Goal: Task Accomplishment & Management: Use online tool/utility

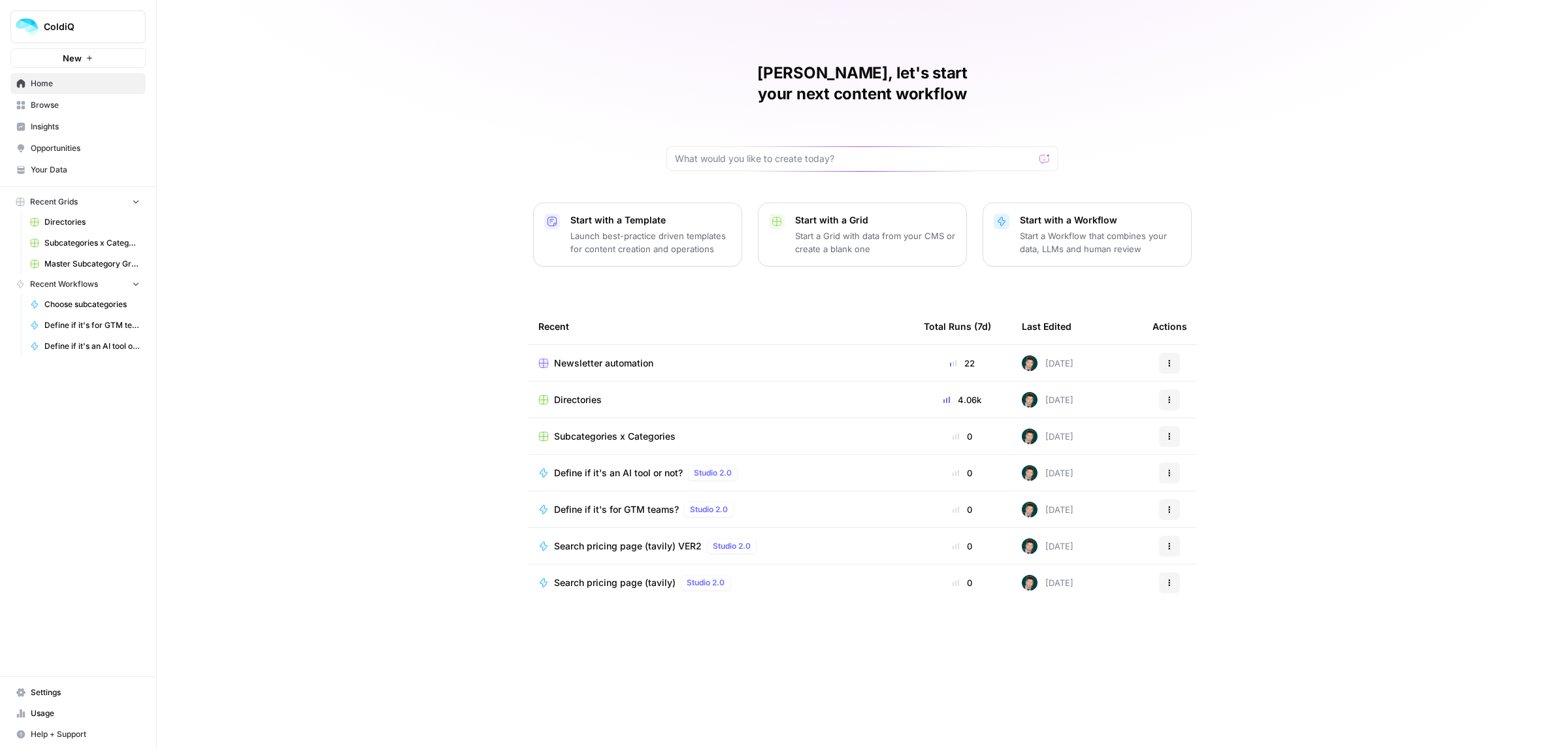
click at [44, 109] on span "Browse" at bounding box center [85, 106] width 109 height 12
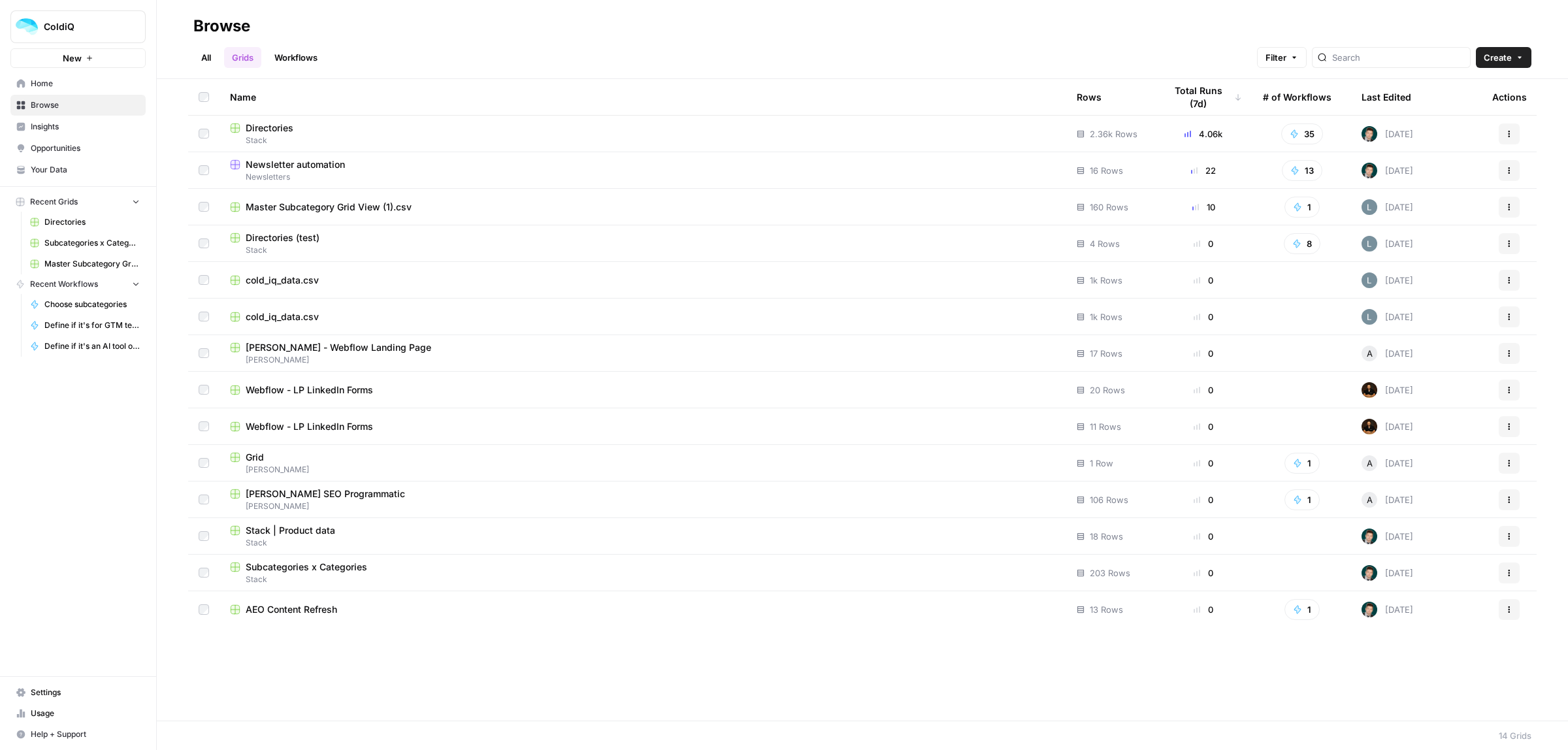
click at [292, 54] on link "Workflows" at bounding box center [296, 57] width 59 height 21
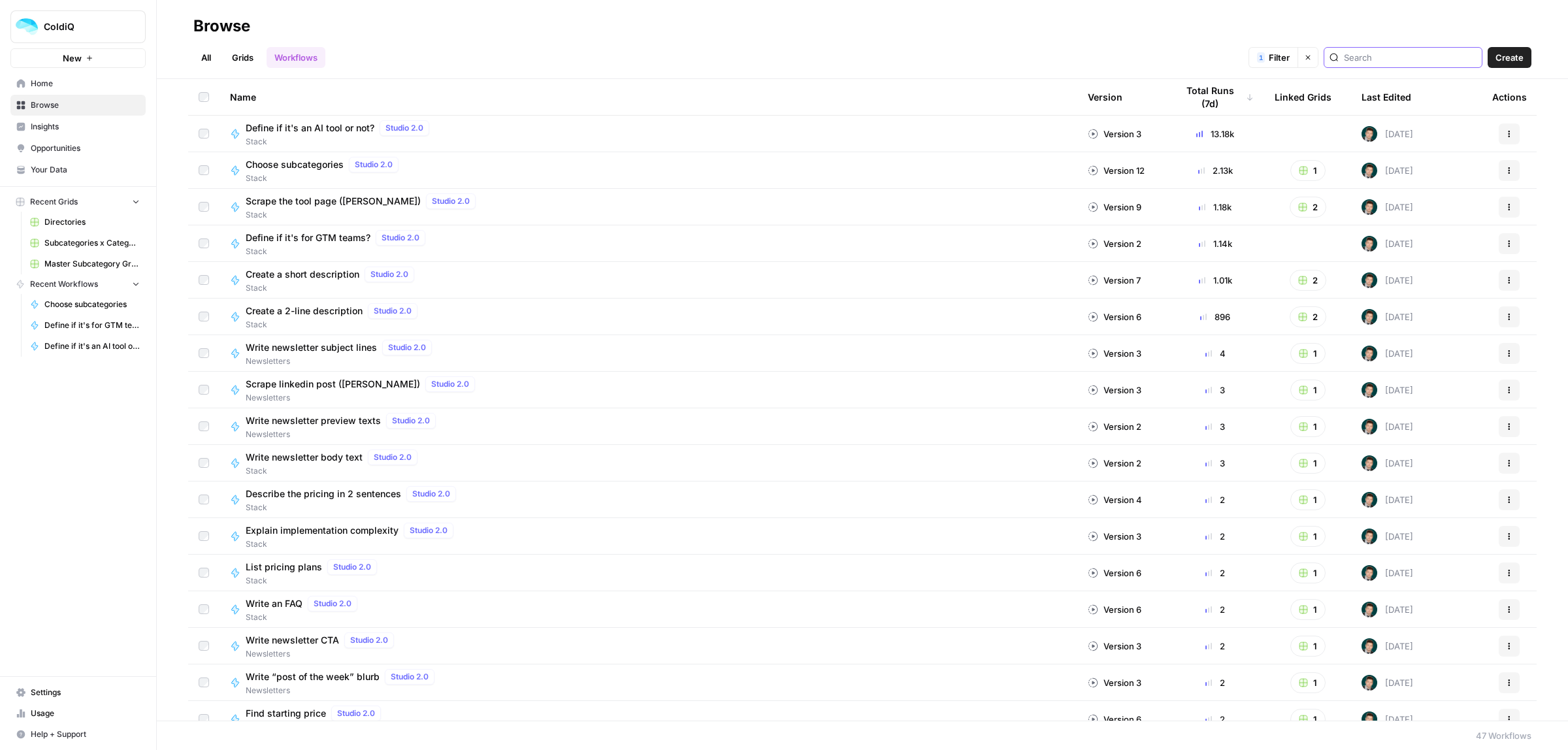
click at [1376, 56] on input "search" at bounding box center [1410, 57] width 133 height 13
click at [1312, 57] on icon "button" at bounding box center [1308, 57] width 8 height 8
click at [343, 356] on span "Write SEO Friendly Sub-Category Description" at bounding box center [345, 353] width 198 height 13
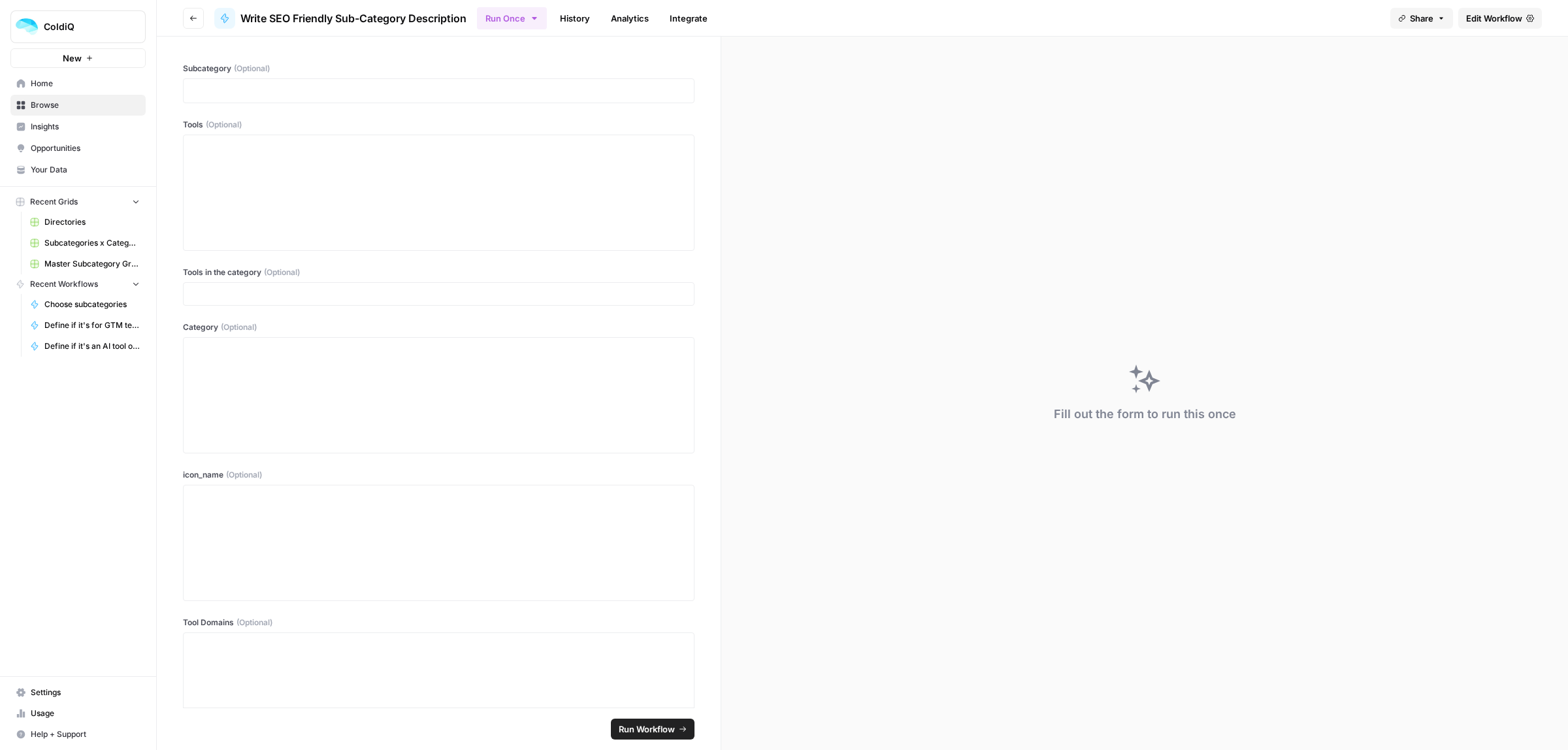
click at [1488, 17] on span "Edit Workflow" at bounding box center [1494, 18] width 57 height 13
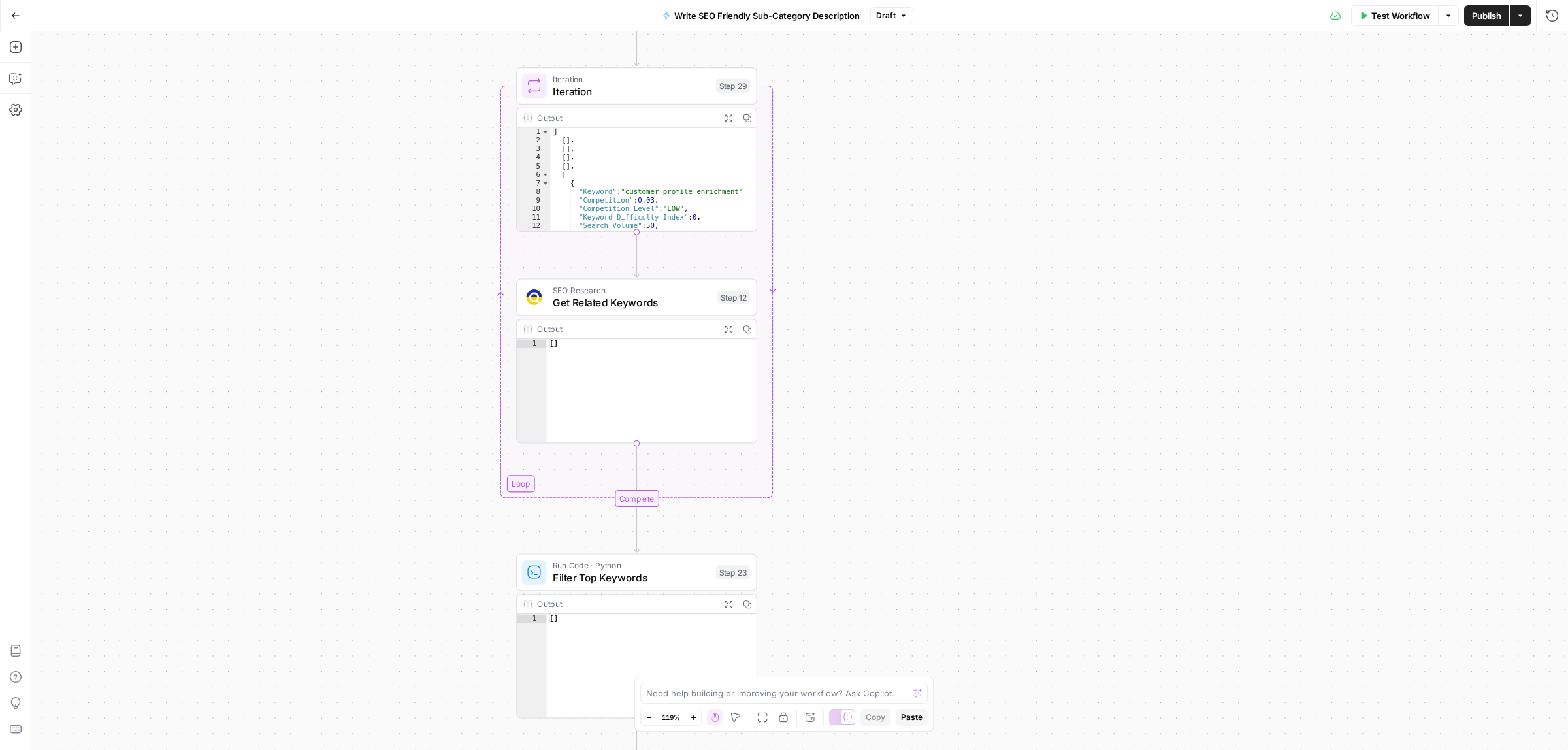
drag, startPoint x: 882, startPoint y: 188, endPoint x: 844, endPoint y: 556, distance: 370.0
click at [850, 605] on div "Workflow Set Inputs Inputs LLM · Gemini 2.5 Flash Generate Related Keywords wit…" at bounding box center [800, 390] width 1536 height 718
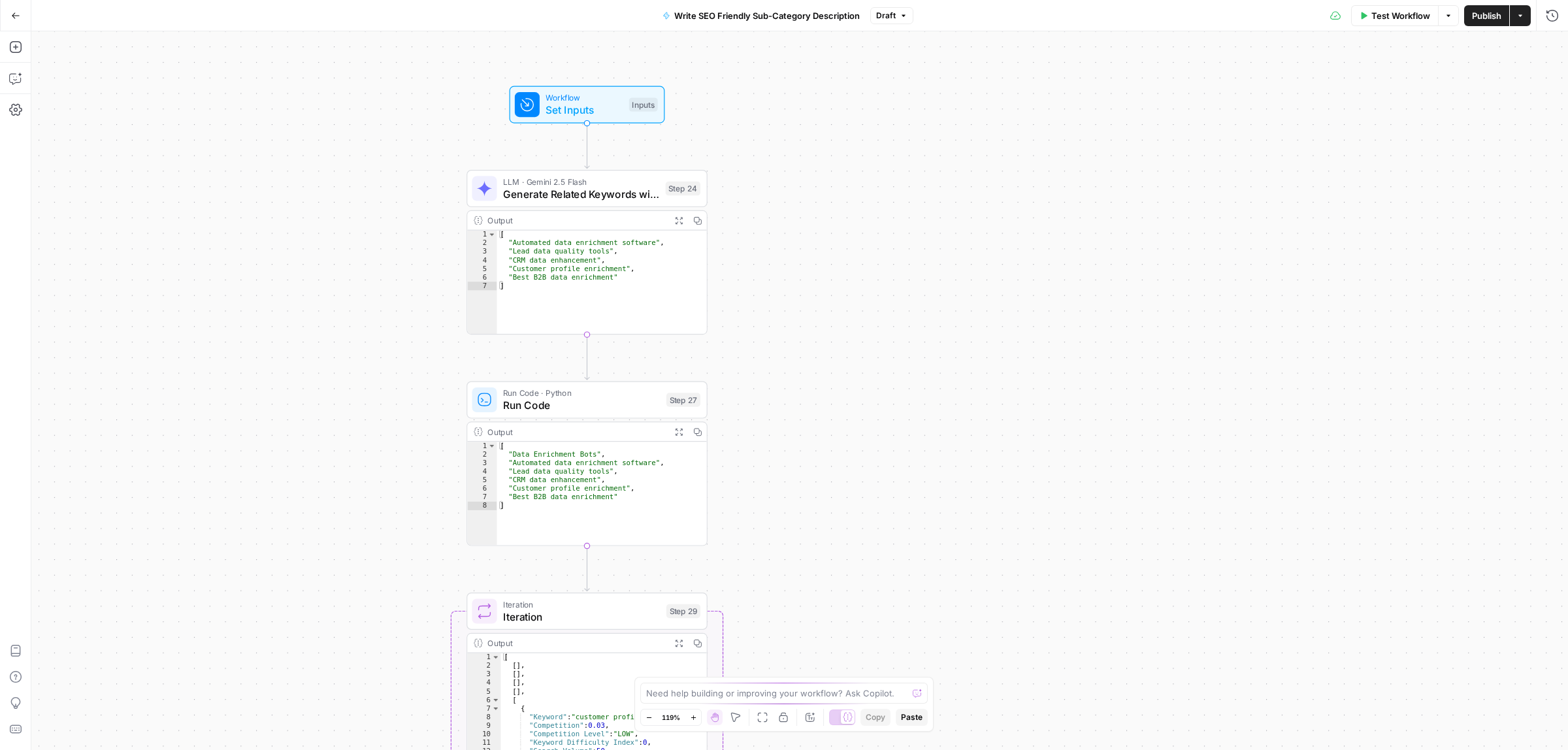
drag, startPoint x: 890, startPoint y: 184, endPoint x: 890, endPoint y: 159, distance: 25.0
click at [890, 159] on div "Workflow Set Inputs Inputs LLM · Gemini 2.5 Flash Generate Related Keywords wit…" at bounding box center [800, 390] width 1536 height 718
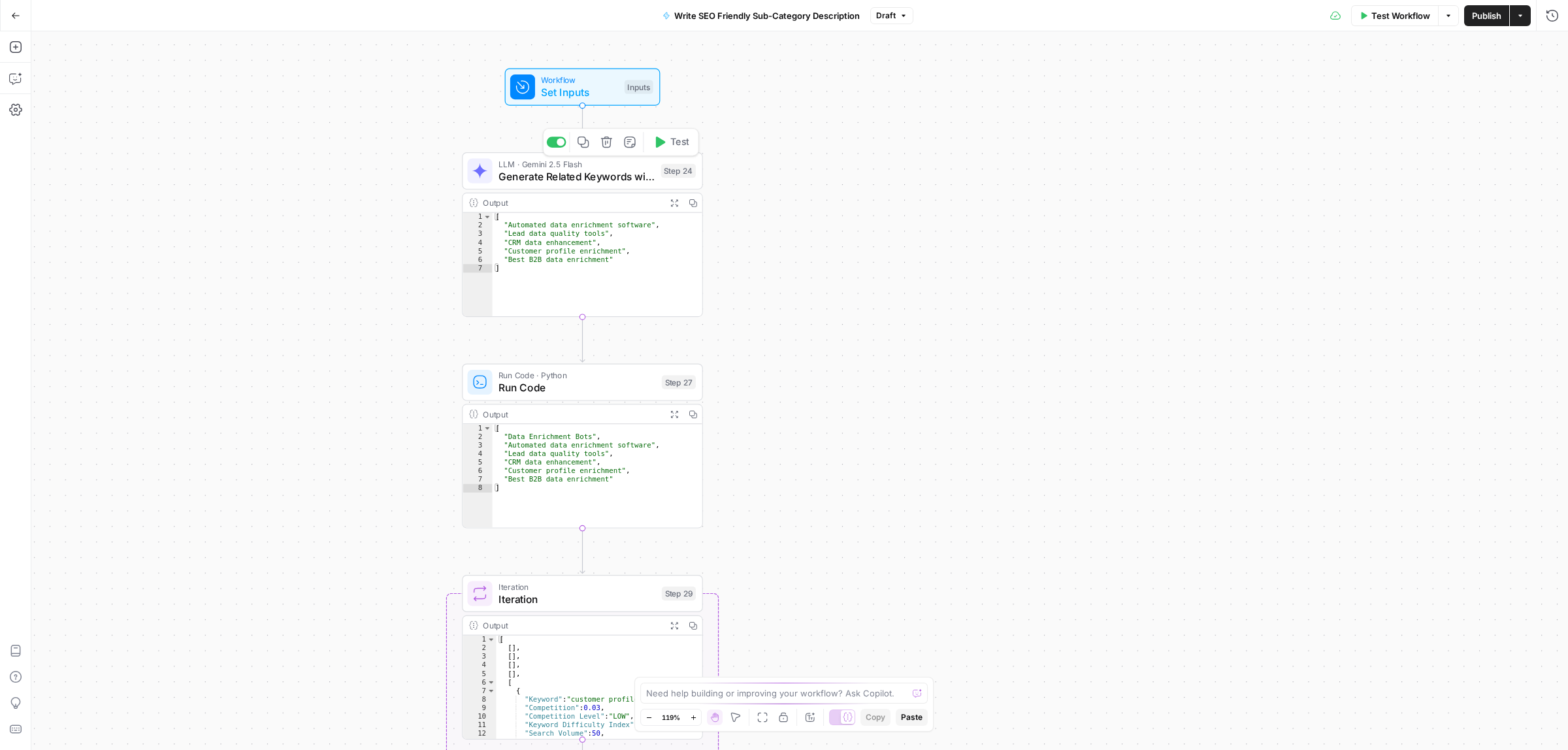
click at [531, 176] on span "Generate Related Keywords with AI" at bounding box center [576, 176] width 156 height 16
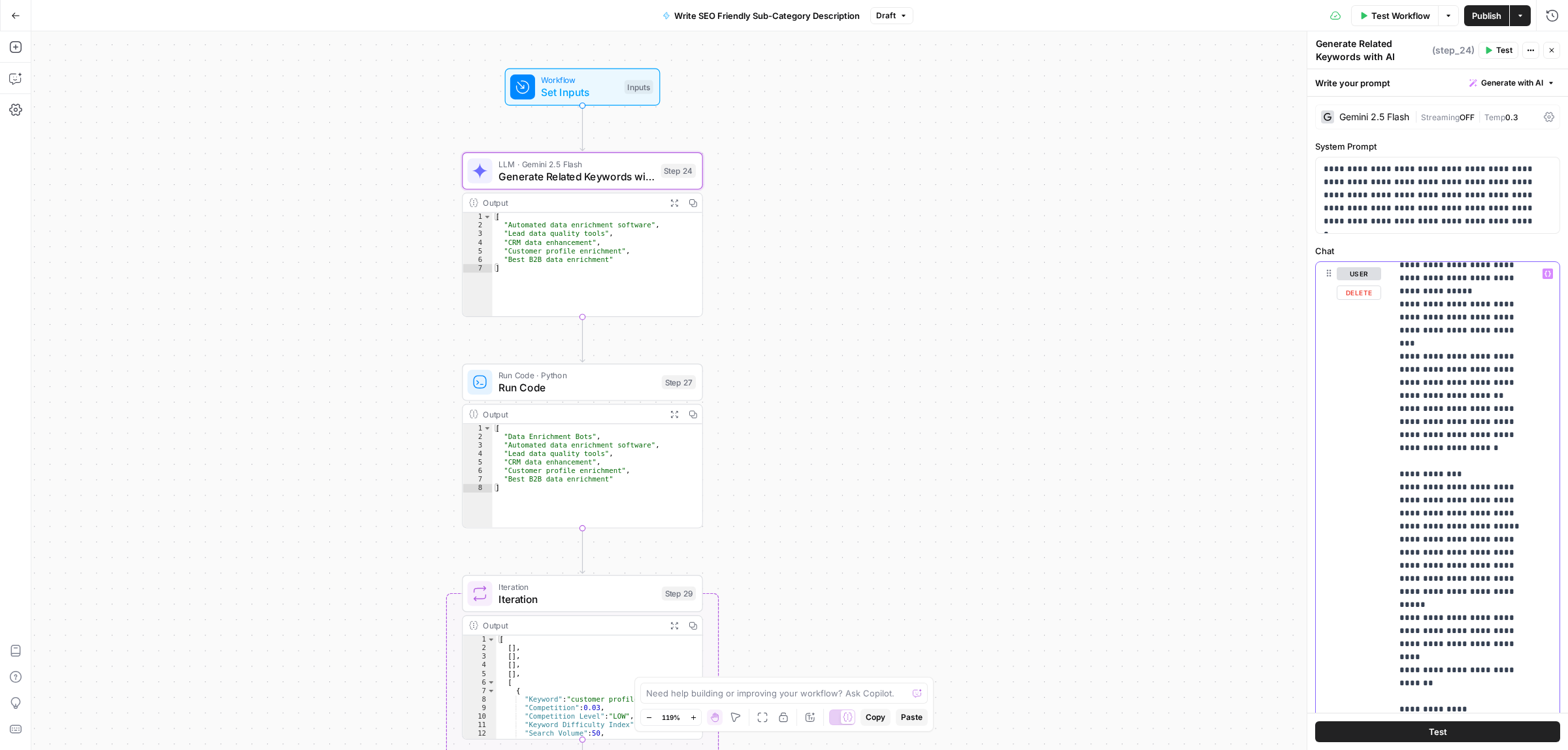
scroll to position [484, 0]
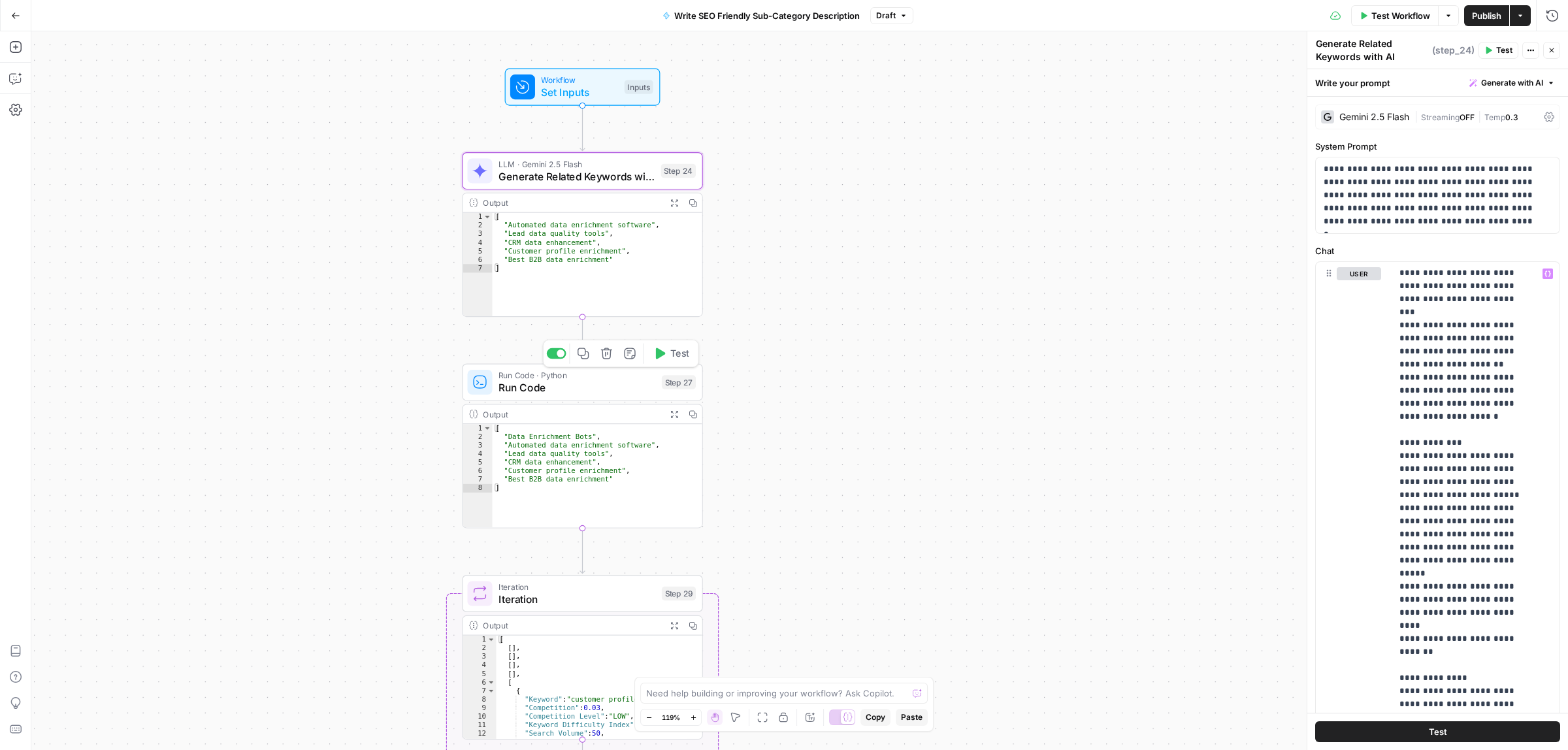
click at [573, 399] on div "Run Code · Python Run Code Step 27 Copy step Delete step Add Note Test" at bounding box center [583, 381] width 241 height 37
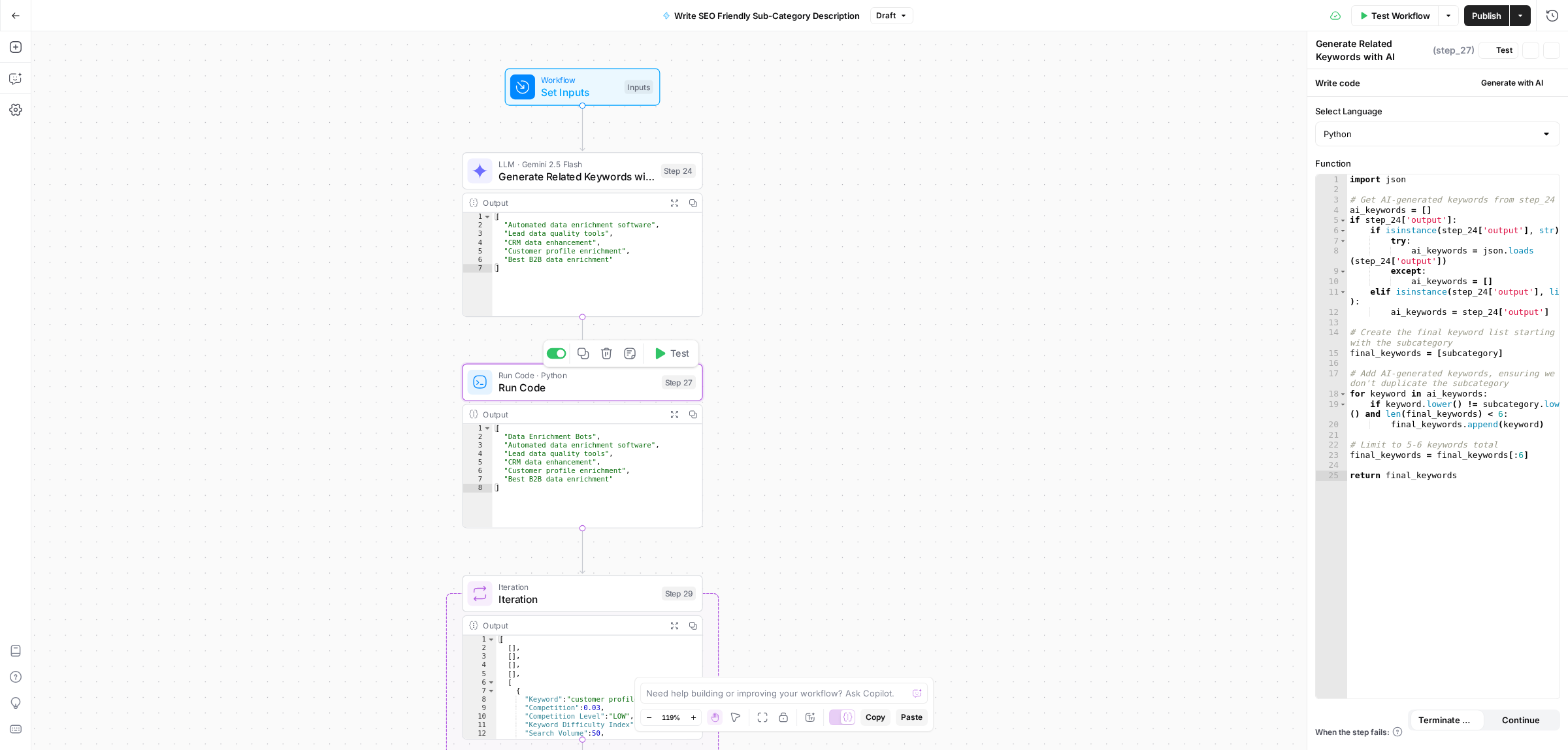
type textarea "Run Code"
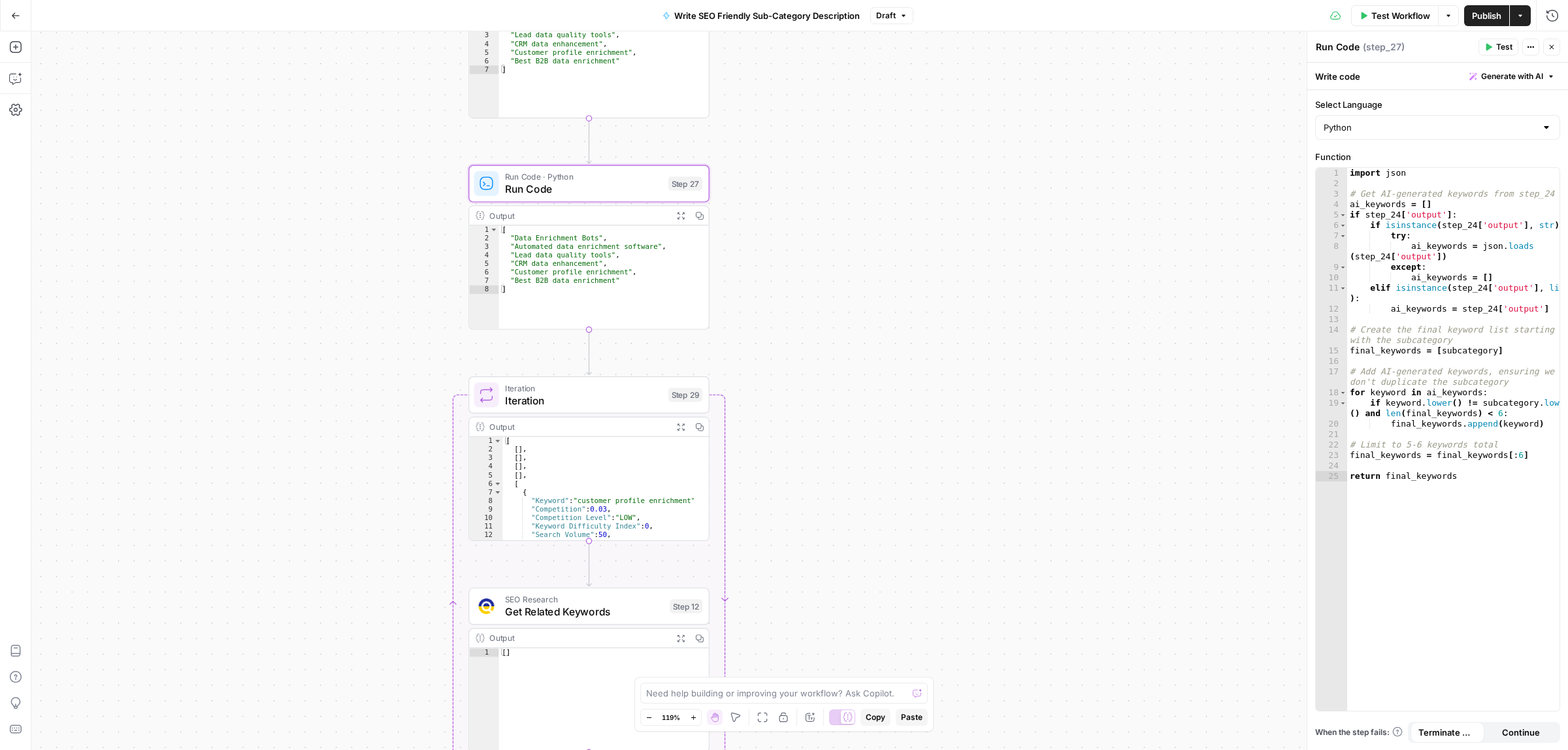
drag, startPoint x: 874, startPoint y: 445, endPoint x: 880, endPoint y: 311, distance: 134.1
click at [880, 311] on div "Workflow Set Inputs Inputs LLM · Gemini 2.5 Flash Generate Related Keywords wit…" at bounding box center [800, 390] width 1536 height 718
drag, startPoint x: 880, startPoint y: 491, endPoint x: 886, endPoint y: 243, distance: 248.1
click at [886, 243] on div "Workflow Set Inputs Inputs LLM · Gemini 2.5 Flash Generate Related Keywords wit…" at bounding box center [800, 390] width 1536 height 718
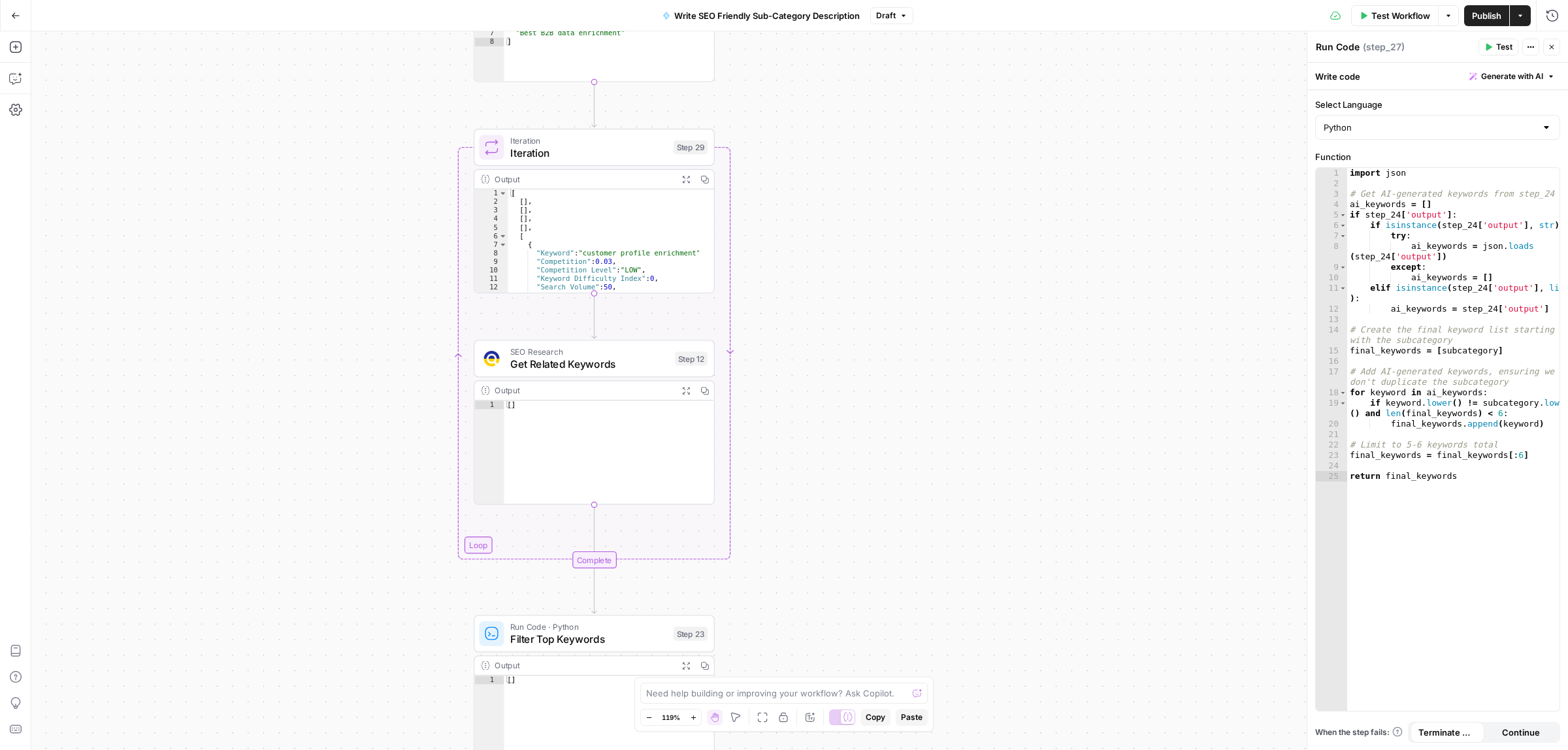
click at [625, 353] on span "SEO Research" at bounding box center [590, 351] width 159 height 12
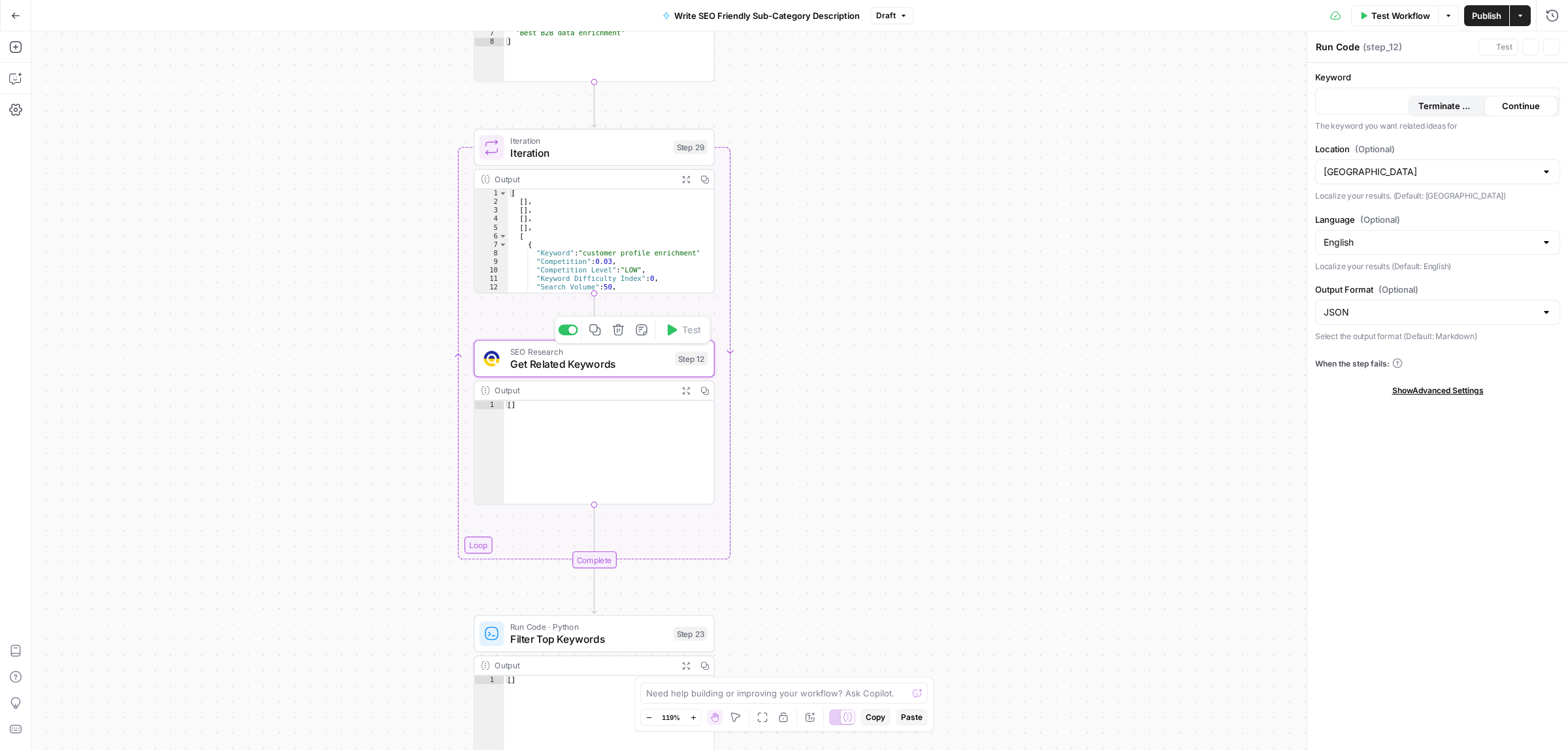
type textarea "Get Related Keywords"
click at [688, 389] on icon "button" at bounding box center [685, 390] width 8 height 8
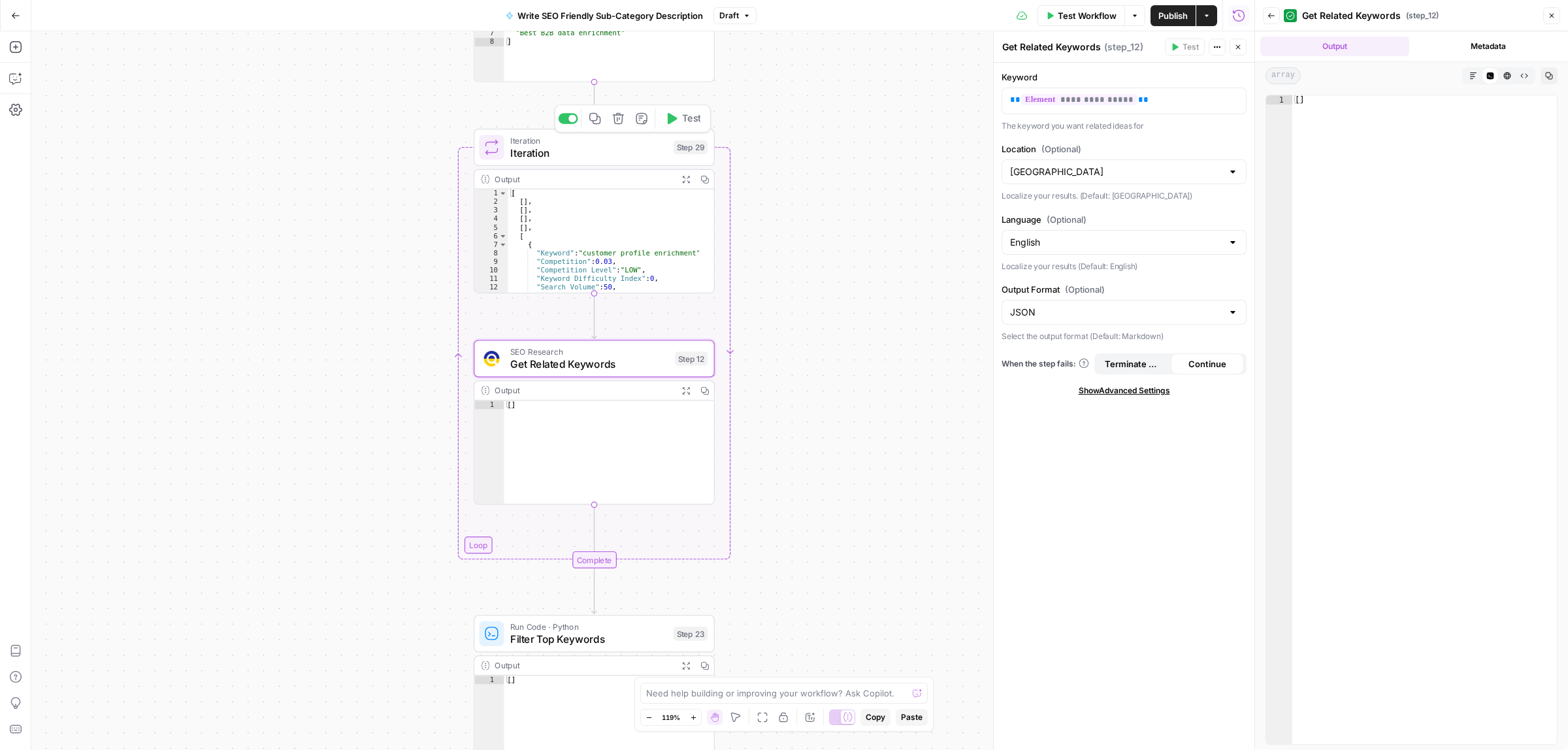
click at [572, 152] on span "Iteration" at bounding box center [589, 152] width 157 height 16
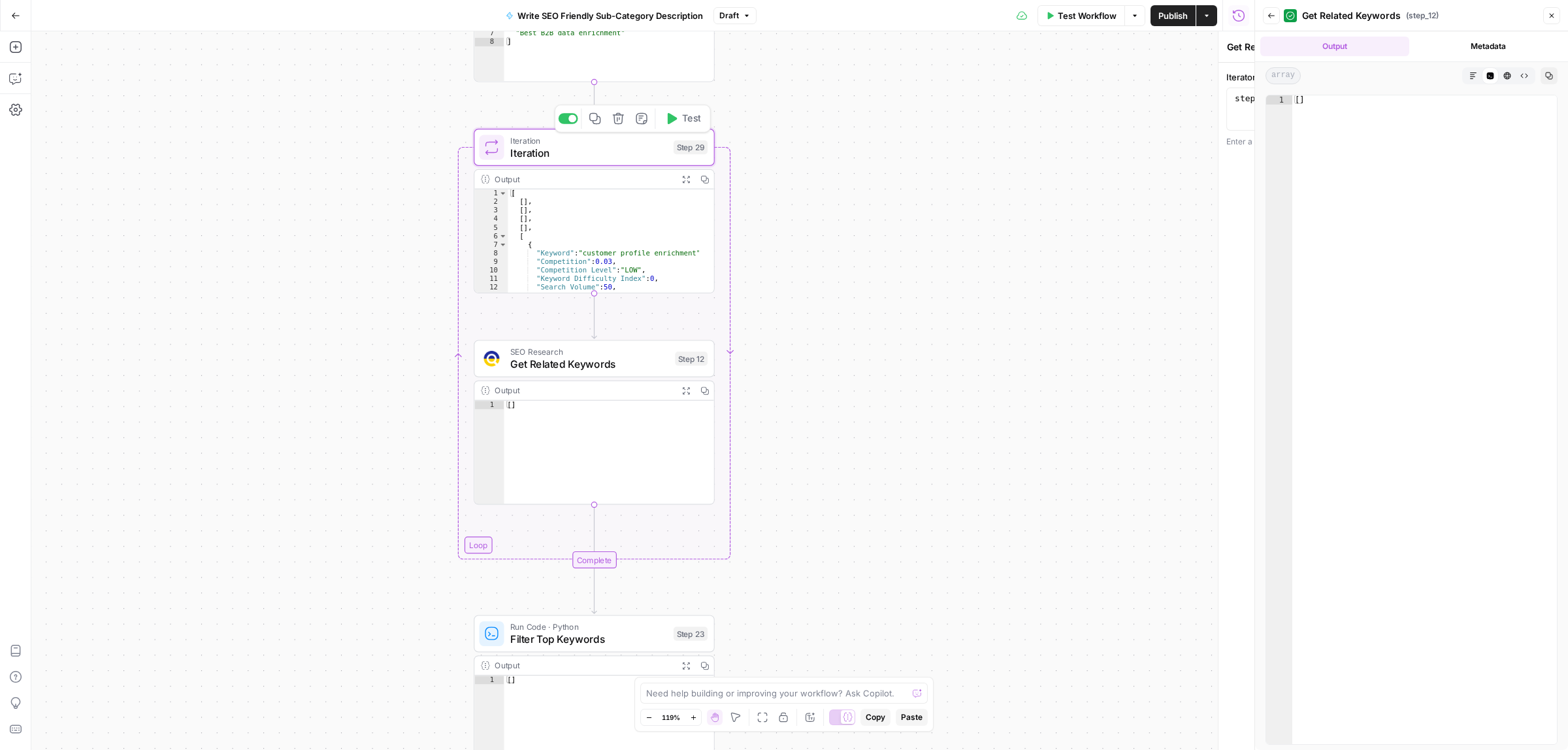
type textarea "Iteration"
click at [688, 172] on button "Expand Output" at bounding box center [686, 179] width 19 height 19
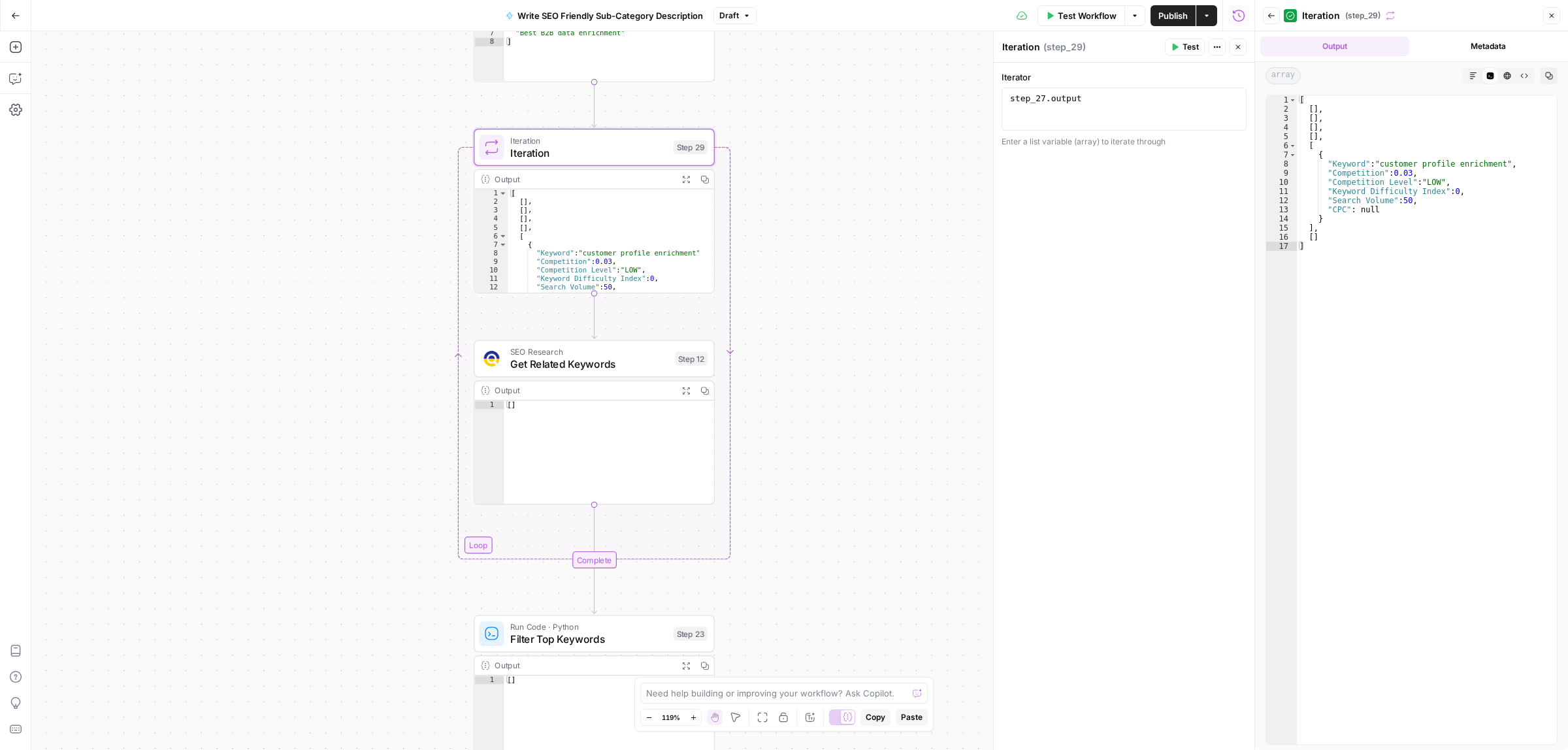
type textarea "**********"
drag, startPoint x: 1408, startPoint y: 167, endPoint x: 1462, endPoint y: 165, distance: 54.0
click at [1462, 165] on div "[ [ ] , [ ] , [ ] , [ ] , [ { "Keyword" : "customer profile enrichment" , "Comp…" at bounding box center [1426, 429] width 260 height 666
click at [1462, 165] on div "[ [ ] , [ ] , [ ] , [ ] , [ { "Keyword" : "customer profile enrichment" , "Comp…" at bounding box center [1426, 420] width 260 height 648
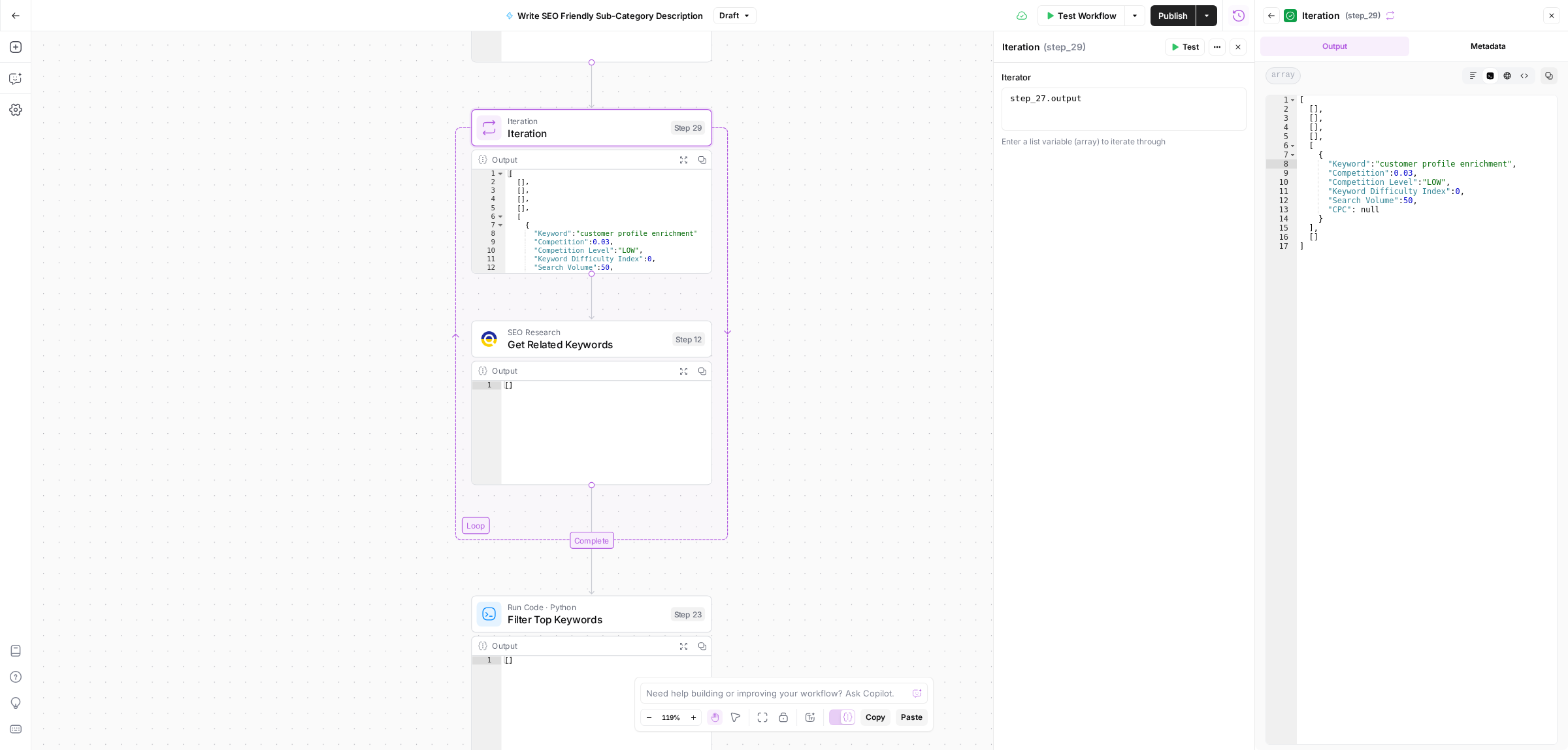
drag, startPoint x: 925, startPoint y: 471, endPoint x: 909, endPoint y: 248, distance: 223.6
click at [909, 248] on div "Workflow Set Inputs Inputs LLM · Gemini 2.5 Flash Generate Related Keywords wit…" at bounding box center [643, 390] width 1223 height 718
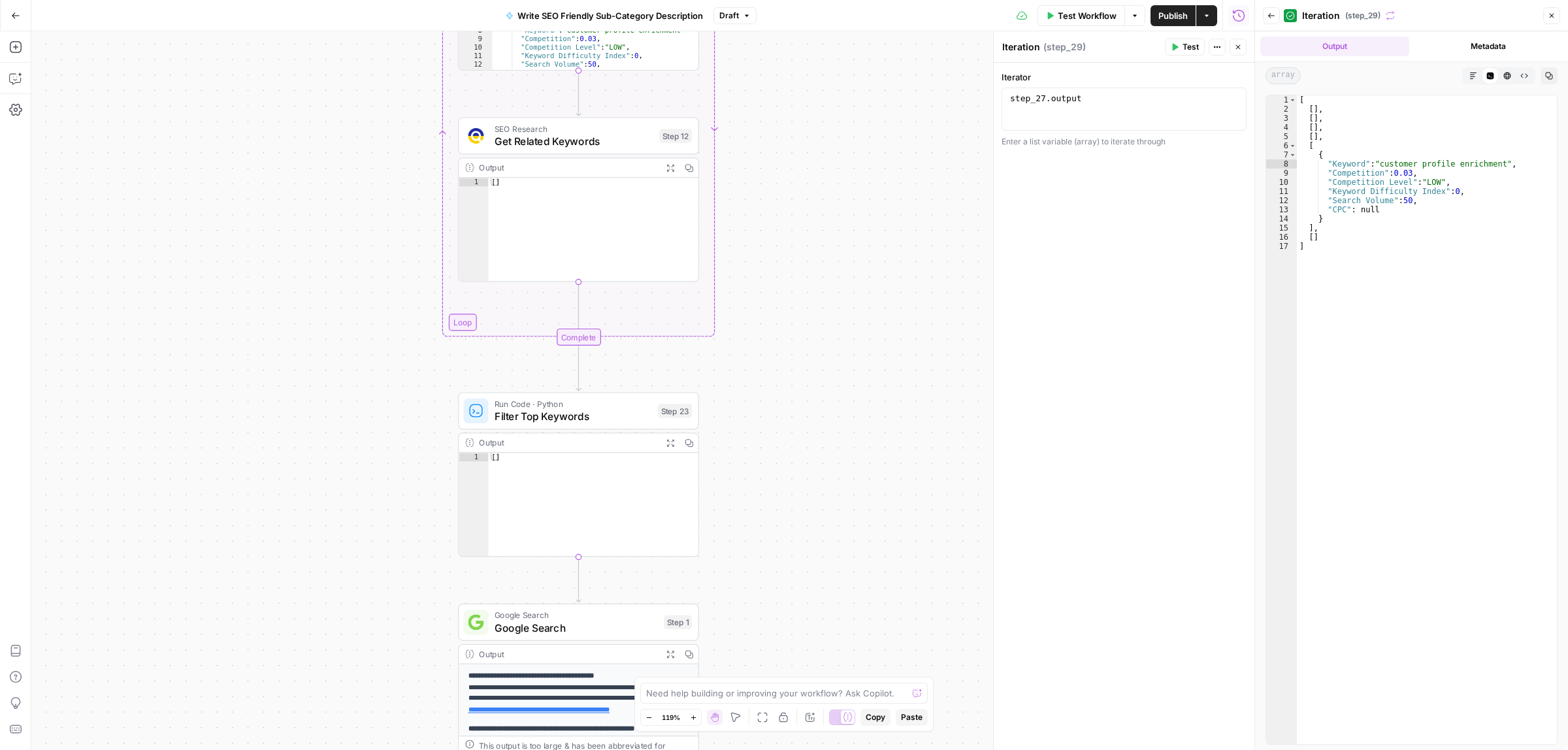
click at [668, 445] on icon "button" at bounding box center [669, 442] width 8 height 8
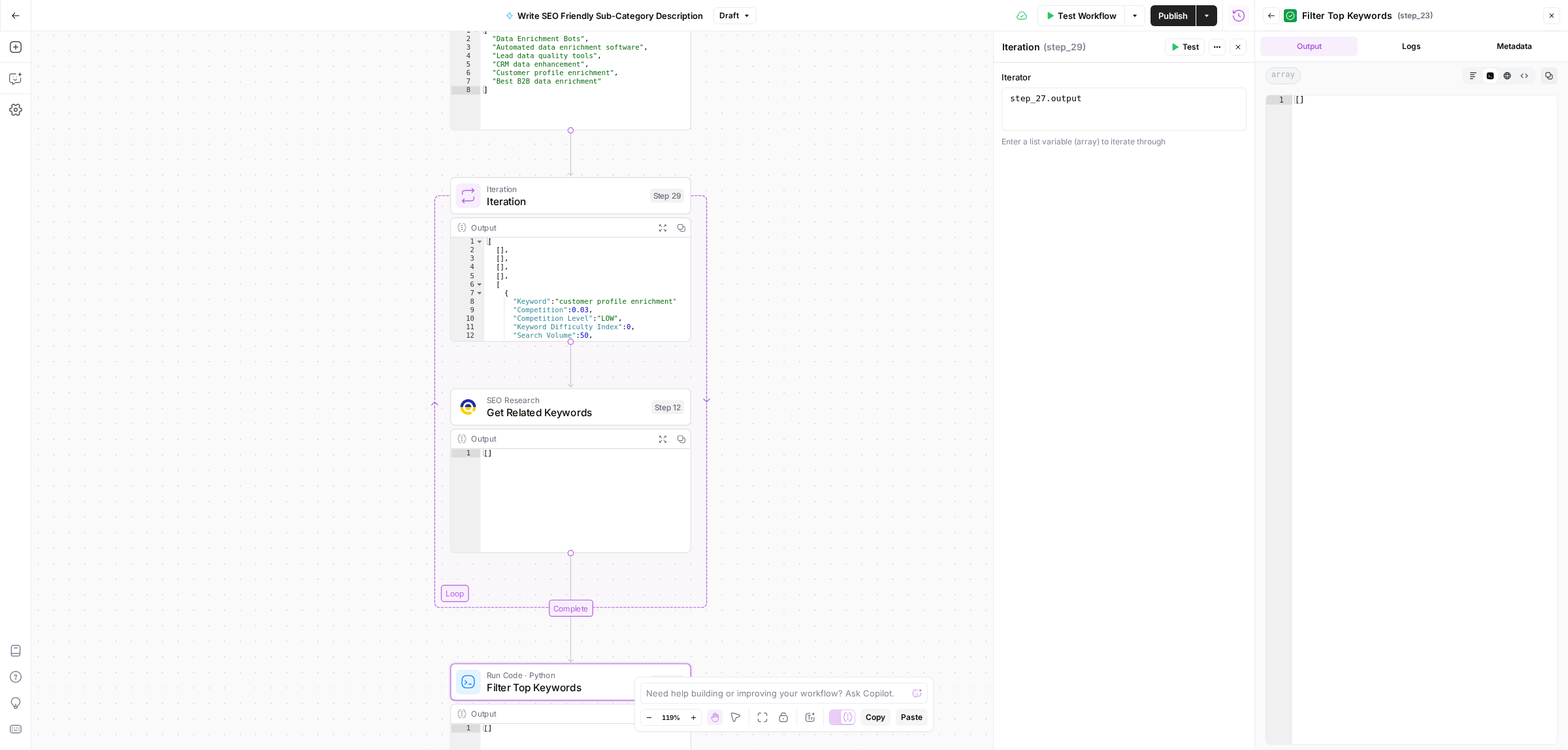
drag, startPoint x: 825, startPoint y: 110, endPoint x: 667, endPoint y: 273, distance: 227.0
click at [815, 379] on div "Workflow Set Inputs Inputs LLM · Gemini 2.5 Flash Generate Related Keywords wit…" at bounding box center [643, 390] width 1223 height 718
click at [547, 196] on span "Iteration" at bounding box center [564, 199] width 157 height 16
click at [657, 228] on icon "button" at bounding box center [661, 226] width 8 height 8
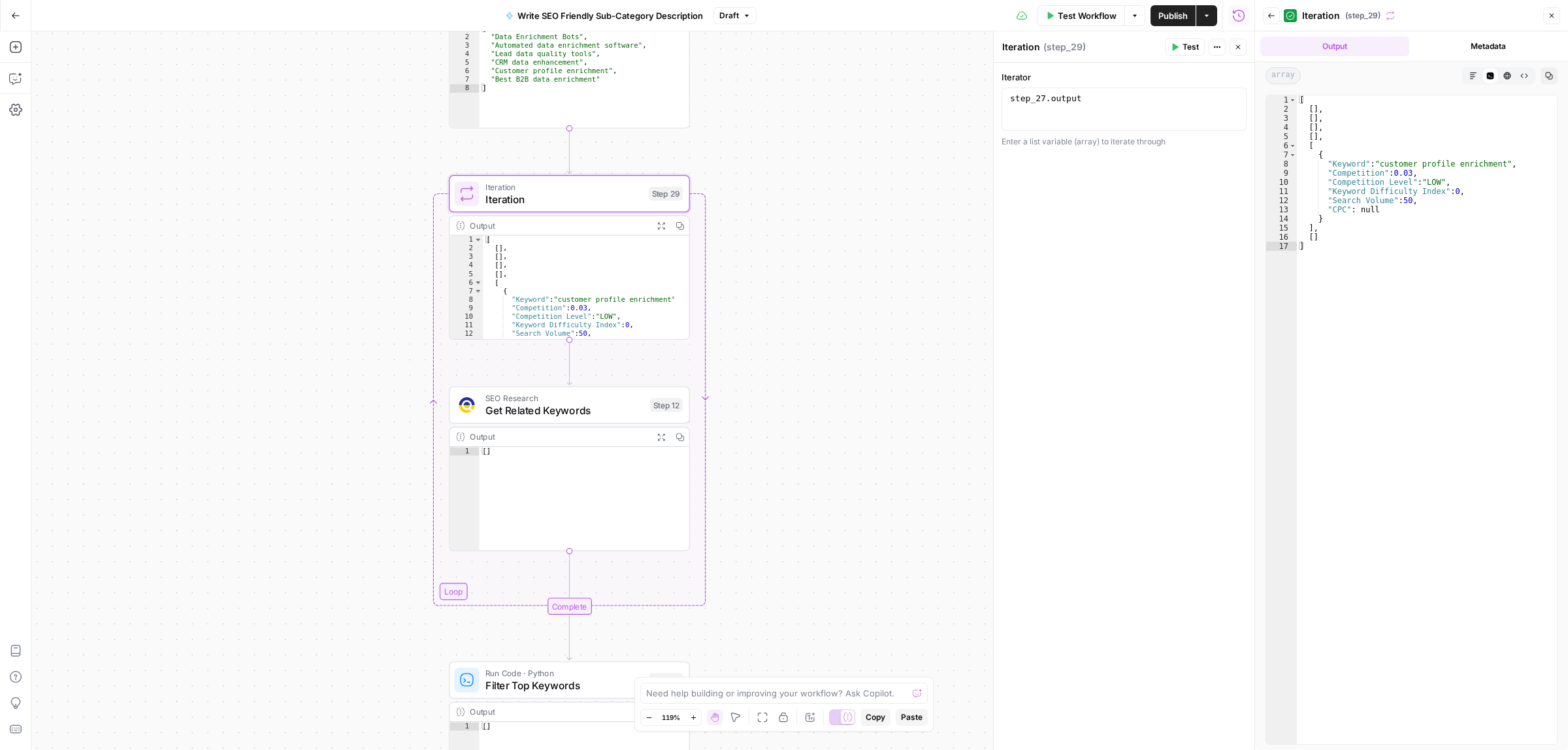
type textarea "**********"
drag, startPoint x: 1407, startPoint y: 204, endPoint x: 1398, endPoint y: 204, distance: 9.0
click at [1398, 204] on div "[ [ ] , [ ] , [ ] , [ ] , [ { "Keyword" : "customer profile enrichment" , "Comp…" at bounding box center [1426, 429] width 260 height 666
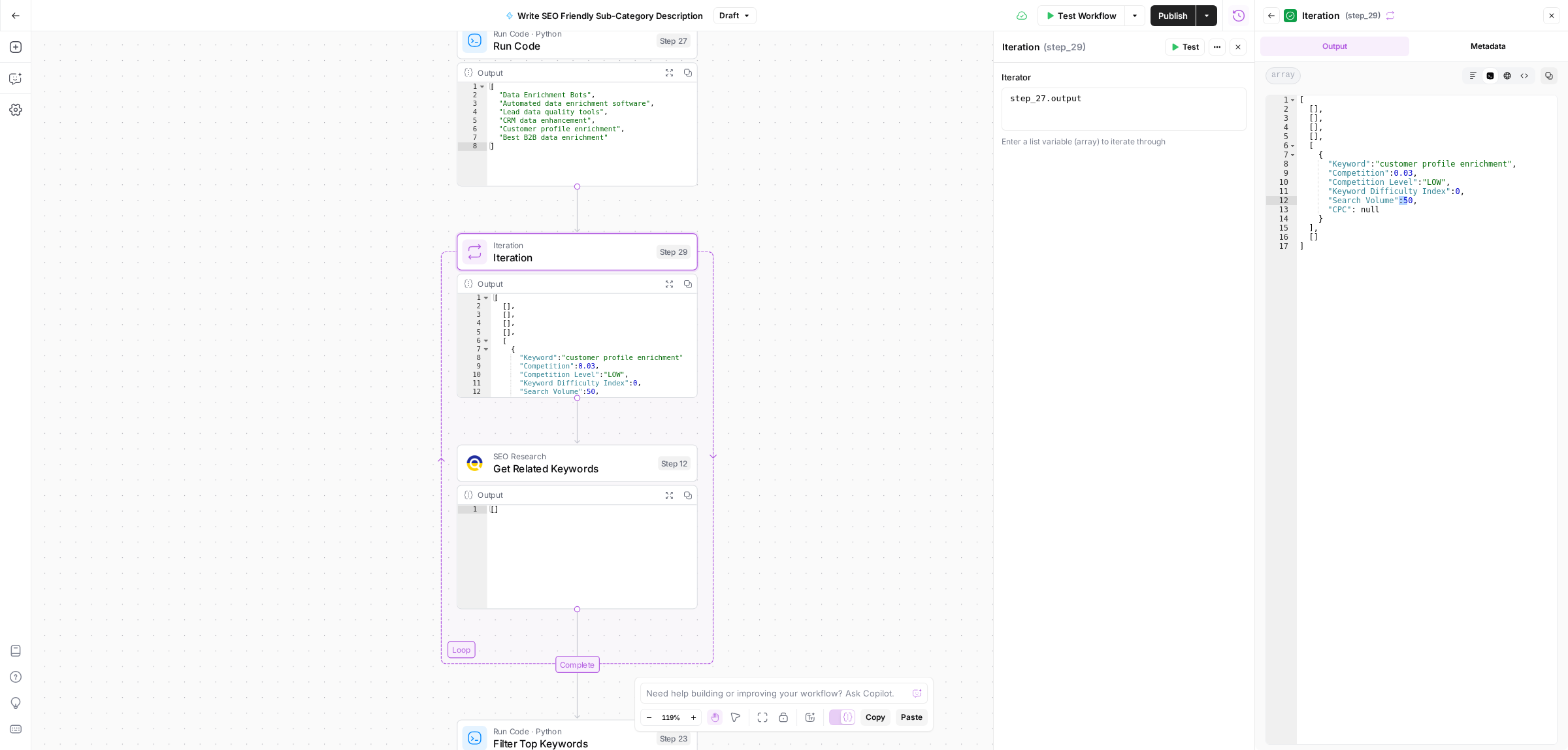
drag, startPoint x: 810, startPoint y: 276, endPoint x: 805, endPoint y: 485, distance: 209.1
click at [805, 485] on div "Workflow Set Inputs Inputs LLM · Gemini 2.5 Flash Generate Related Keywords wit…" at bounding box center [643, 390] width 1223 height 718
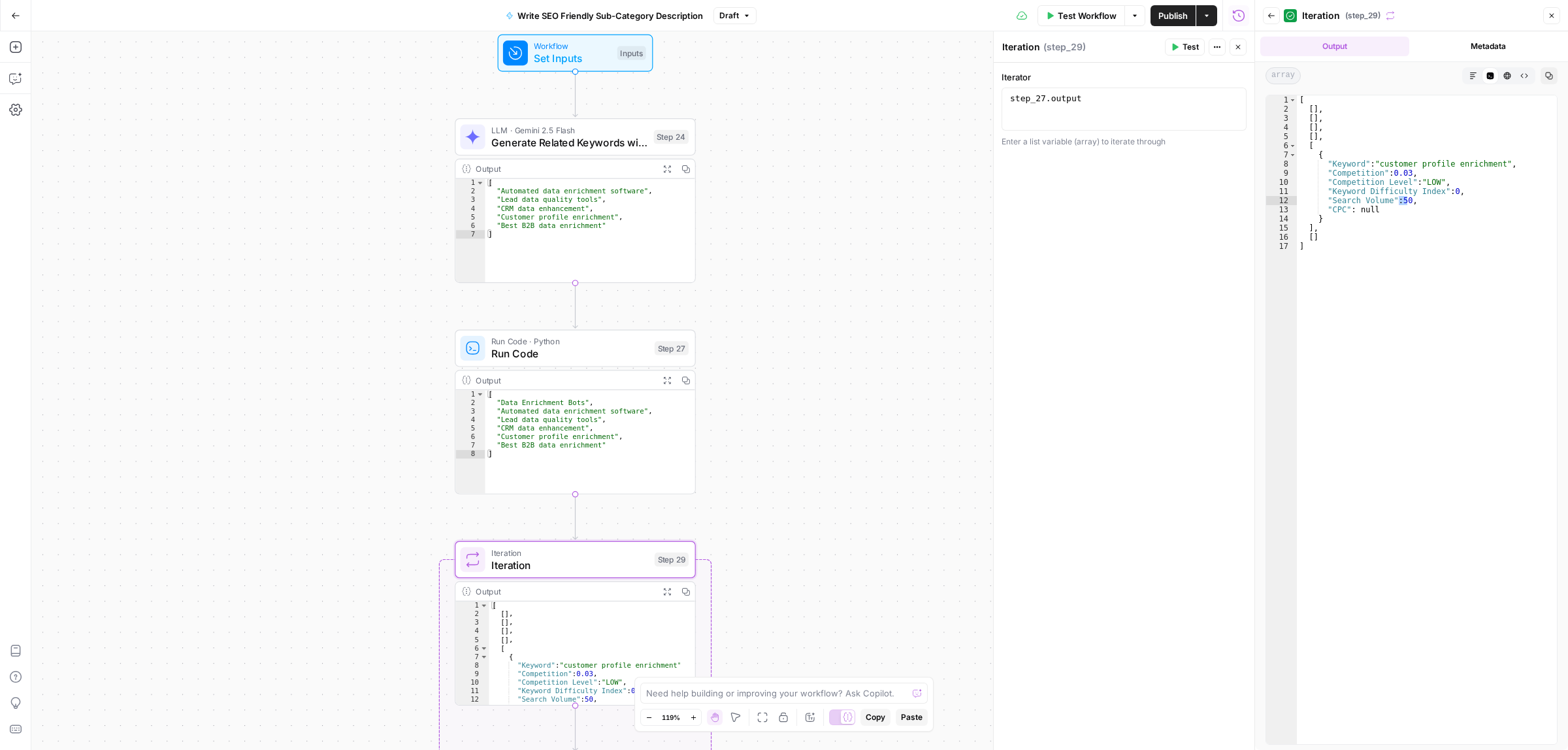
drag, startPoint x: 775, startPoint y: 268, endPoint x: 766, endPoint y: 364, distance: 96.4
click at [771, 387] on div "Workflow Set Inputs Inputs LLM · Gemini 2.5 Flash Generate Related Keywords wit…" at bounding box center [643, 390] width 1223 height 718
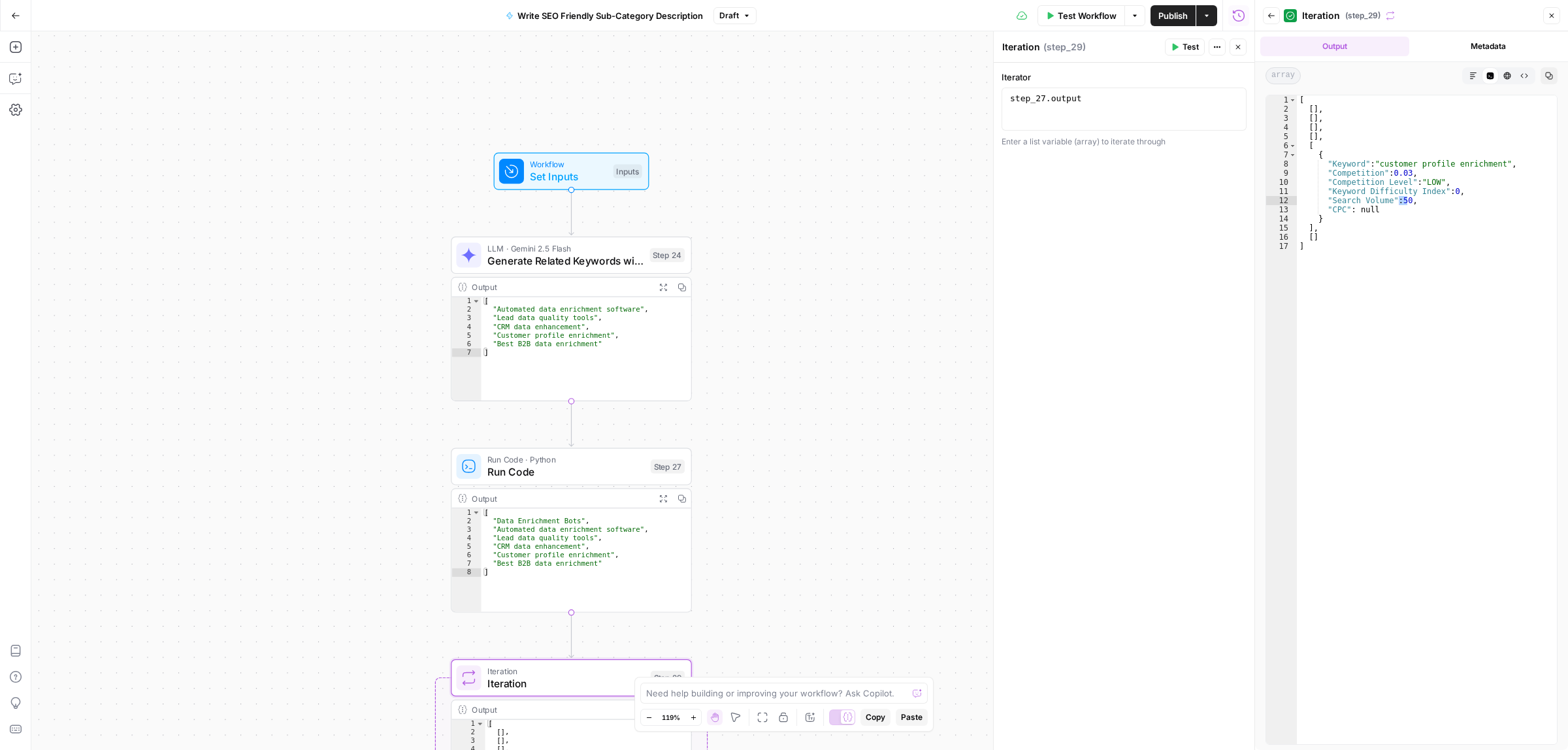
click at [565, 265] on span "Generate Related Keywords with AI" at bounding box center [565, 260] width 156 height 16
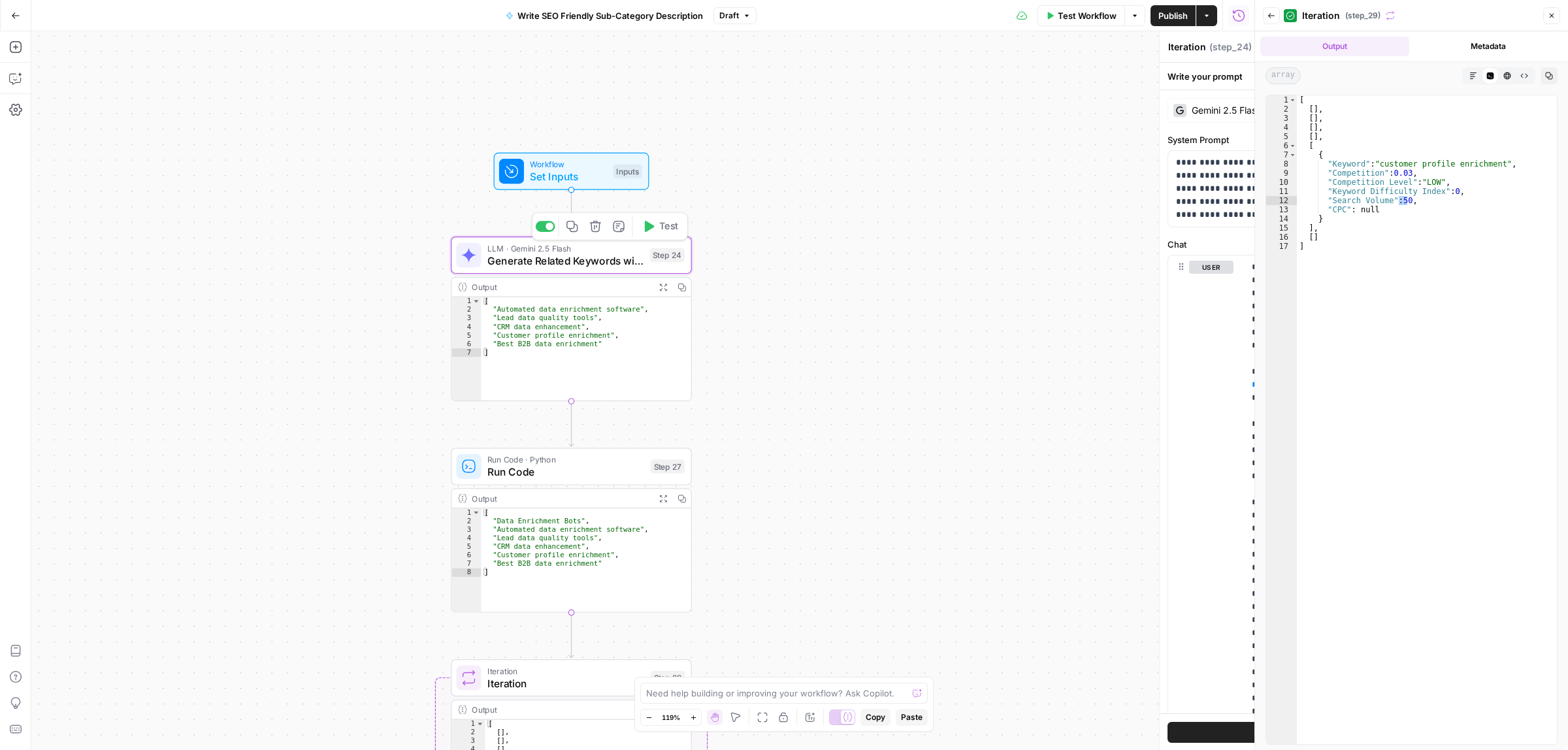
type textarea "Generate Related Keywords with AI"
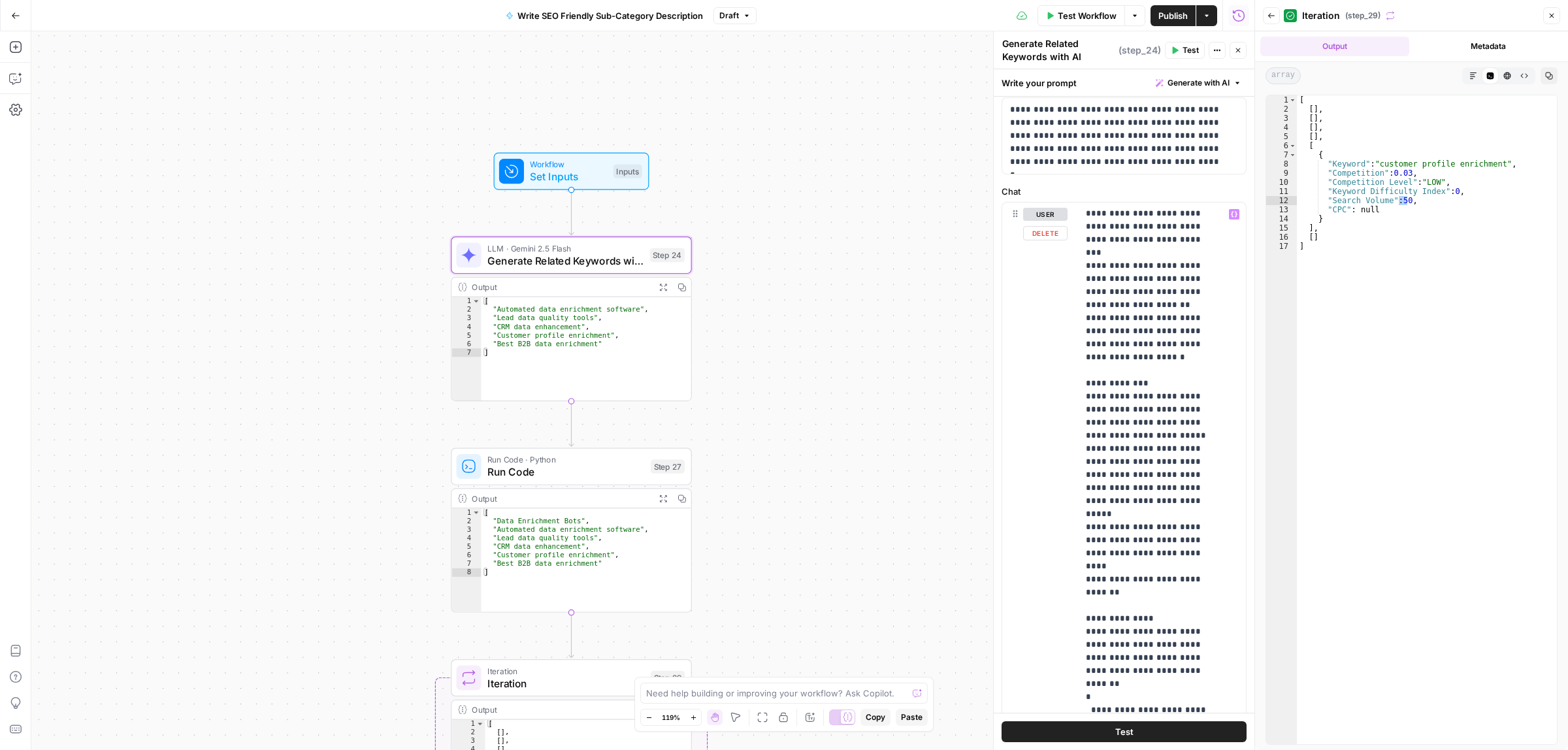
scroll to position [120, 0]
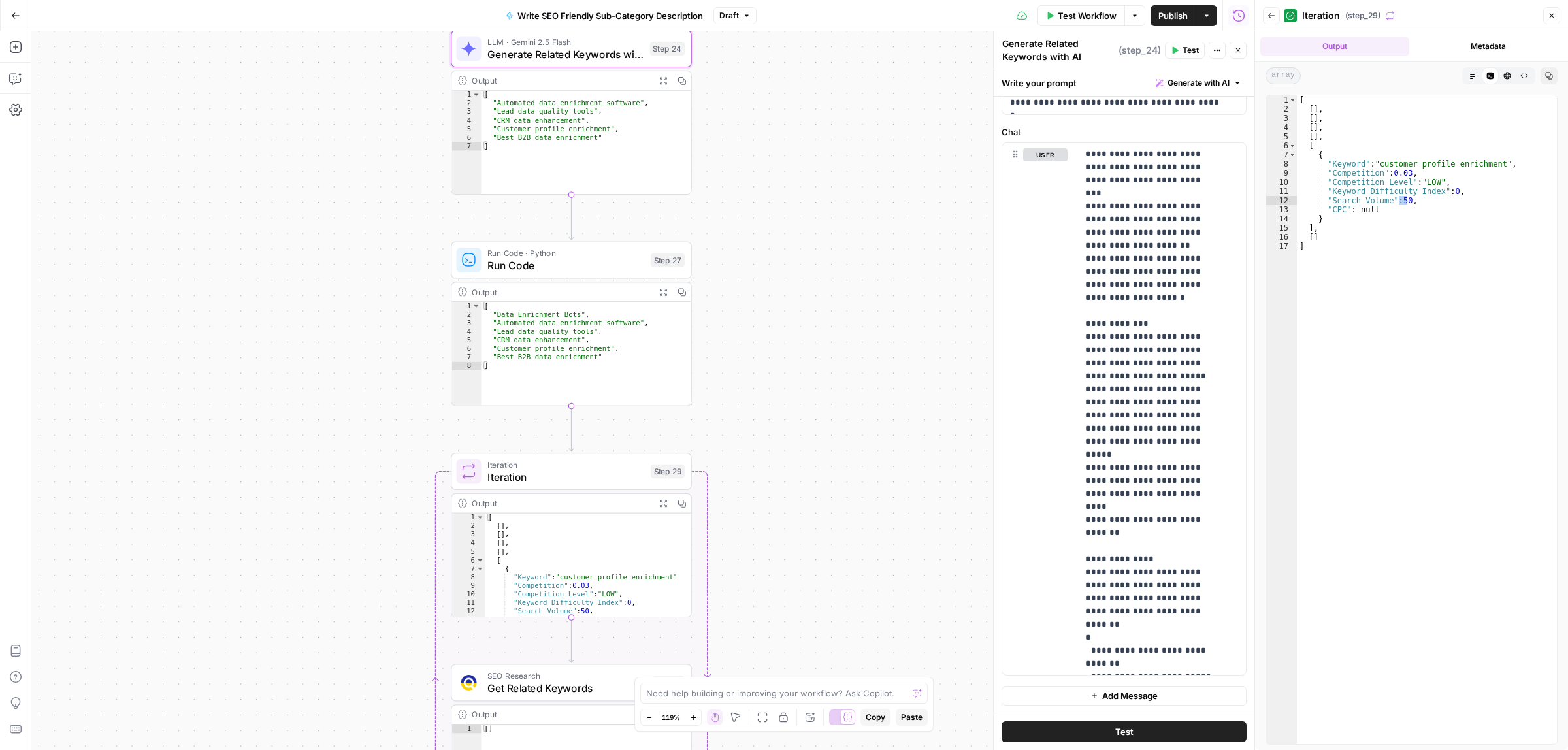
drag, startPoint x: 840, startPoint y: 253, endPoint x: 844, endPoint y: 134, distance: 119.1
click at [844, 134] on div "Workflow Set Inputs Inputs LLM · Gemini 2.5 Flash Generate Related Keywords wit…" at bounding box center [643, 390] width 1223 height 718
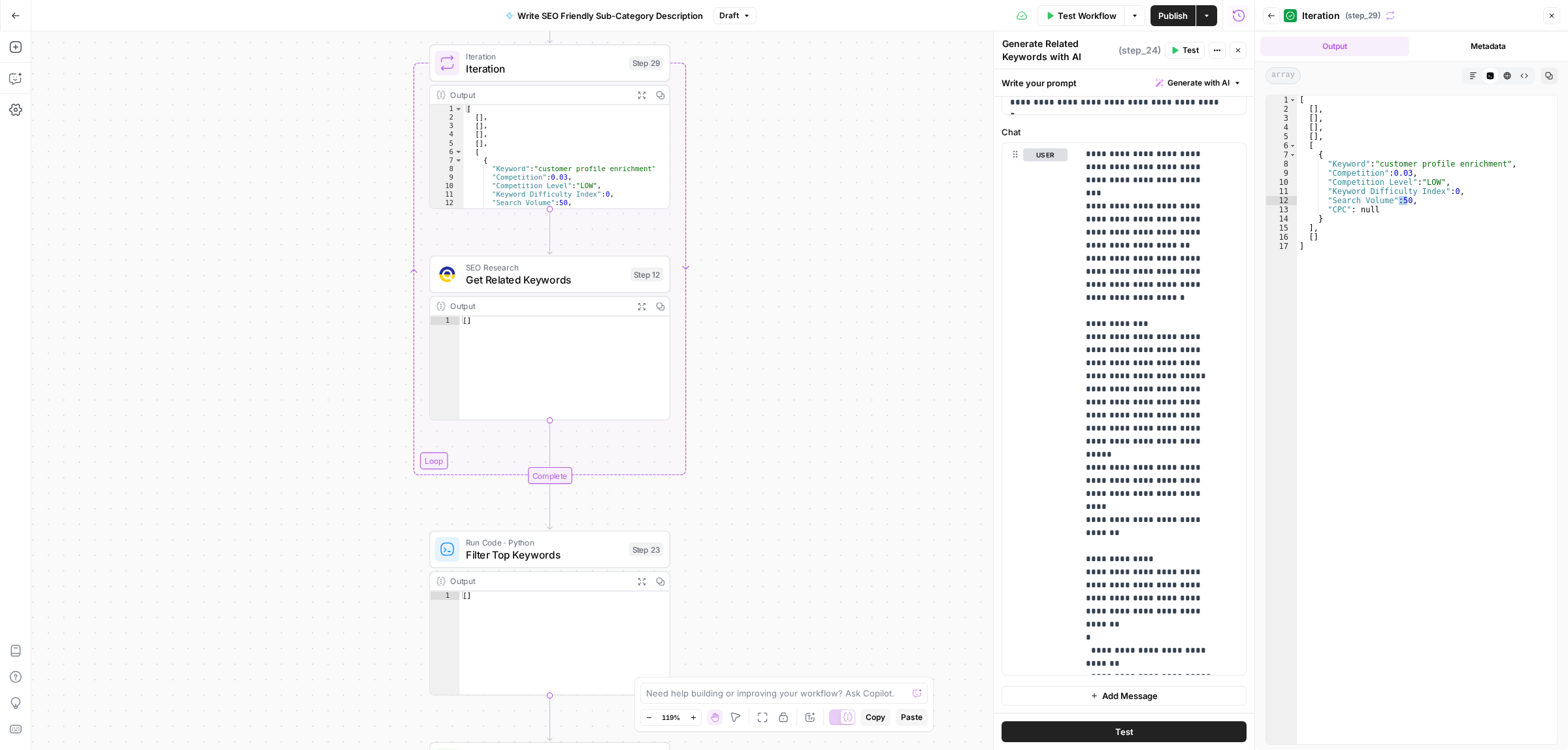
drag, startPoint x: 844, startPoint y: 434, endPoint x: 817, endPoint y: 350, distance: 88.2
click at [819, 111] on div "Workflow Set Inputs Inputs LLM · Gemini 2.5 Flash Generate Related Keywords wit…" at bounding box center [643, 390] width 1223 height 718
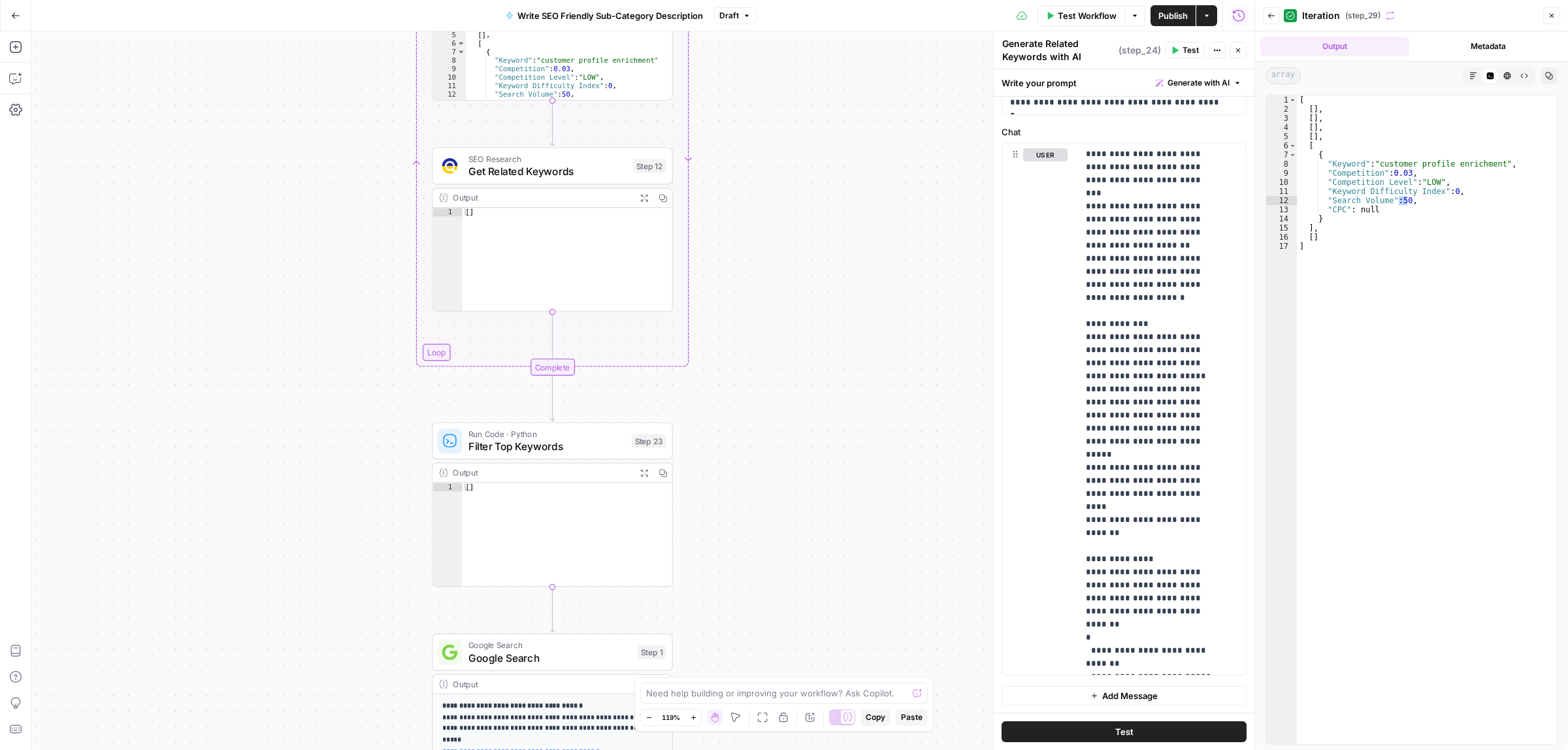
drag, startPoint x: 831, startPoint y: 309, endPoint x: 830, endPoint y: 129, distance: 180.0
click at [830, 129] on div "Workflow Set Inputs Inputs LLM · Gemini 2.5 Flash Generate Related Keywords wit…" at bounding box center [643, 390] width 1223 height 718
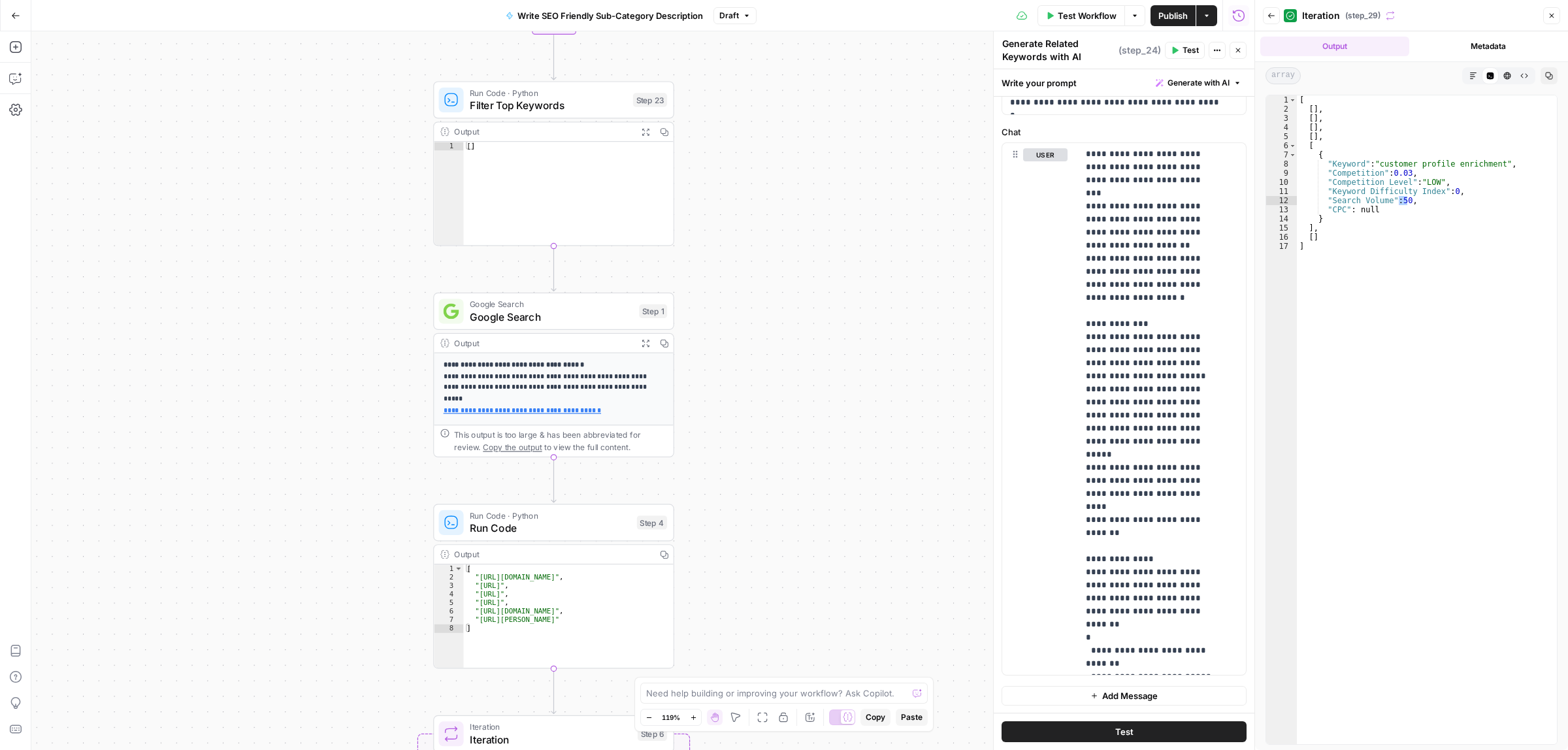
drag, startPoint x: 820, startPoint y: 326, endPoint x: 817, endPoint y: 179, distance: 147.0
click at [817, 179] on div "Workflow Set Inputs Inputs LLM · Gemini 2.5 Flash Generate Related Keywords wit…" at bounding box center [643, 390] width 1223 height 718
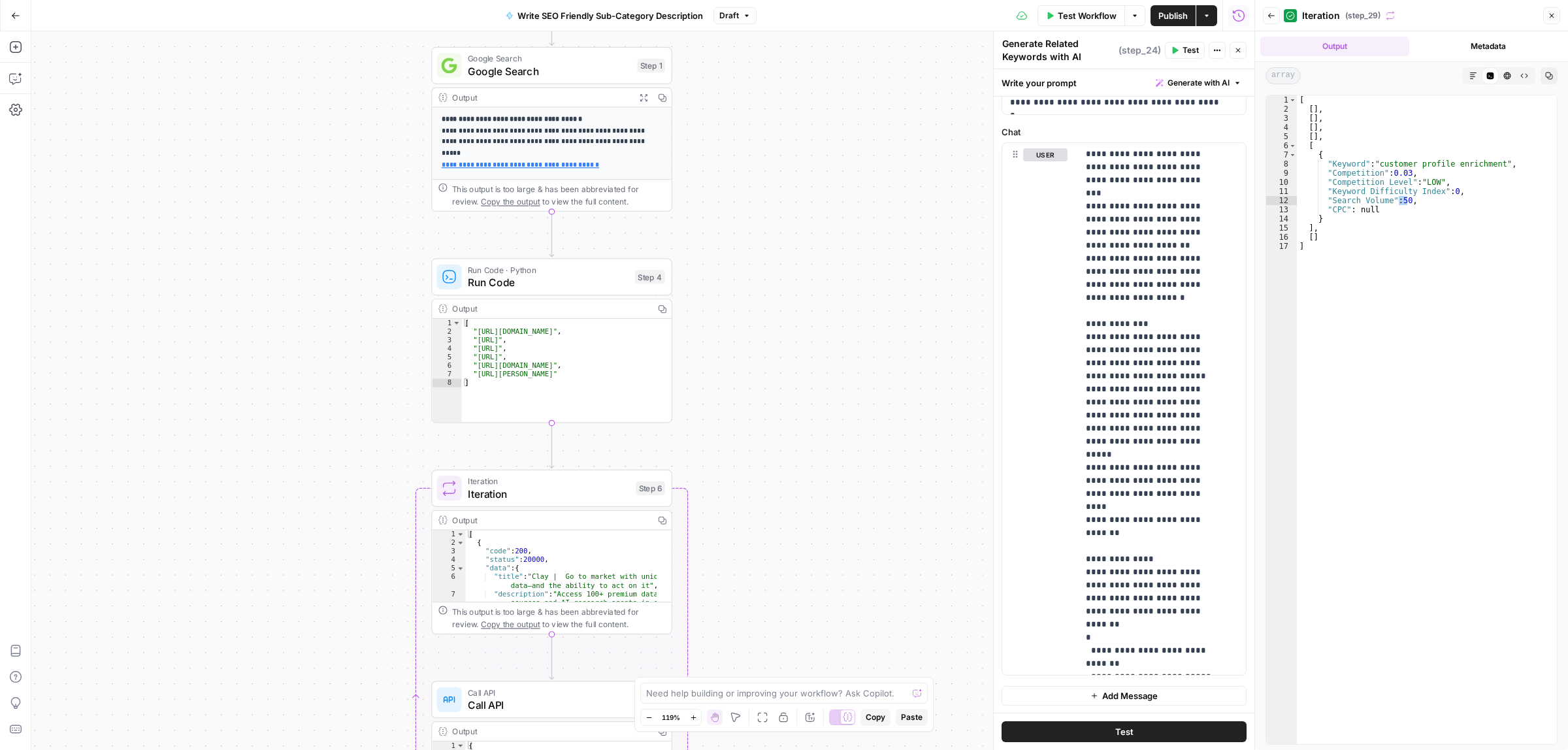
drag, startPoint x: 805, startPoint y: 574, endPoint x: 786, endPoint y: 165, distance: 409.4
click at [786, 165] on div "Workflow Set Inputs Inputs LLM · Gemini 2.5 Flash Generate Related Keywords wit…" at bounding box center [643, 390] width 1223 height 718
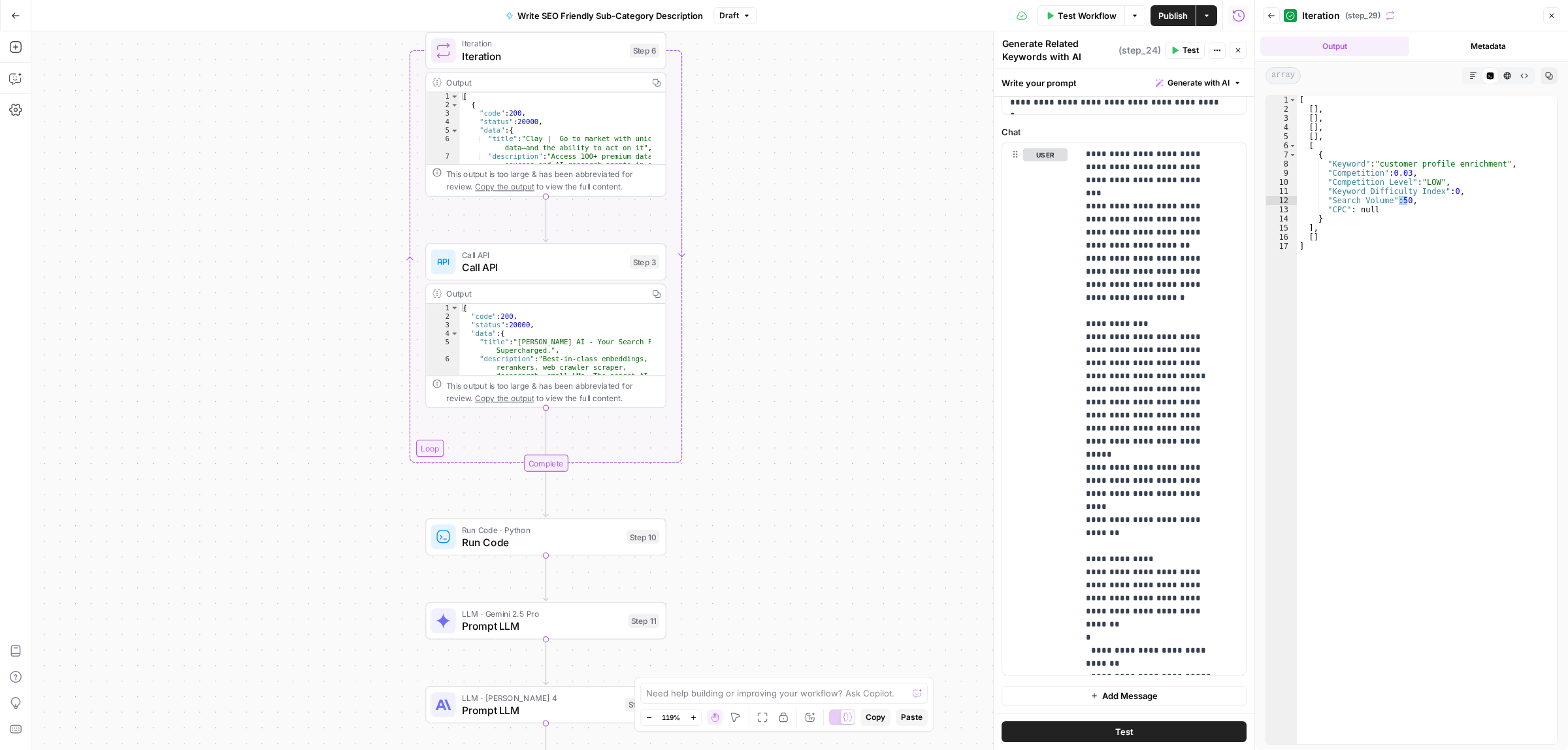
drag, startPoint x: 717, startPoint y: 372, endPoint x: 722, endPoint y: 155, distance: 217.1
click at [719, 179] on div "Workflow Set Inputs Inputs LLM · Gemini 2.5 Flash Generate Related Keywords wit…" at bounding box center [643, 390] width 1223 height 718
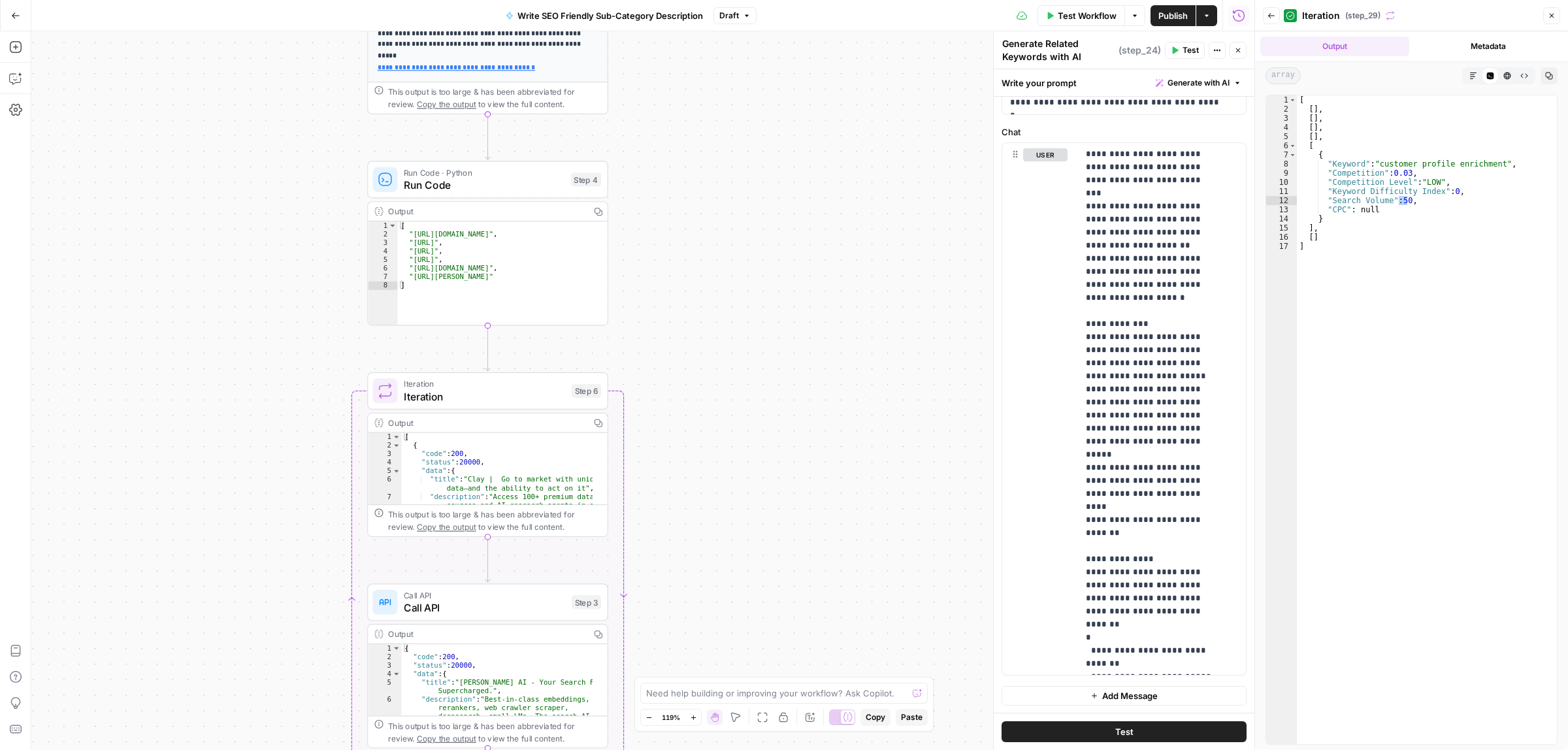
drag, startPoint x: 684, startPoint y: 265, endPoint x: 670, endPoint y: 443, distance: 178.5
click at [648, 712] on body "ColdiQ New Home Browse Insights Opportunities Your Data Recent Grids Directorie…" at bounding box center [784, 375] width 1568 height 750
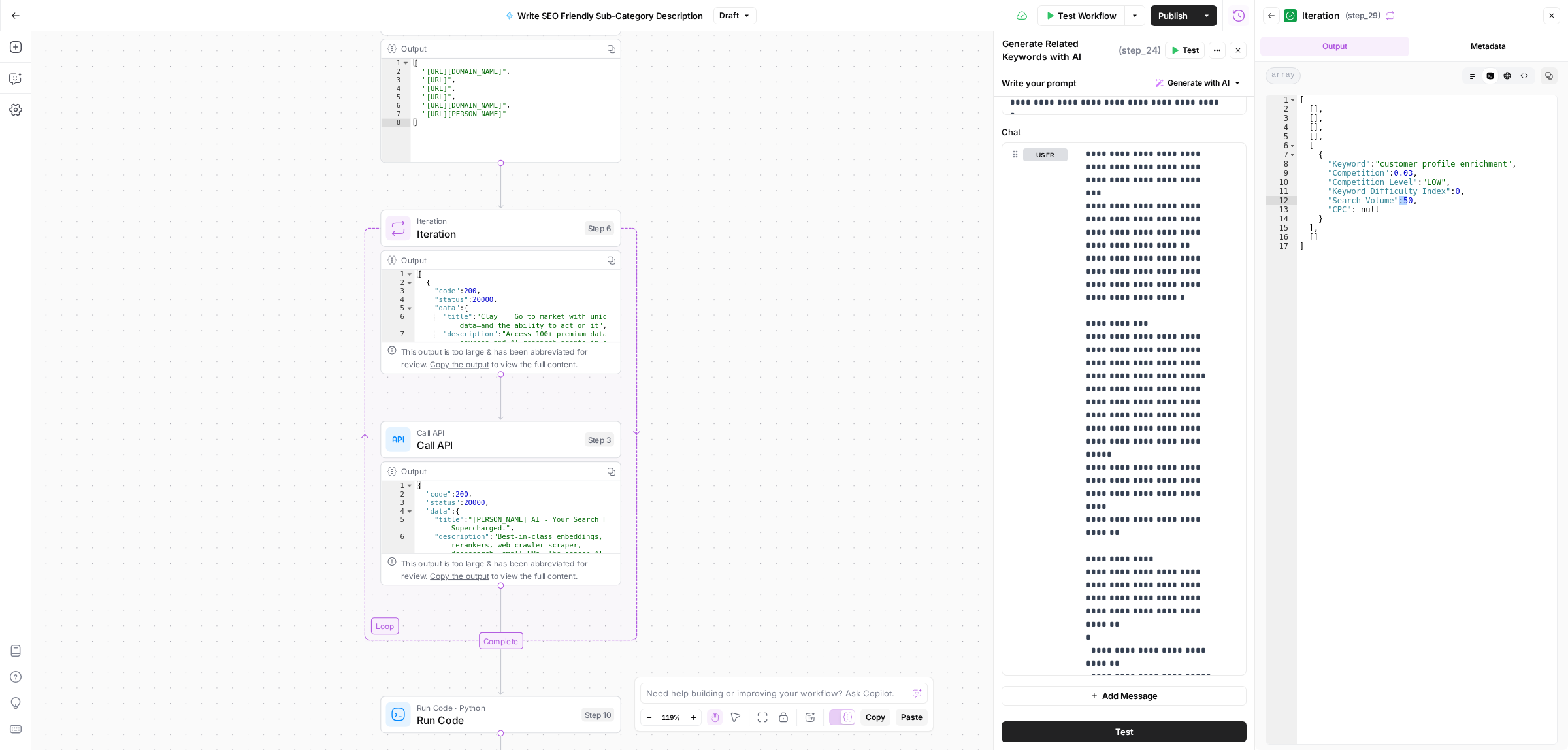
drag, startPoint x: 711, startPoint y: 318, endPoint x: 718, endPoint y: 250, distance: 68.4
click at [718, 250] on div "Workflow Set Inputs Inputs LLM · Gemini 2.5 Flash Generate Related Keywords wit…" at bounding box center [643, 390] width 1223 height 718
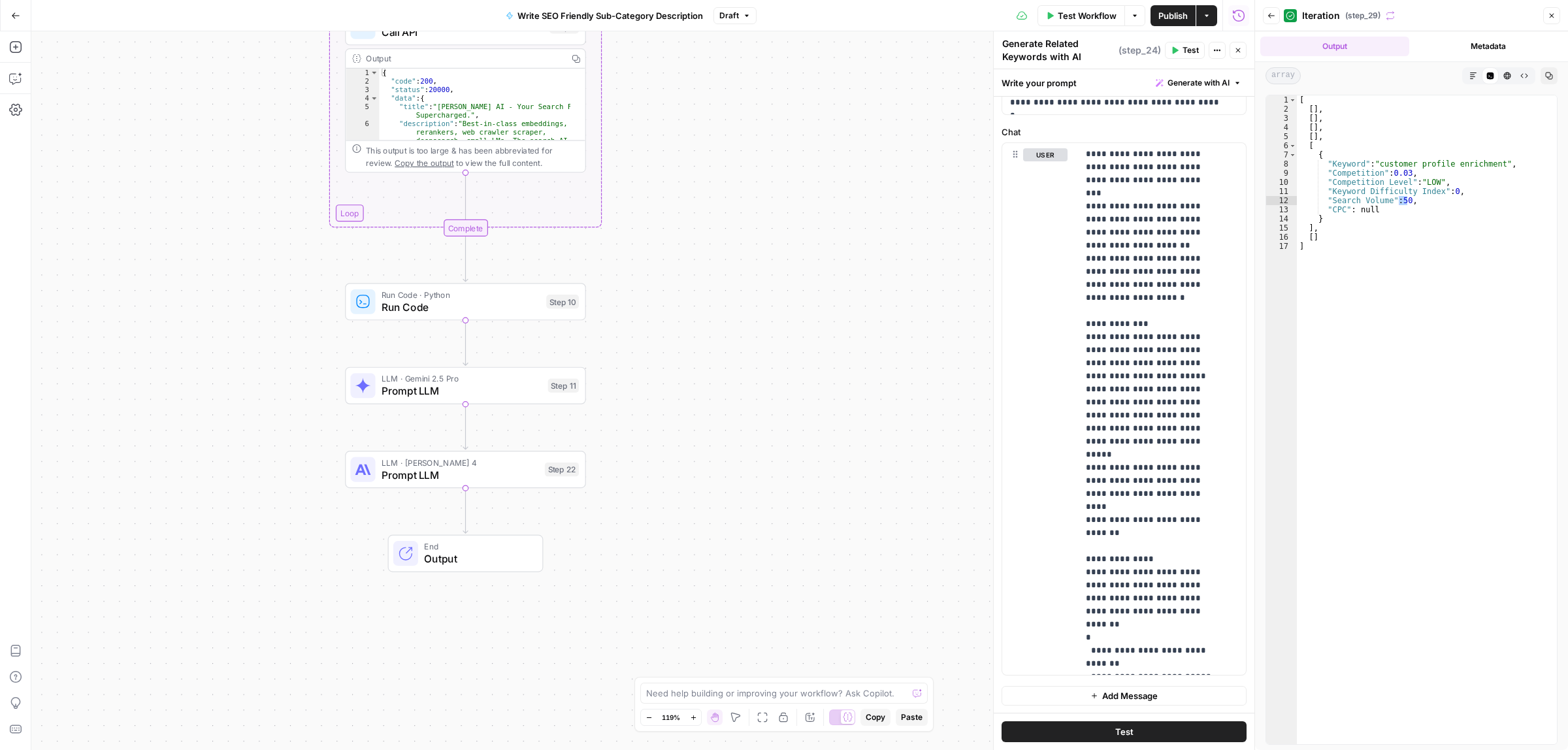
drag, startPoint x: 785, startPoint y: 536, endPoint x: 737, endPoint y: 200, distance: 339.4
click at [737, 155] on div "Workflow Set Inputs Inputs LLM · Gemini 2.5 Flash Generate Related Keywords wit…" at bounding box center [643, 390] width 1223 height 718
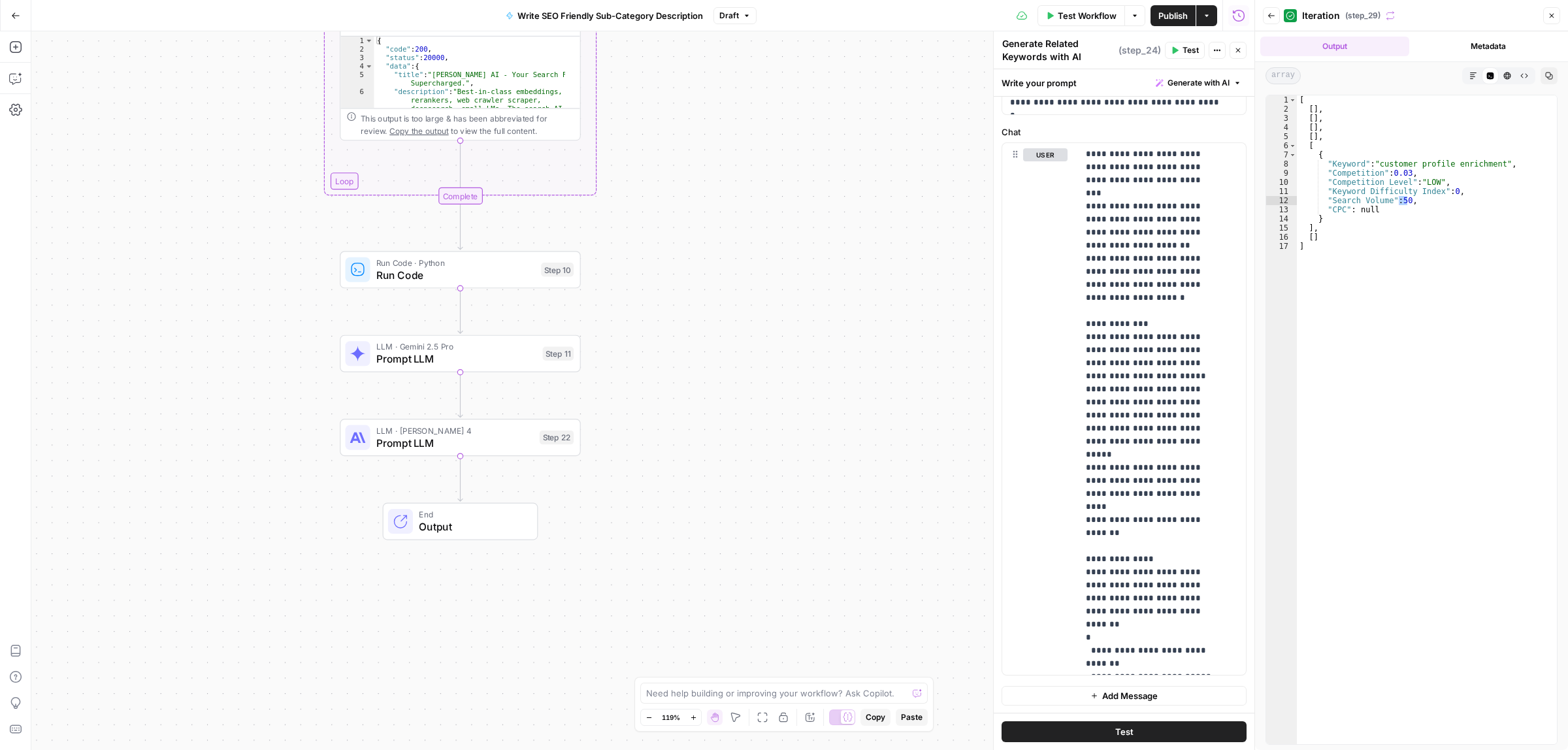
click at [397, 351] on span "Prompt LLM" at bounding box center [456, 359] width 160 height 16
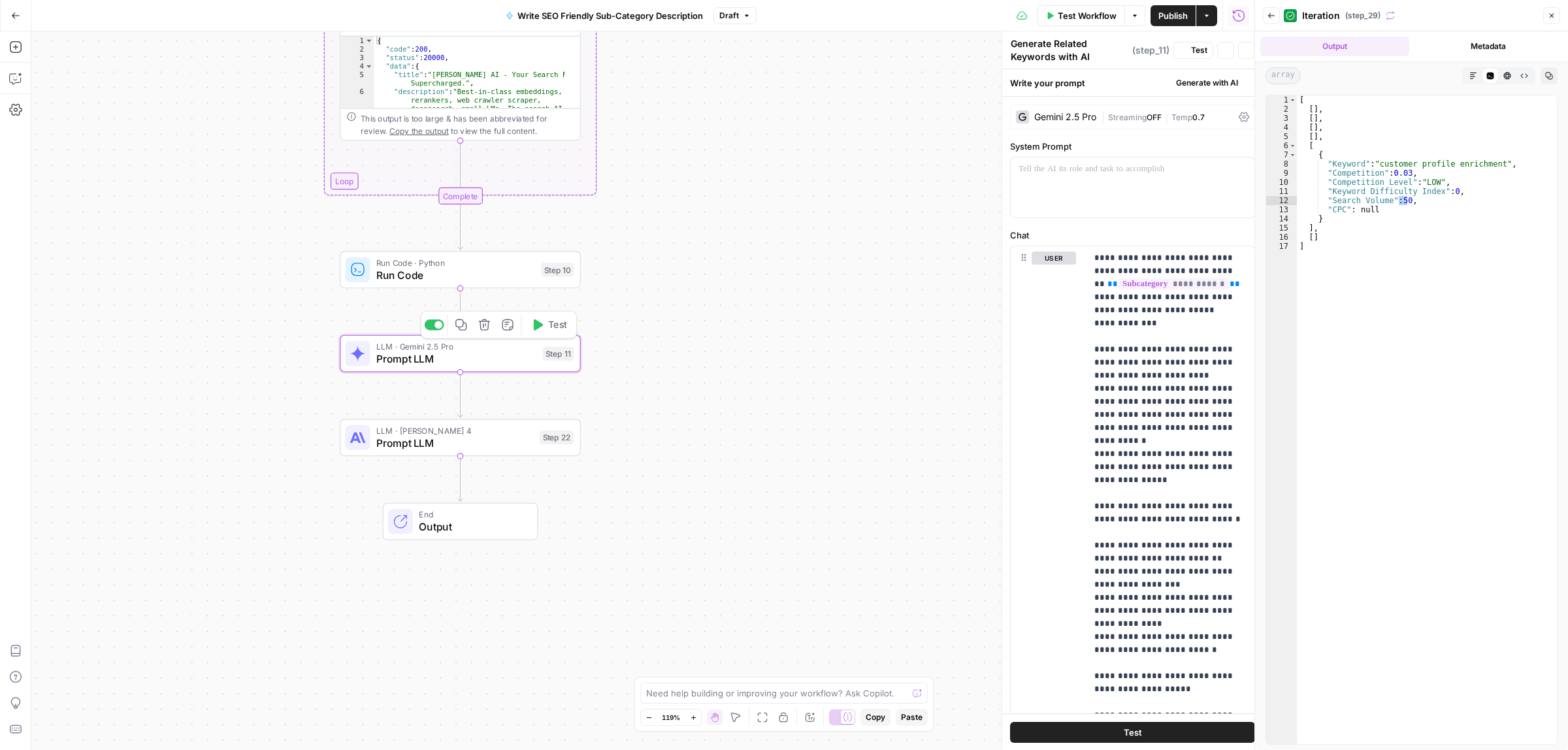
type textarea "Prompt LLM"
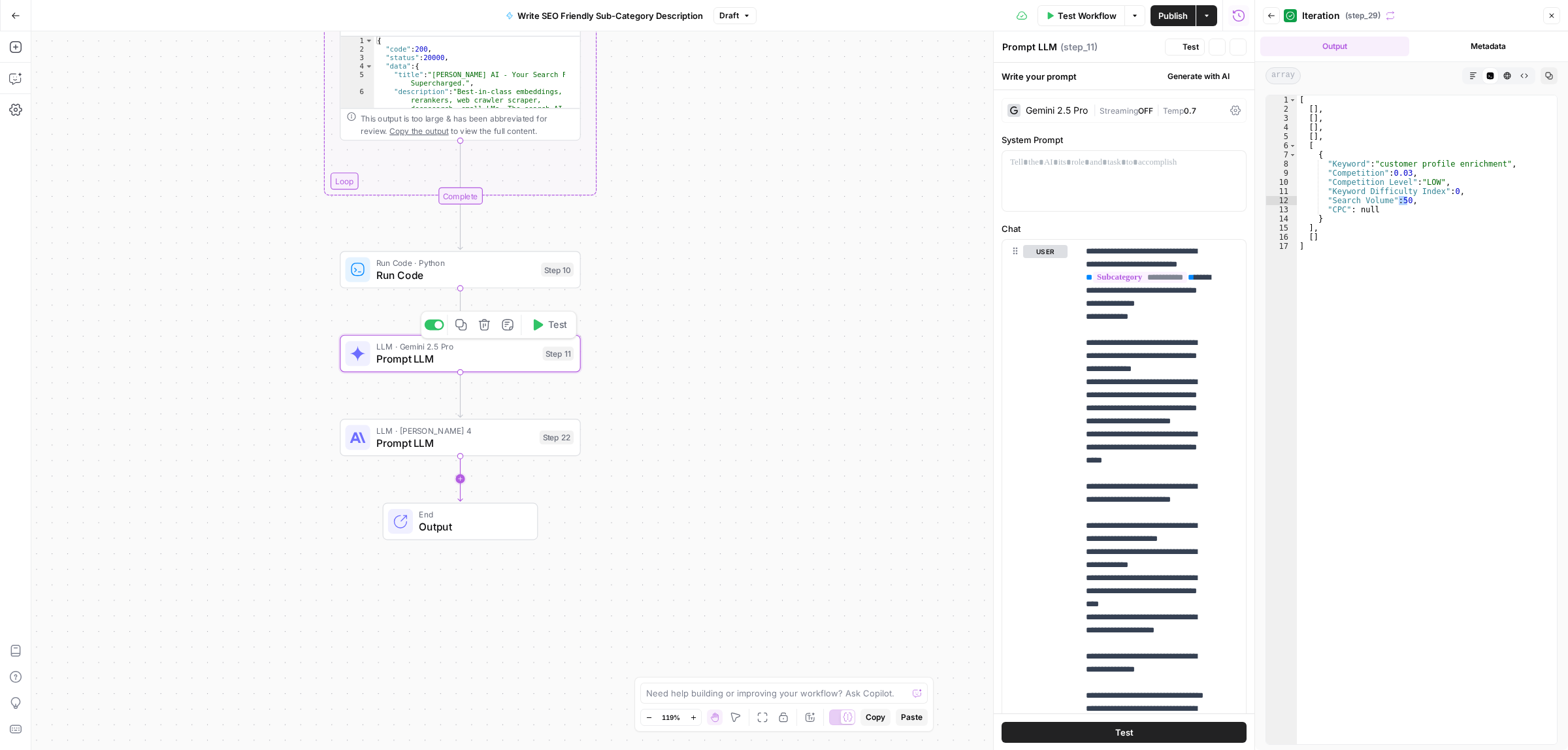
click at [454, 438] on span "Prompt LLM" at bounding box center [455, 442] width 157 height 16
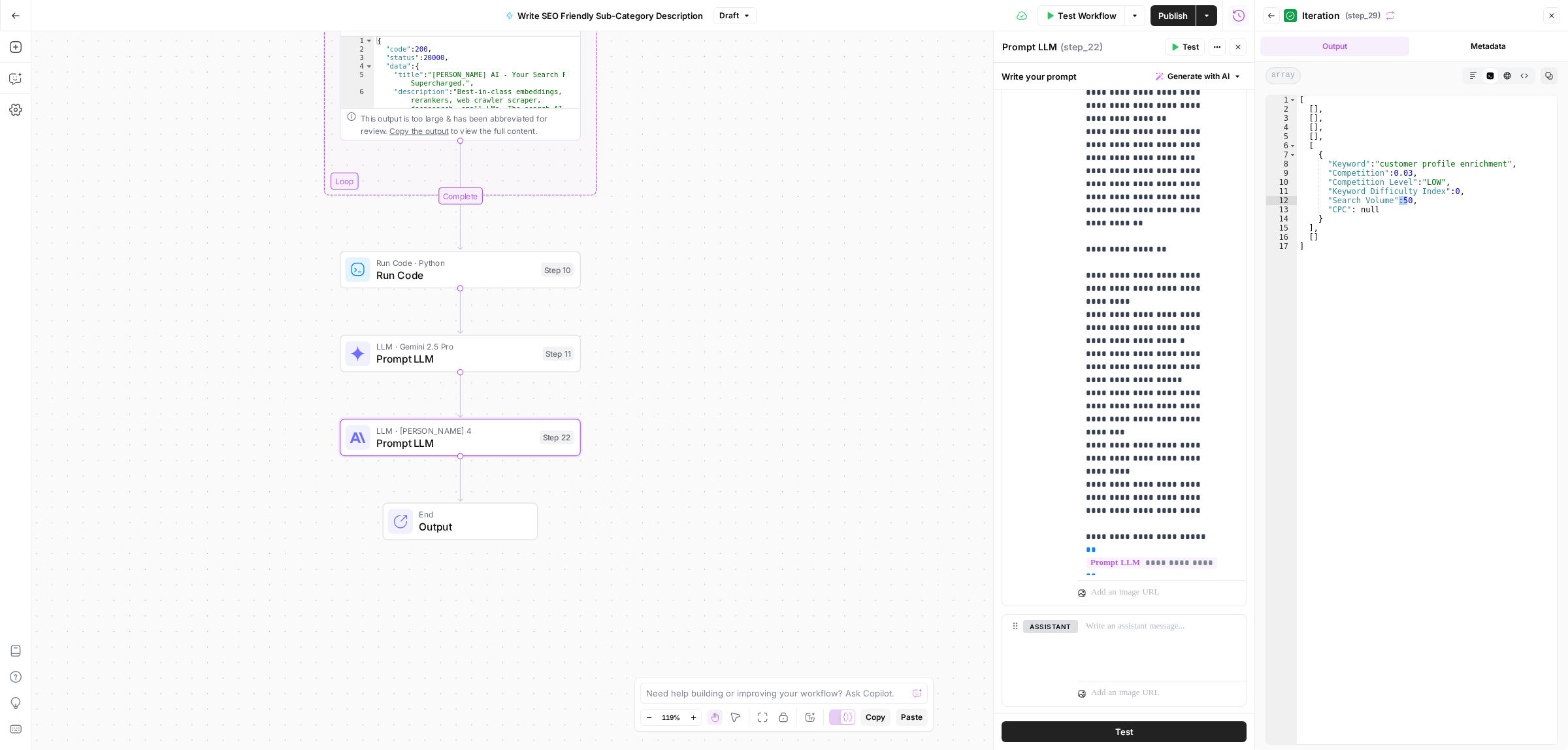
scroll to position [230, 0]
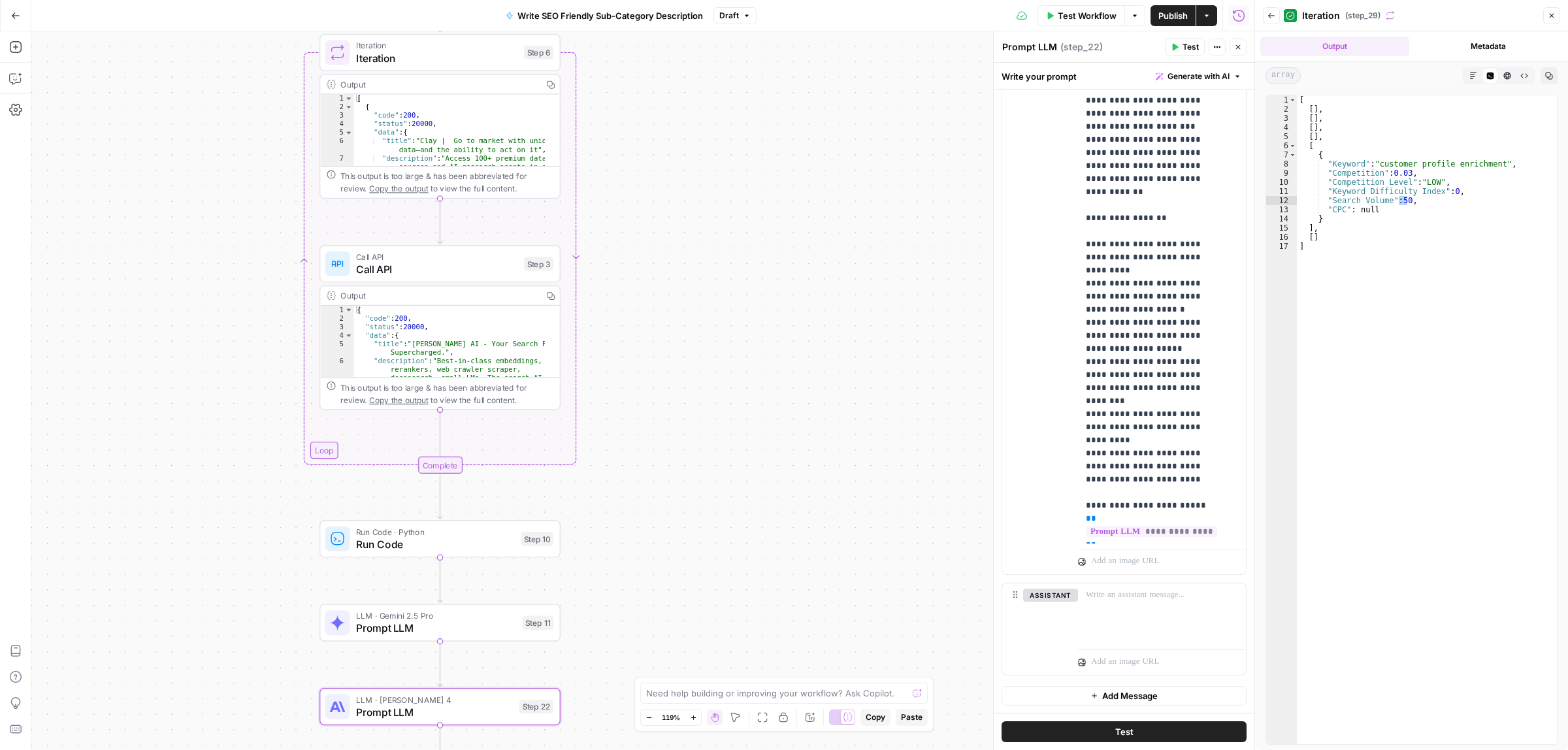
drag, startPoint x: 756, startPoint y: 294, endPoint x: 736, endPoint y: 563, distance: 269.7
click at [736, 563] on div "Workflow Set Inputs Inputs LLM · Gemini 2.5 Flash Generate Related Keywords wit…" at bounding box center [643, 390] width 1223 height 718
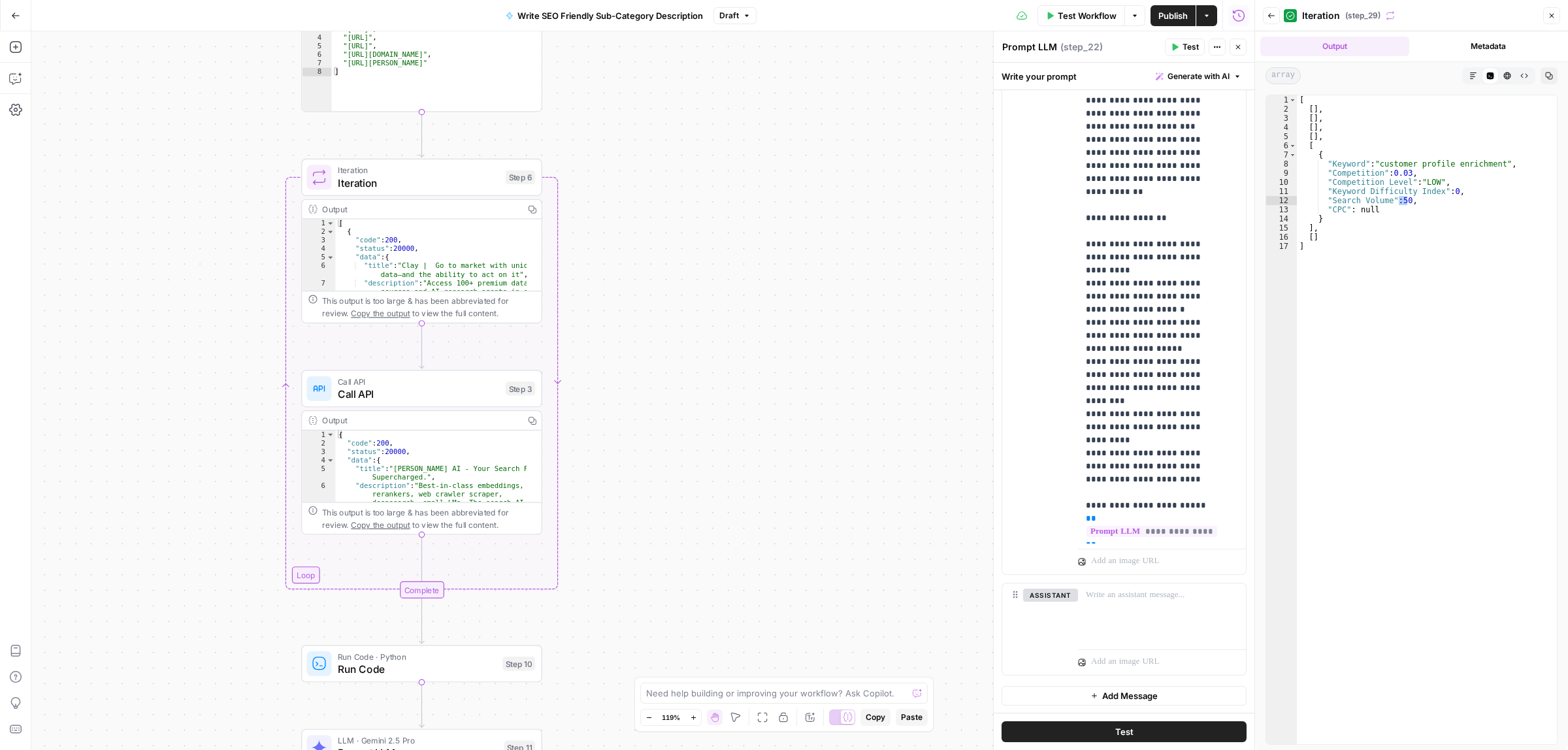
drag, startPoint x: 717, startPoint y: 337, endPoint x: 733, endPoint y: 418, distance: 82.6
click at [684, 628] on div "Workflow Set Inputs Inputs LLM · Gemini 2.5 Flash Generate Related Keywords wit…" at bounding box center [643, 390] width 1223 height 718
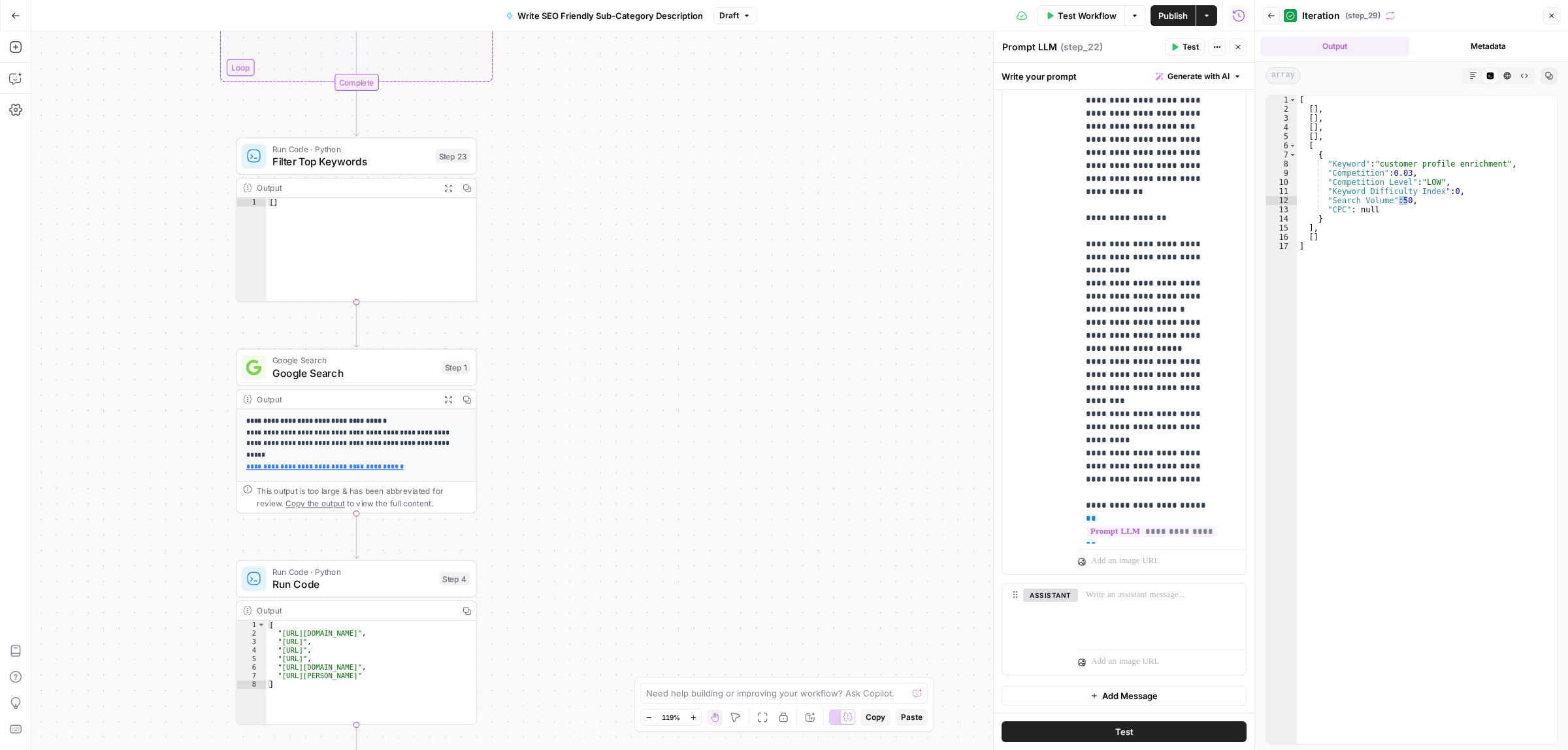
drag, startPoint x: 733, startPoint y: 363, endPoint x: 753, endPoint y: 393, distance: 36.1
click at [730, 576] on div "Workflow Set Inputs Inputs LLM · Gemini 2.5 Flash Generate Related Keywords wit…" at bounding box center [643, 390] width 1223 height 718
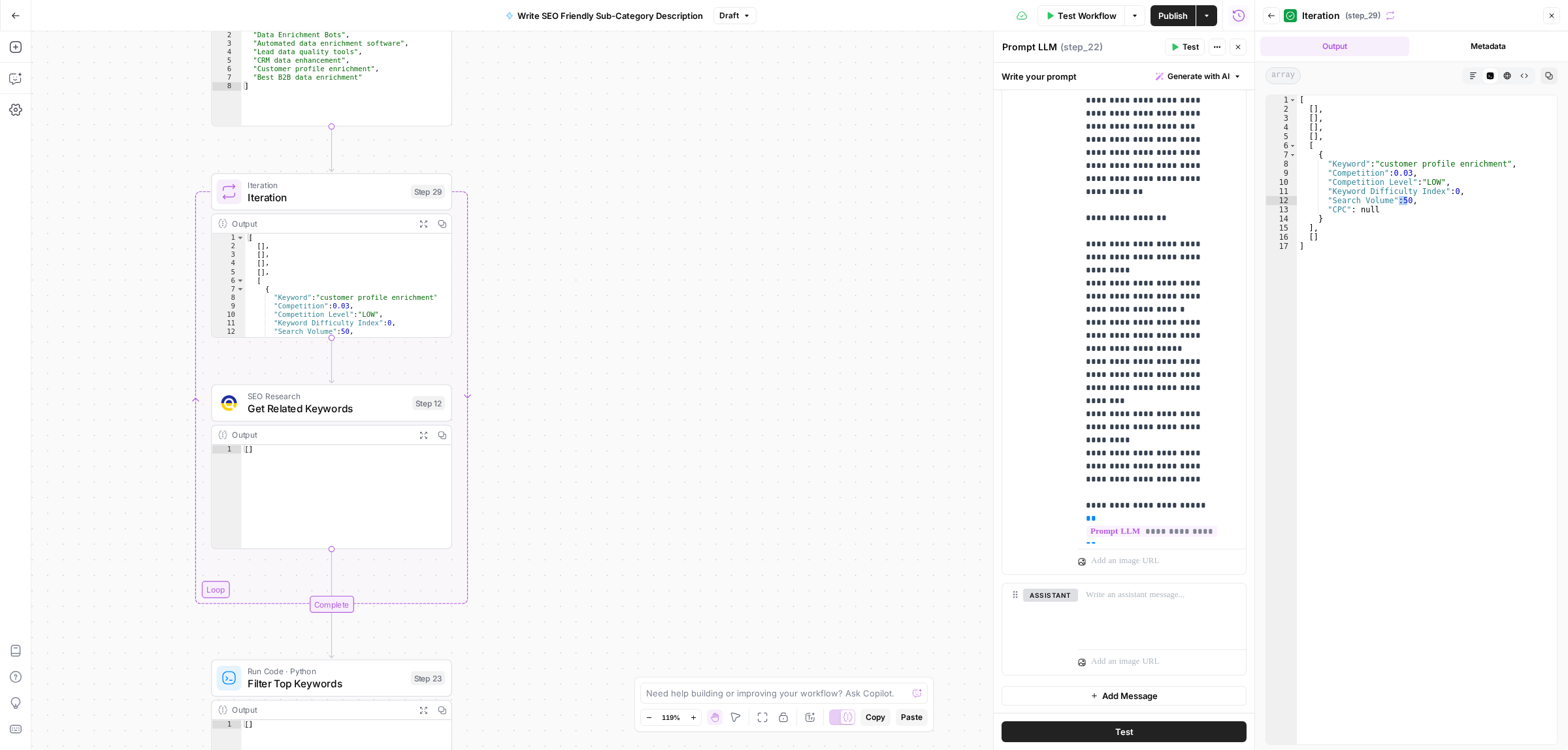
drag, startPoint x: 735, startPoint y: 296, endPoint x: 733, endPoint y: 542, distance: 246.0
click at [733, 542] on div "Workflow Set Inputs Inputs LLM · Gemini 2.5 Flash Generate Related Keywords wit…" at bounding box center [643, 390] width 1223 height 718
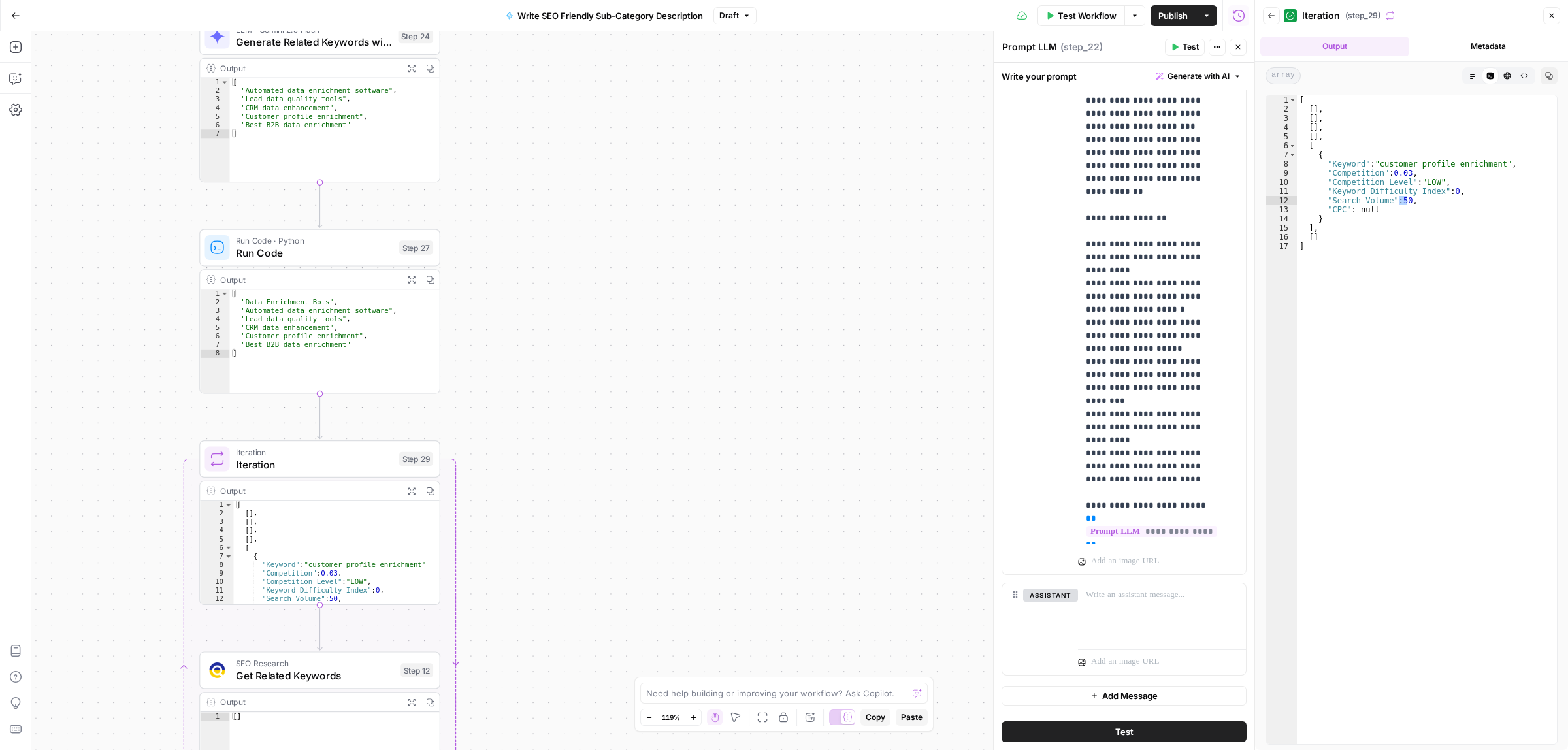
drag, startPoint x: 707, startPoint y: 360, endPoint x: 707, endPoint y: 565, distance: 205.0
click at [707, 565] on div "Workflow Set Inputs Inputs LLM · Gemini 2.5 Flash Generate Related Keywords wit…" at bounding box center [643, 390] width 1223 height 718
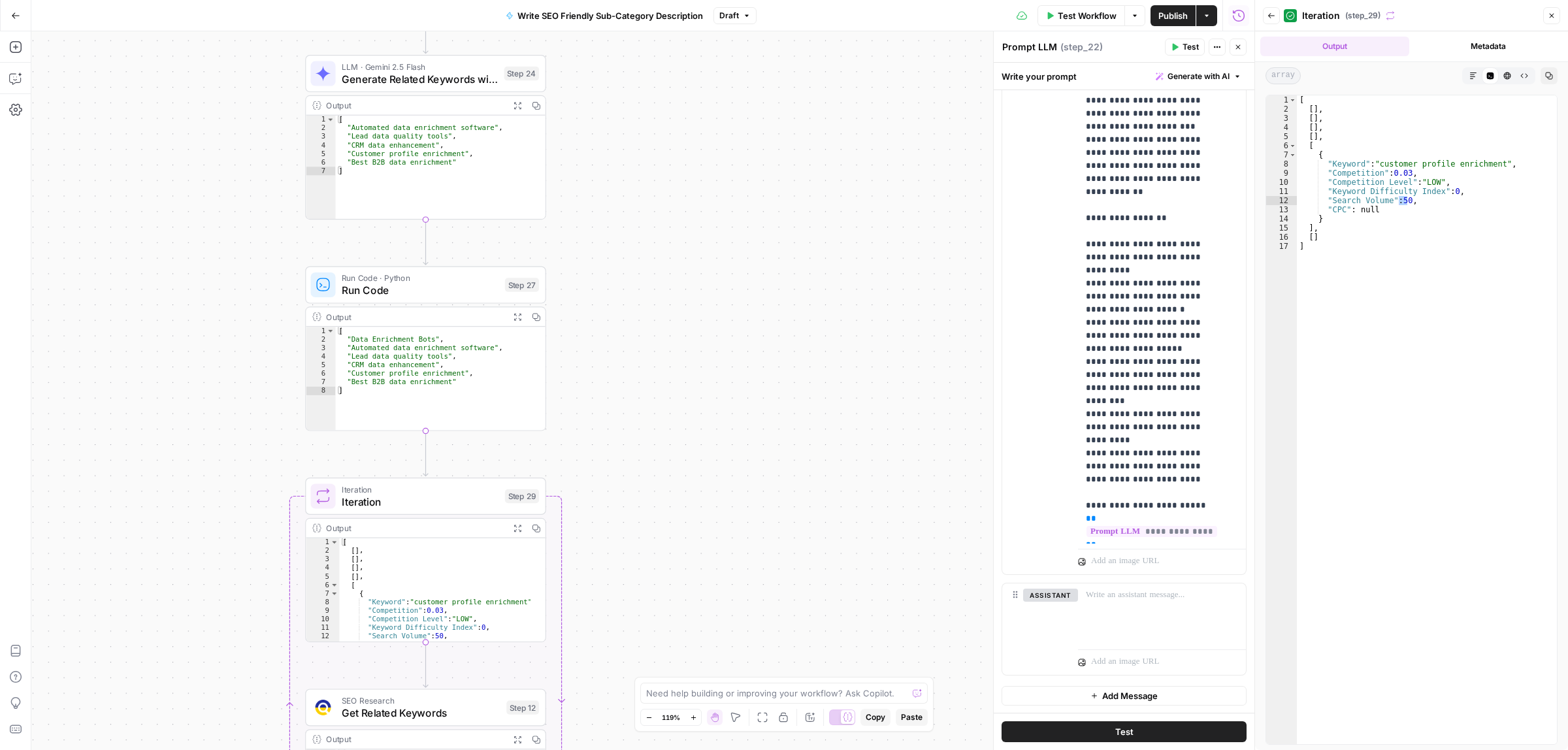
drag, startPoint x: 717, startPoint y: 356, endPoint x: 766, endPoint y: 289, distance: 83.0
click at [766, 289] on div "Workflow Set Inputs Inputs LLM · Gemini 2.5 Flash Generate Related Keywords wit…" at bounding box center [643, 390] width 1223 height 718
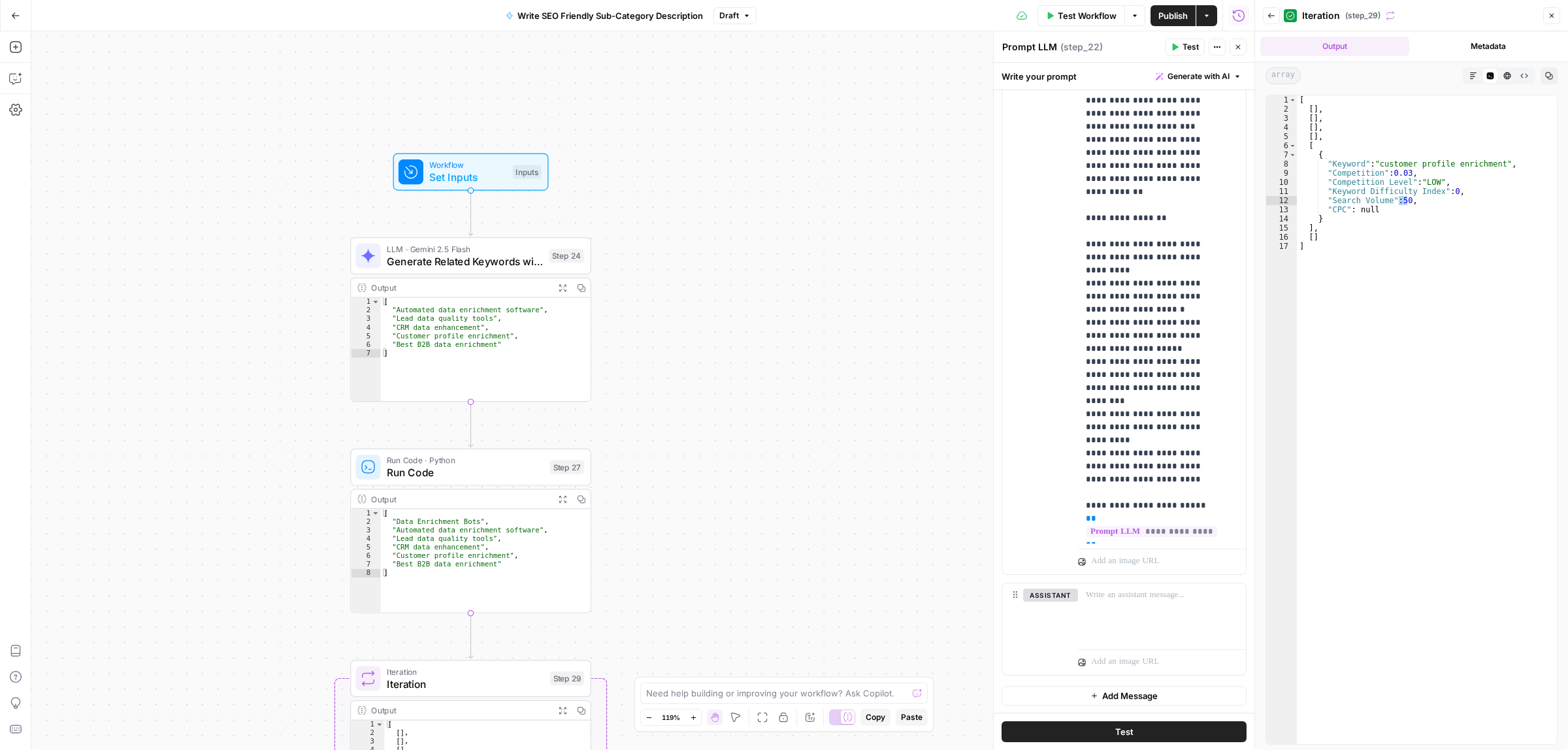
drag, startPoint x: 658, startPoint y: 262, endPoint x: 679, endPoint y: 404, distance: 143.5
click at [679, 404] on div "Workflow Set Inputs Inputs LLM · Gemini 2.5 Flash Generate Related Keywords wit…" at bounding box center [643, 390] width 1223 height 718
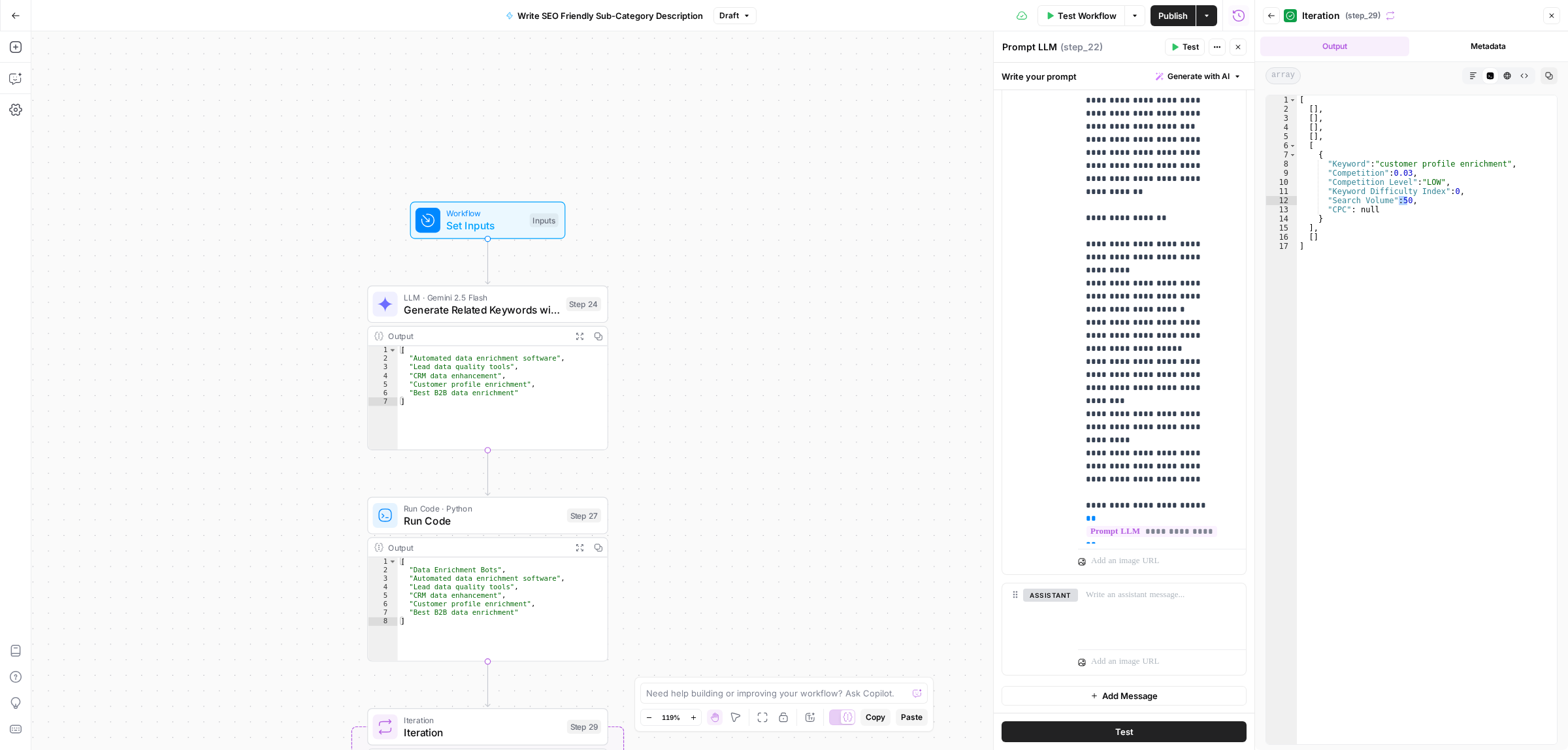
drag, startPoint x: 717, startPoint y: 399, endPoint x: 749, endPoint y: 270, distance: 132.9
click at [749, 270] on div "Workflow Set Inputs Inputs LLM · Gemini 2.5 Flash Generate Related Keywords wit…" at bounding box center [643, 390] width 1223 height 718
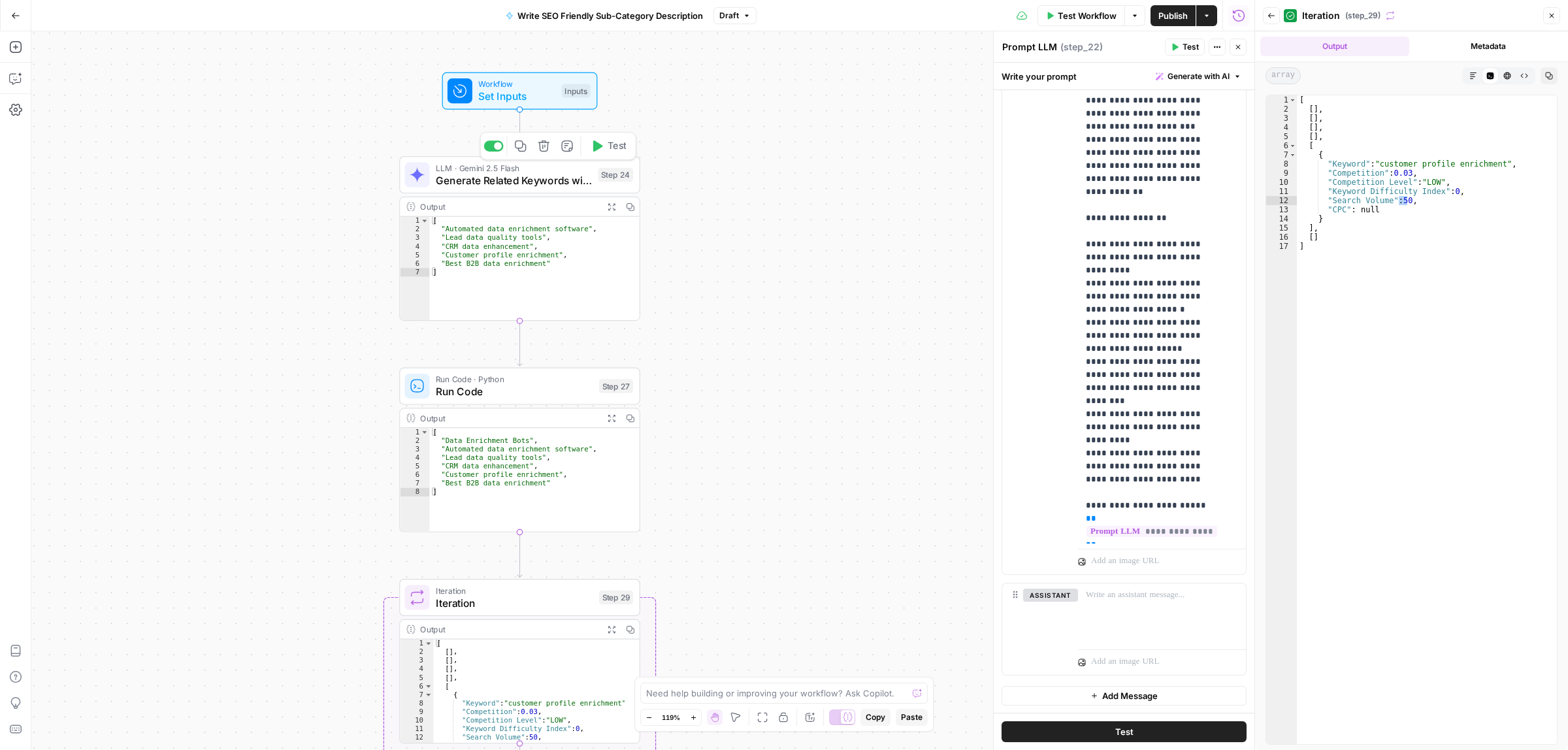
click at [500, 176] on span "Generate Related Keywords with AI" at bounding box center [513, 180] width 156 height 16
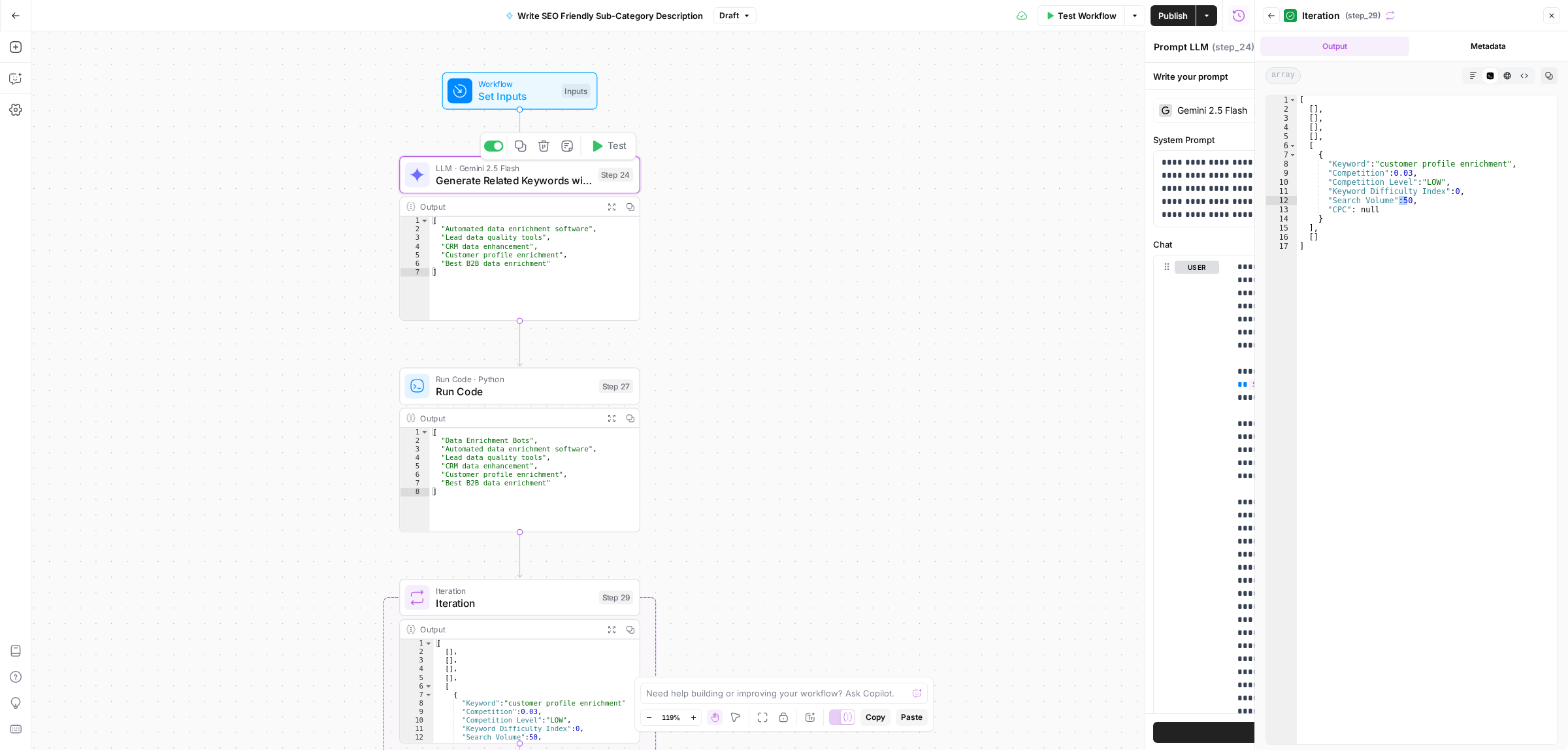
type textarea "Generate Related Keywords with AI"
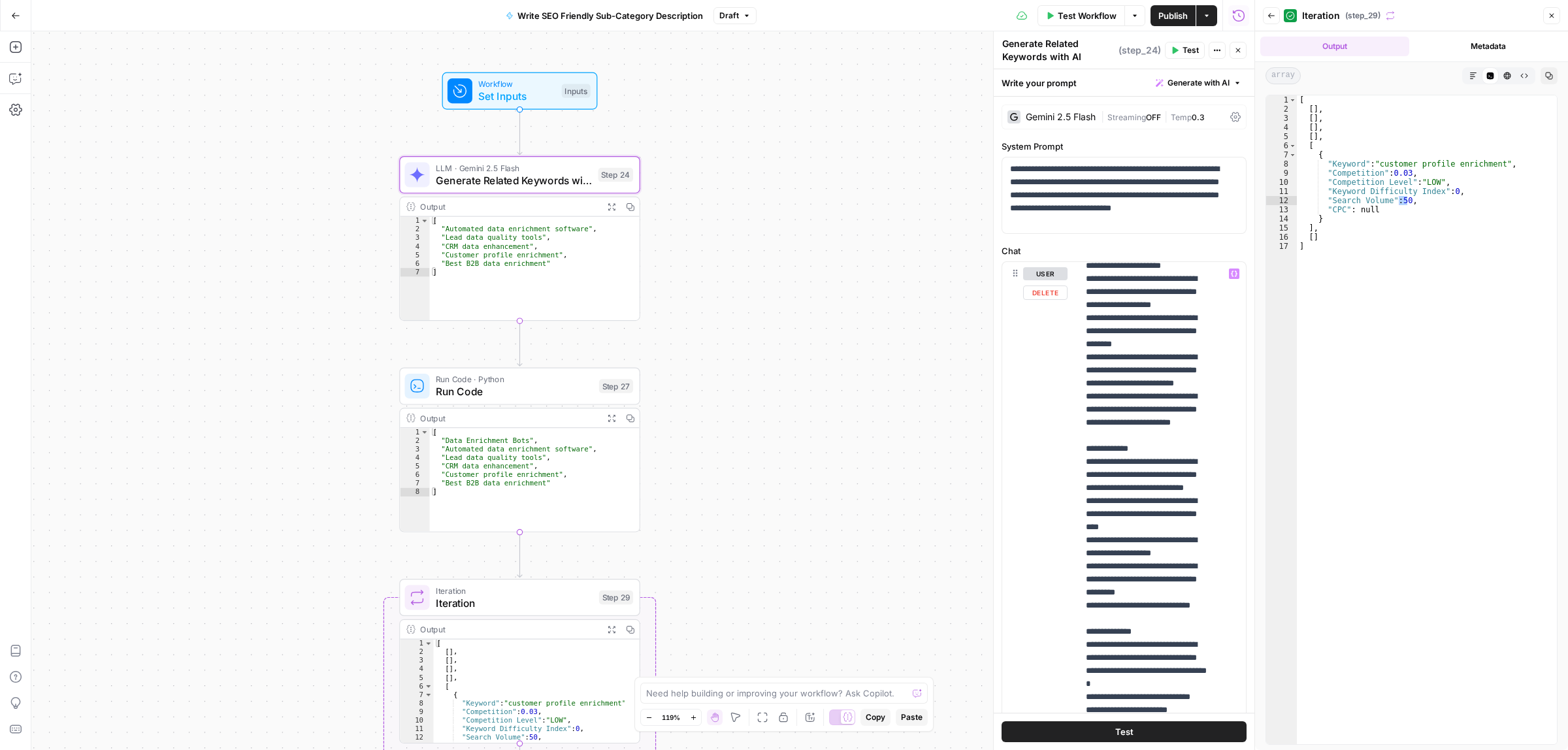
scroll to position [409, 0]
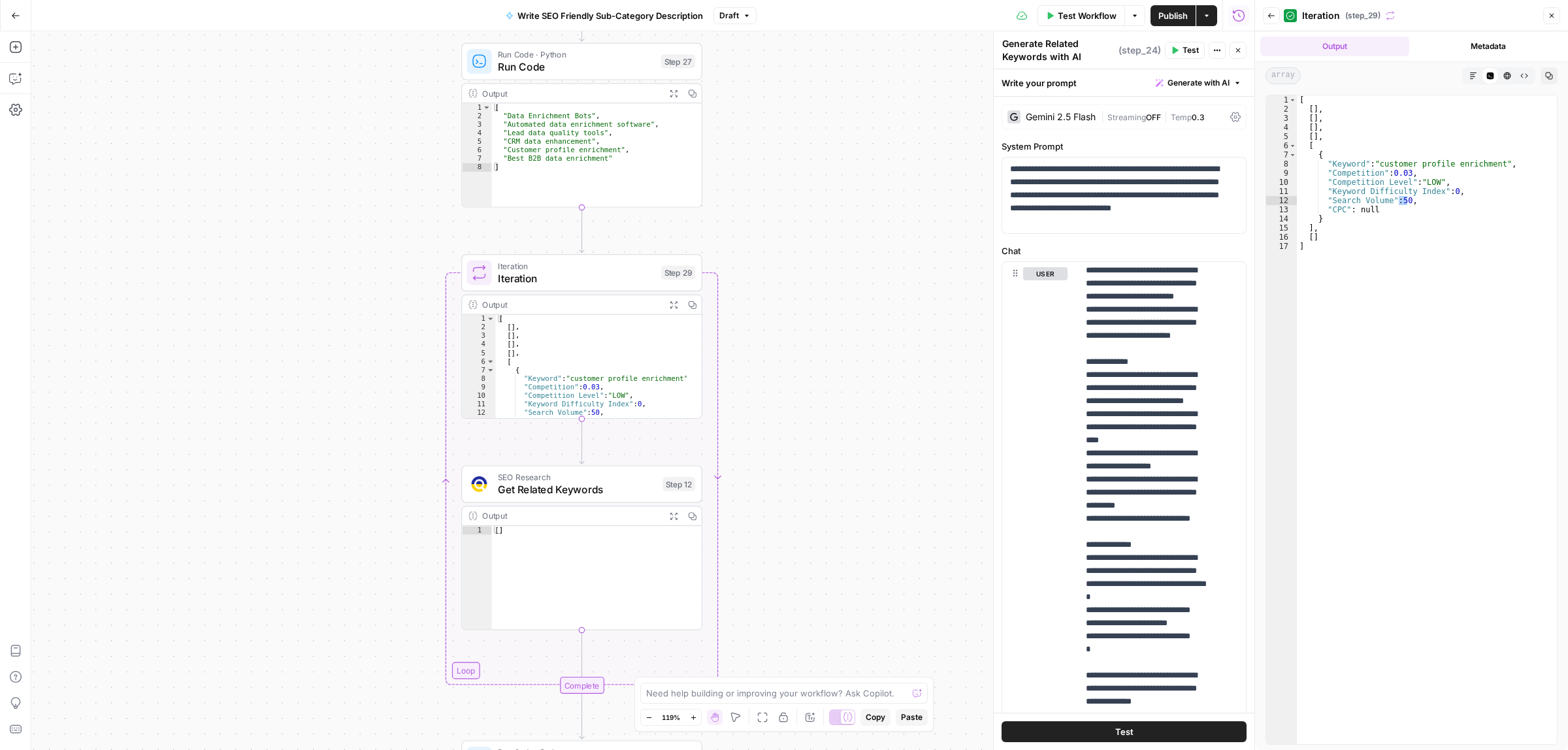
drag, startPoint x: 837, startPoint y: 439, endPoint x: 880, endPoint y: 184, distance: 258.6
click at [880, 184] on div "Workflow Set Inputs Inputs LLM · Gemini 2.5 Flash Generate Related Keywords wit…" at bounding box center [643, 390] width 1223 height 718
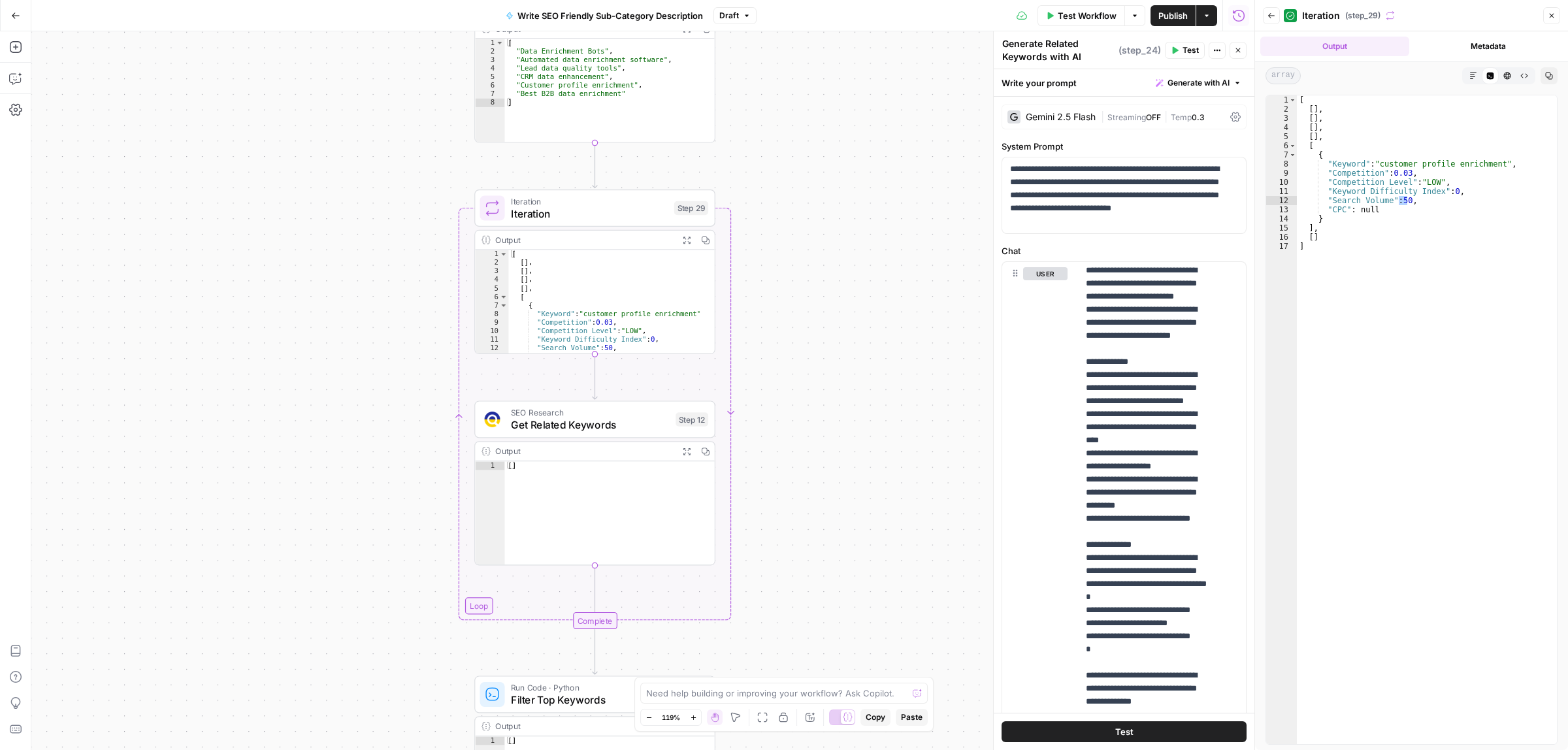
click at [530, 427] on span "Get Related Keywords" at bounding box center [590, 424] width 159 height 16
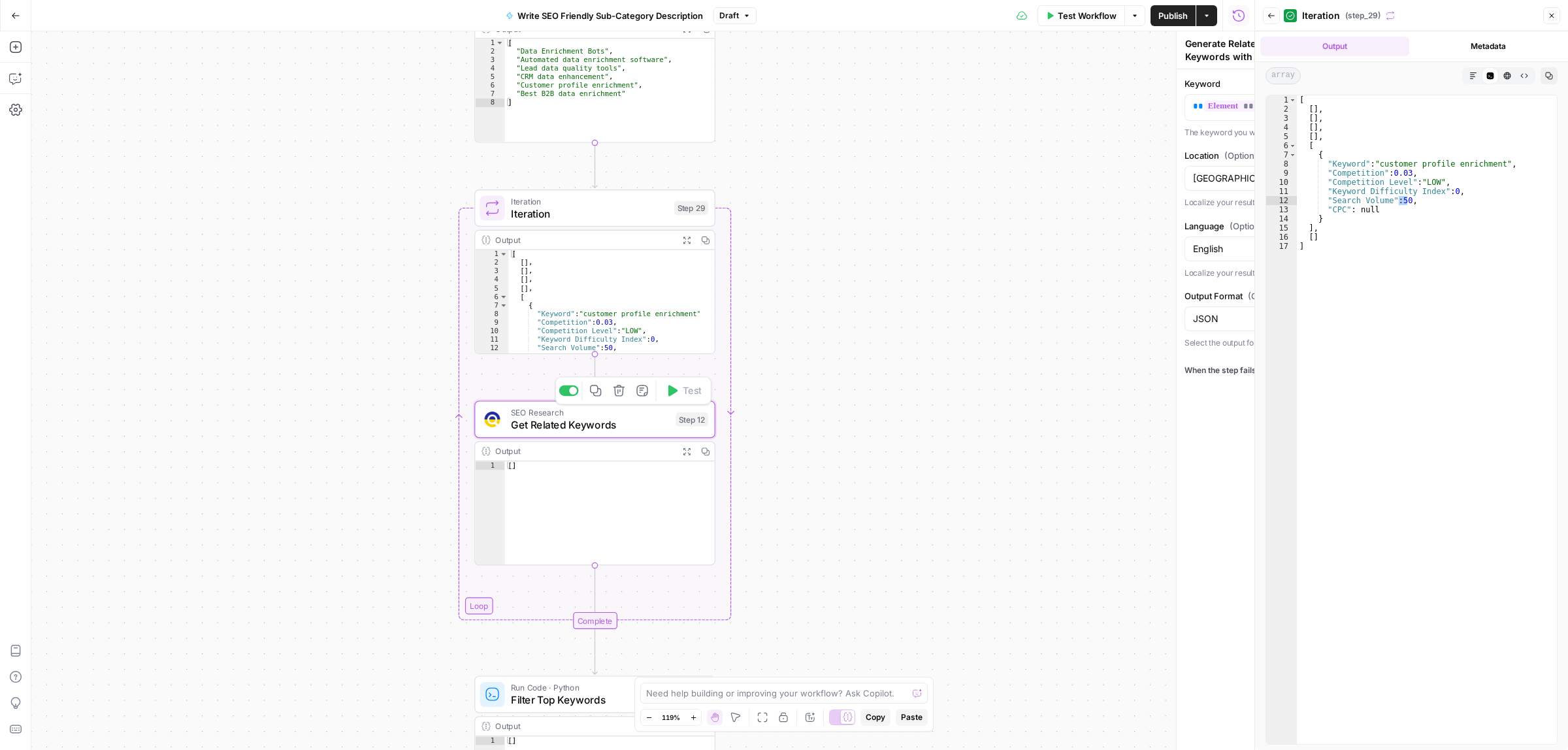
type textarea "Get Related Keywords"
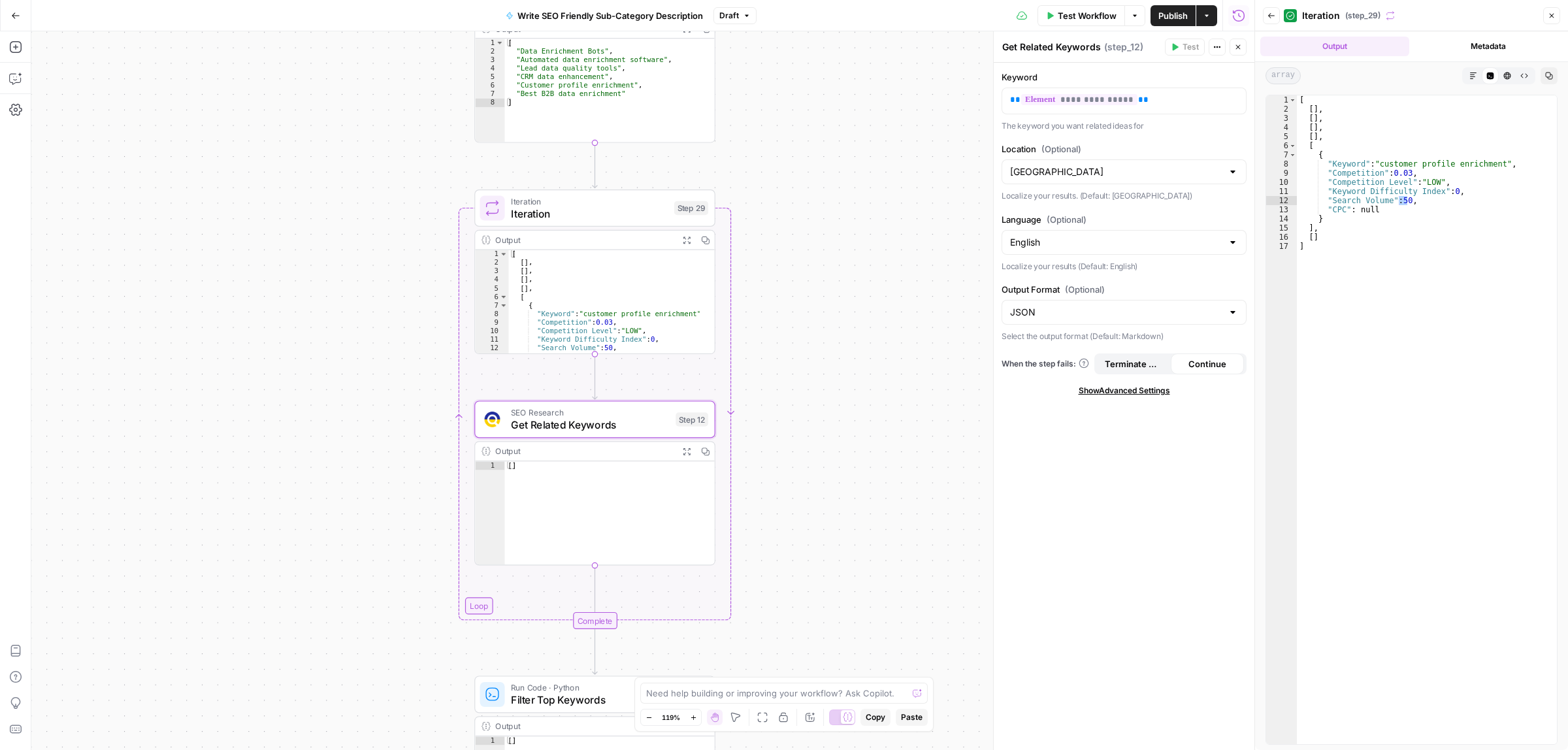
drag, startPoint x: 1036, startPoint y: 126, endPoint x: 1152, endPoint y: 126, distance: 116.0
click at [1152, 126] on p "The keyword you want related ideas for" at bounding box center [1123, 126] width 245 height 13
click at [1132, 125] on p "The keyword you want related ideas for" at bounding box center [1123, 126] width 245 height 13
drag, startPoint x: 1054, startPoint y: 122, endPoint x: 1129, endPoint y: 129, distance: 75.3
click at [1123, 129] on p "The keyword you want related ideas for" at bounding box center [1123, 126] width 245 height 13
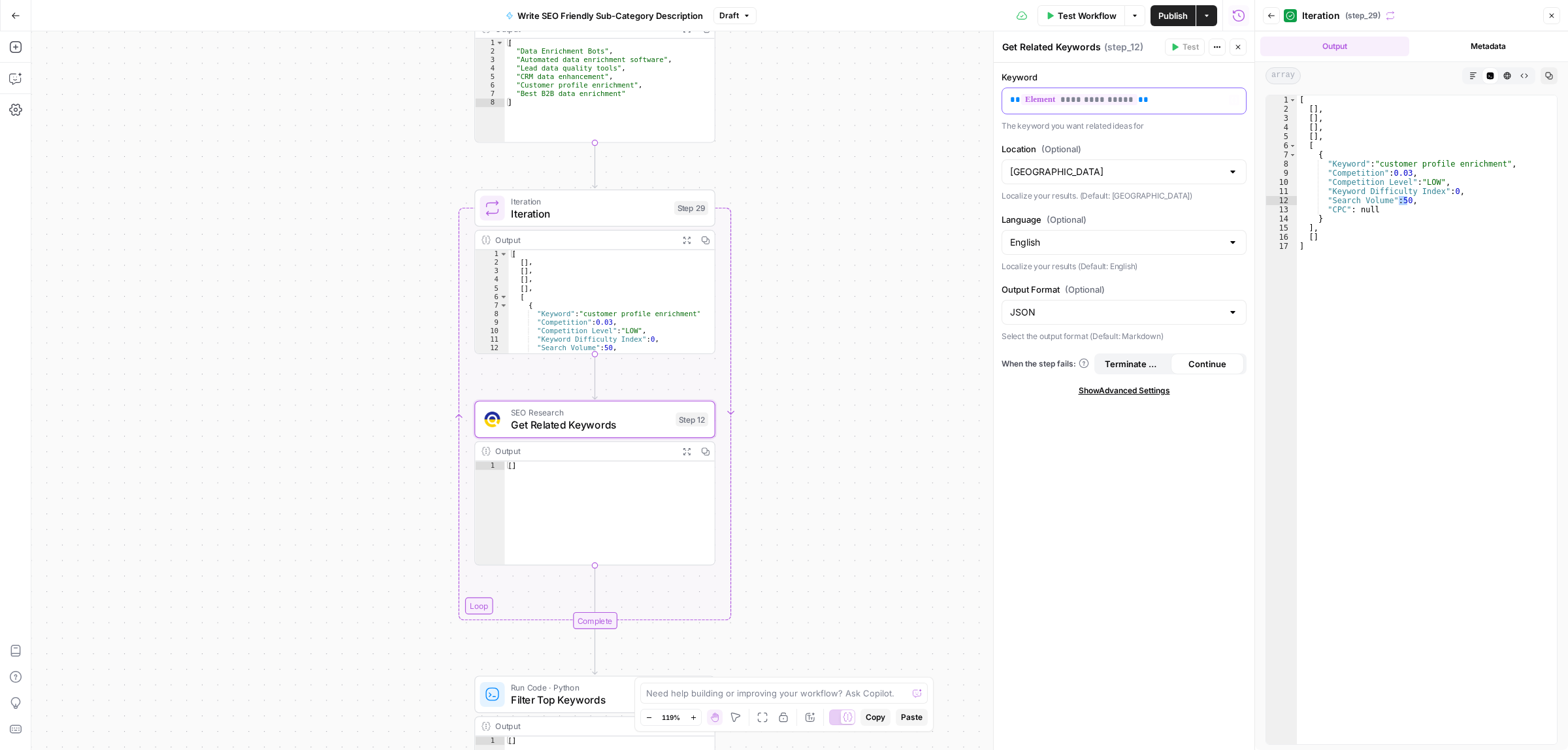
click at [1164, 99] on p "**********" at bounding box center [1124, 99] width 228 height 13
click at [1129, 18] on button "Options" at bounding box center [1135, 16] width 21 height 21
click at [1207, 14] on icon "button" at bounding box center [1206, 15] width 4 height 2
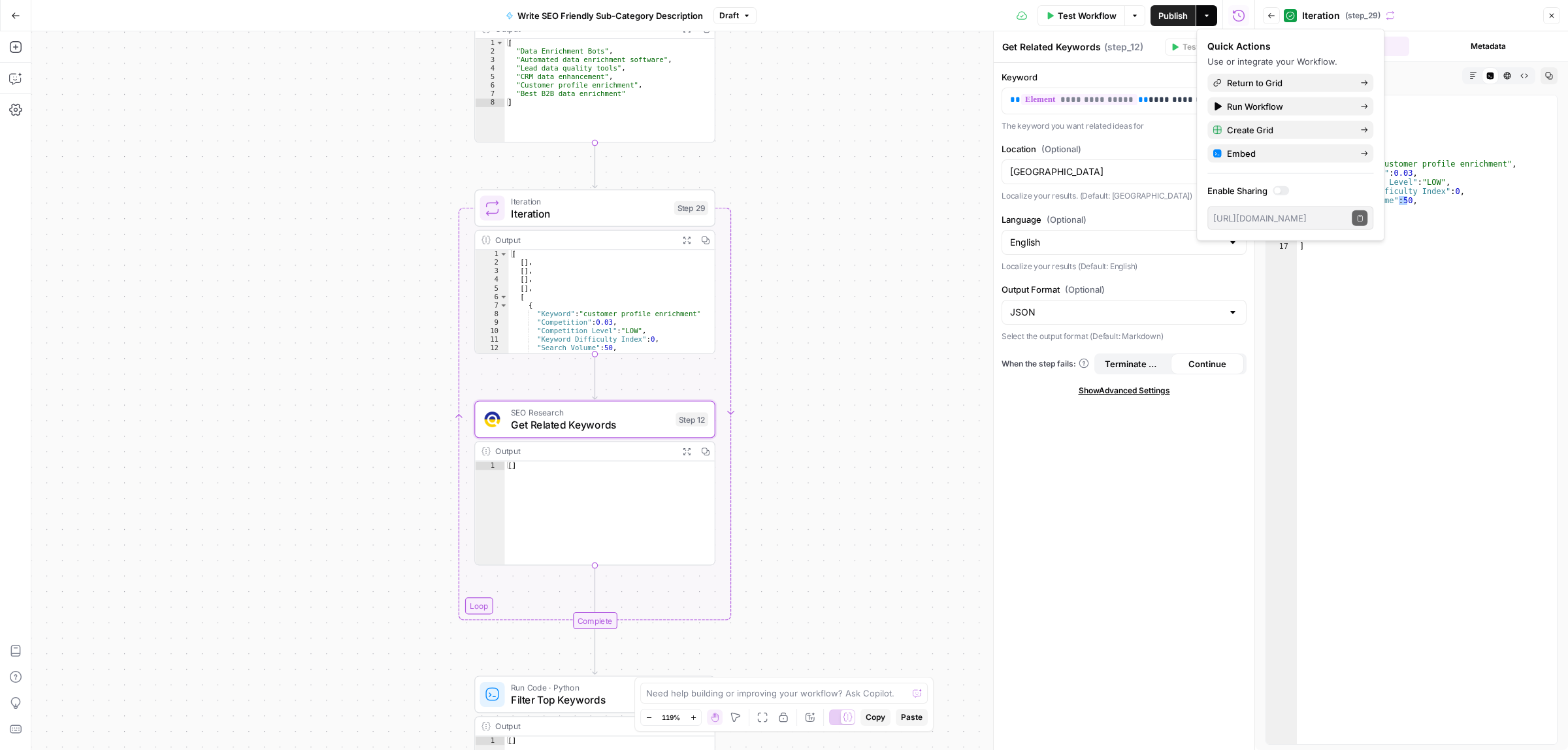
click at [784, 67] on div "Workflow Set Inputs Inputs LLM · Gemini 2.5 Flash Generate Related Keywords wit…" at bounding box center [643, 390] width 1223 height 718
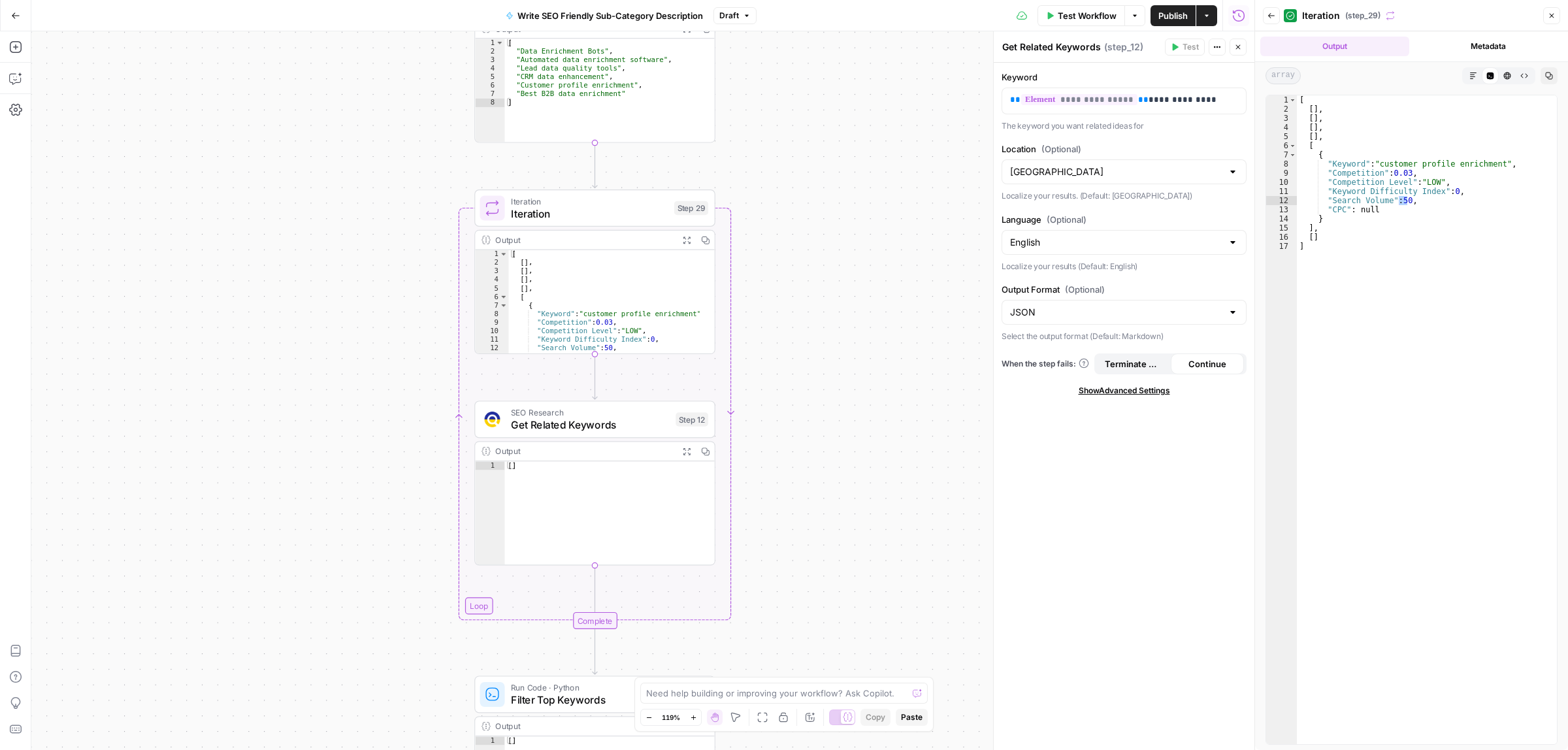
click at [13, 12] on icon "button" at bounding box center [16, 16] width 9 height 9
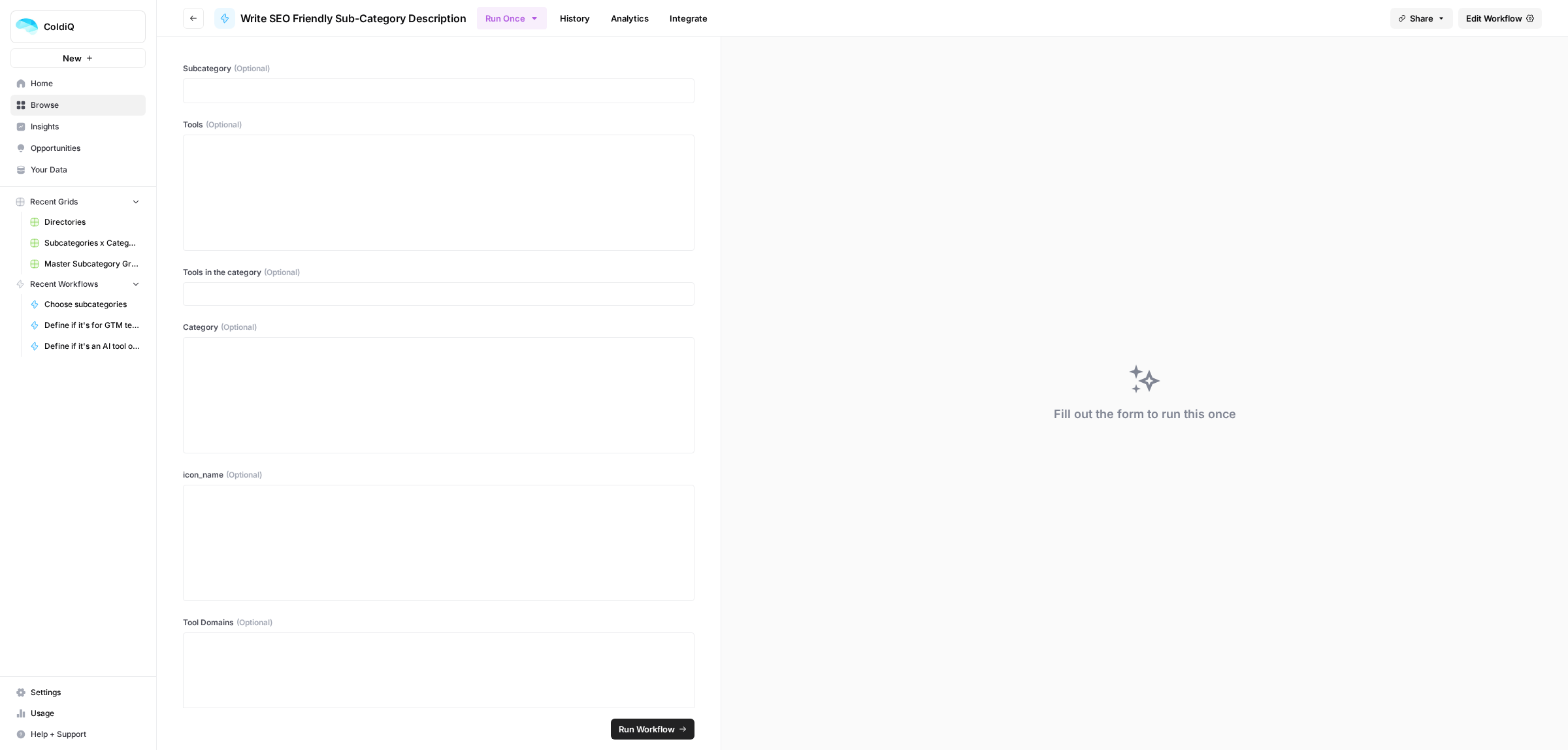
click at [1424, 20] on span "Share" at bounding box center [1421, 18] width 23 height 13
click at [946, 105] on div "Fill out the form to run this once" at bounding box center [1144, 393] width 847 height 713
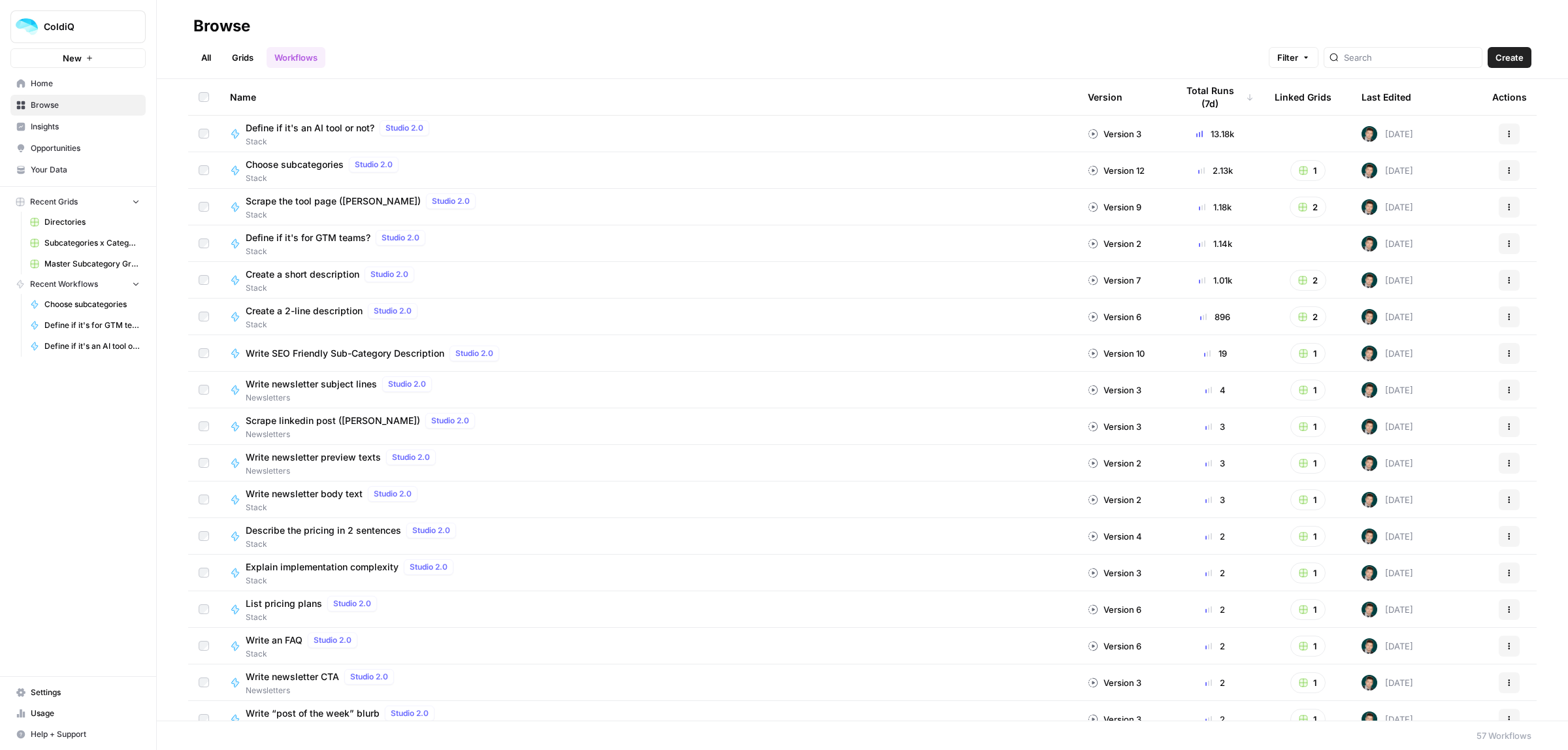
click at [1505, 357] on icon "button" at bounding box center [1509, 354] width 8 height 8
click at [1422, 490] on span "Duplicate" at bounding box center [1439, 486] width 105 height 13
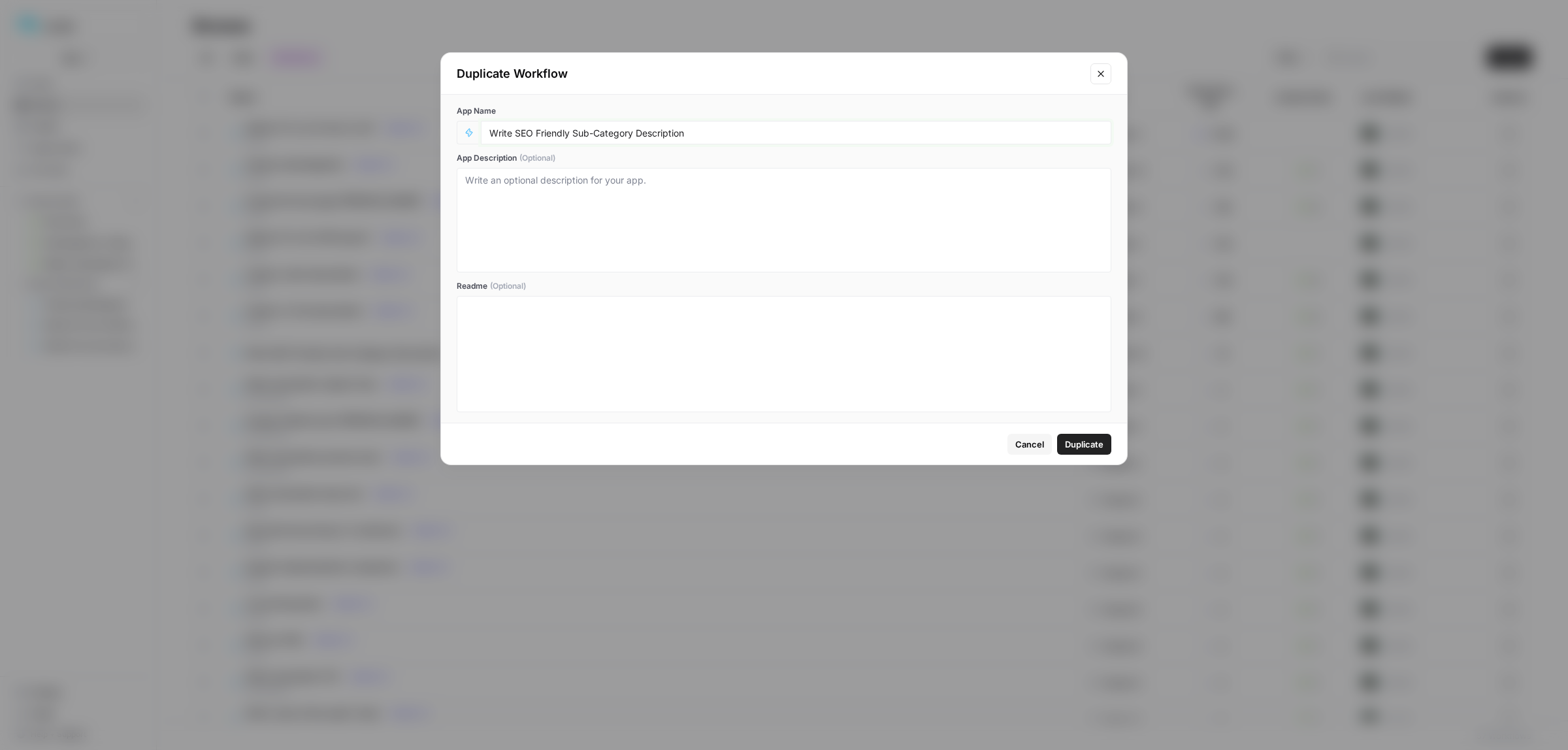
click at [712, 138] on input "Write SEO Friendly Sub-Category Description" at bounding box center [796, 133] width 614 height 12
click at [492, 132] on input "Write SEO Friendly Sub-Category Description VER2 by [PERSON_NAME]" at bounding box center [796, 133] width 614 height 12
type input "[DRAFT] Write SEO Friendly Sub-Category Description VER2 by [PERSON_NAME]"
click at [1082, 455] on button "Duplicate" at bounding box center [1084, 444] width 54 height 21
click at [1086, 446] on span "Duplicate" at bounding box center [1084, 444] width 38 height 13
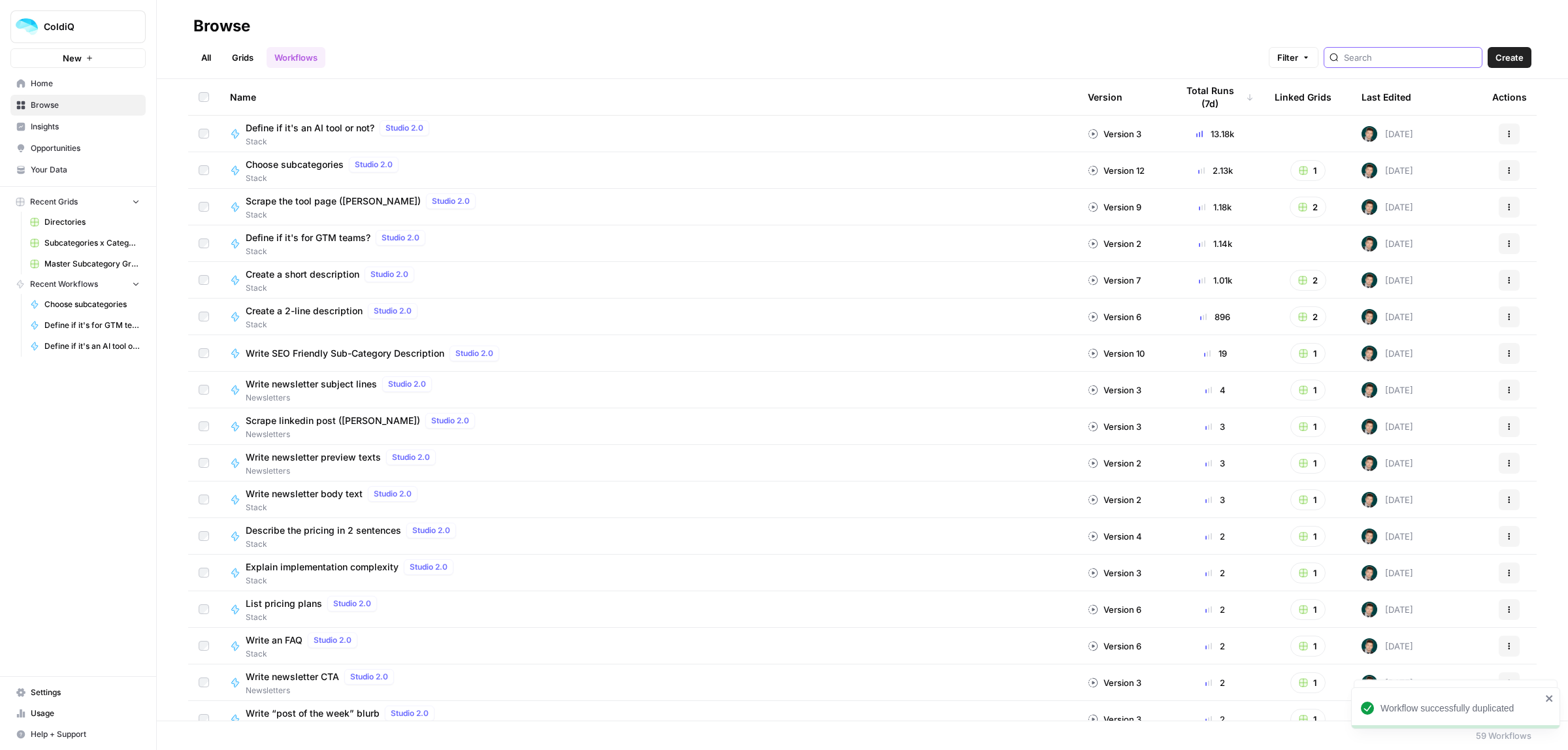
click at [1383, 60] on input "search" at bounding box center [1410, 57] width 133 height 13
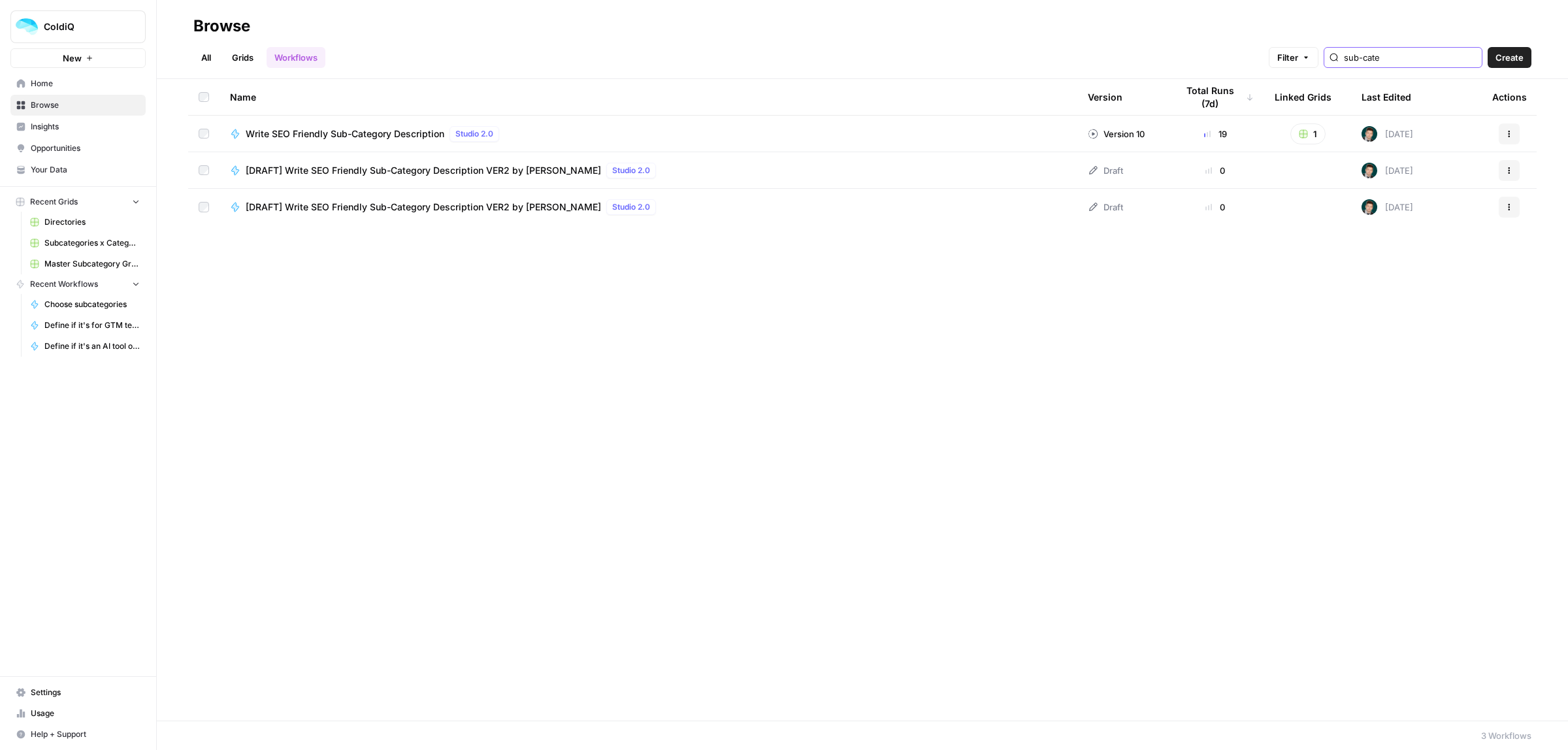
type input "sub-cate"
click at [1504, 208] on button "Actions" at bounding box center [1509, 207] width 21 height 21
click at [1423, 317] on span "Delete" at bounding box center [1451, 314] width 105 height 13
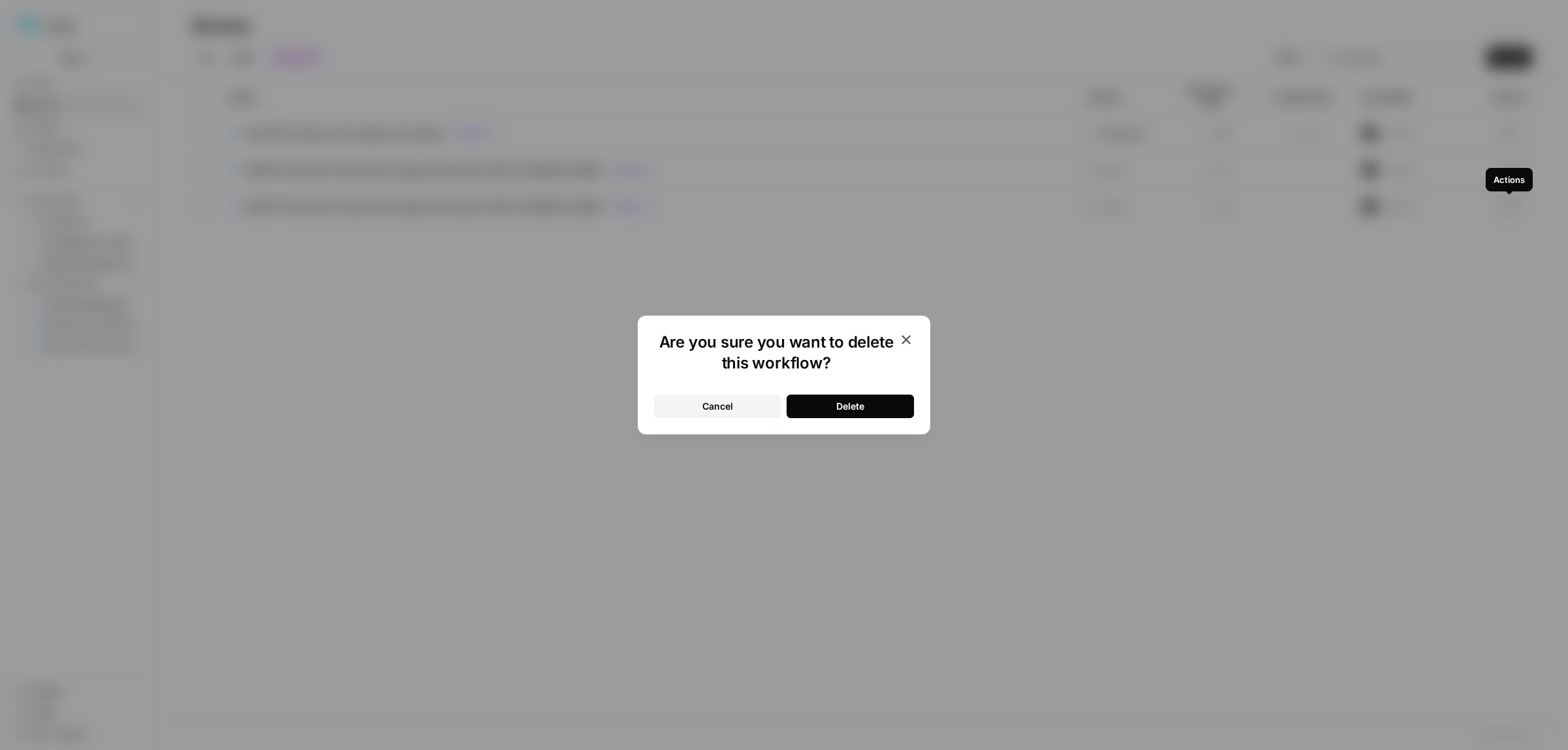
click at [812, 402] on button "Delete" at bounding box center [850, 406] width 127 height 23
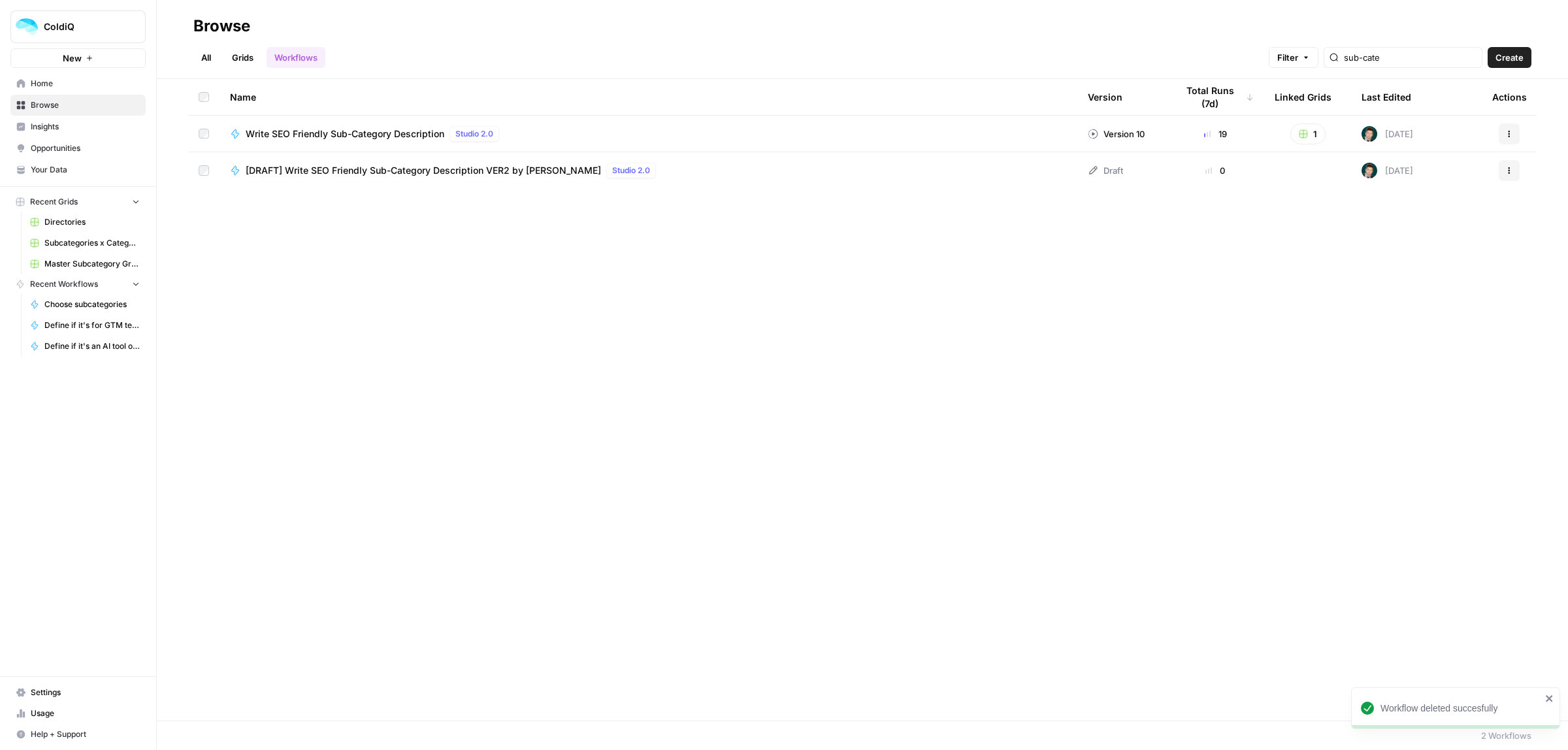
click at [389, 176] on span "[DRAFT] Write SEO Friendly Sub-Category Description VER2 by [PERSON_NAME]" at bounding box center [423, 170] width 355 height 13
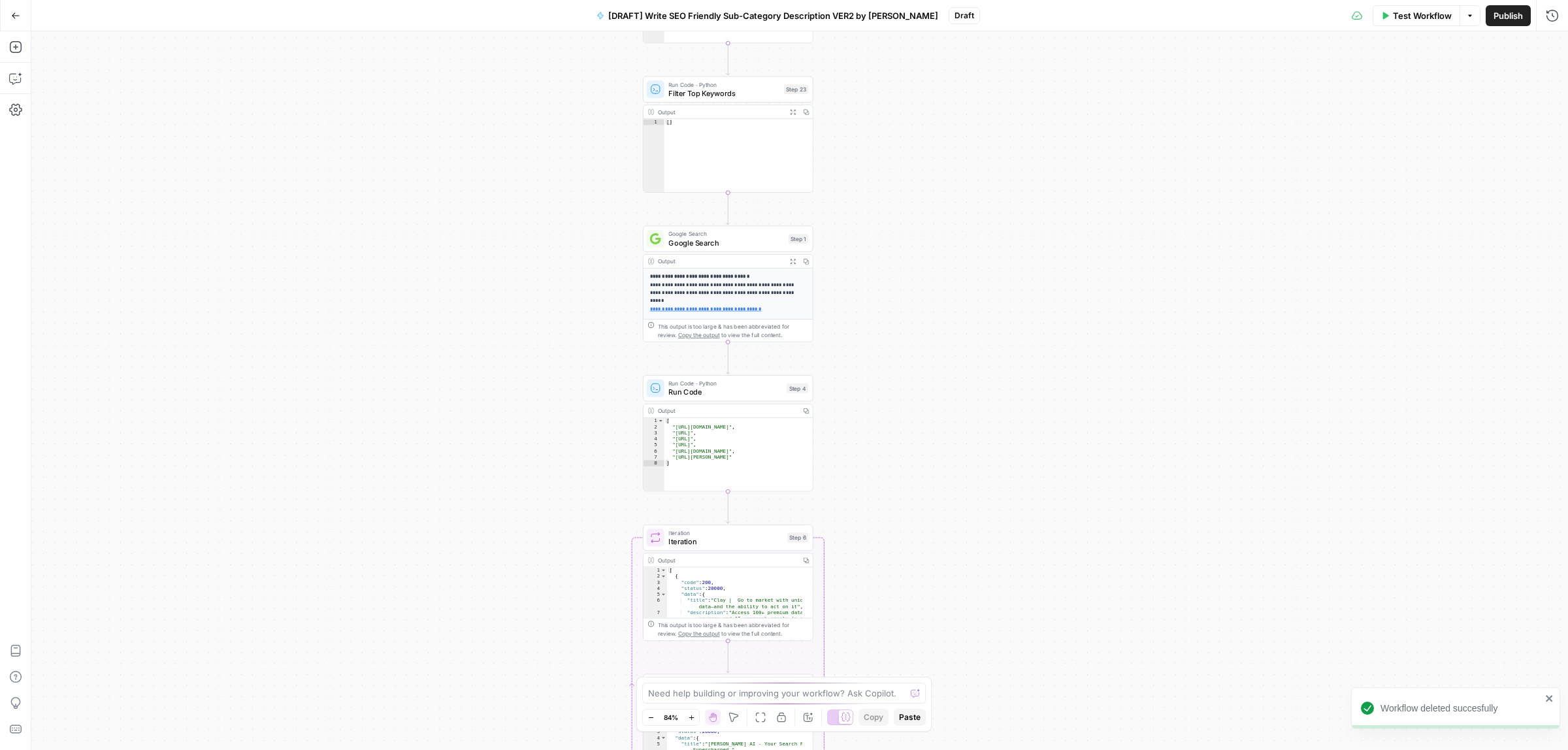
drag, startPoint x: 918, startPoint y: 246, endPoint x: 895, endPoint y: 298, distance: 56.9
click at [895, 298] on div "**********" at bounding box center [800, 390] width 1536 height 718
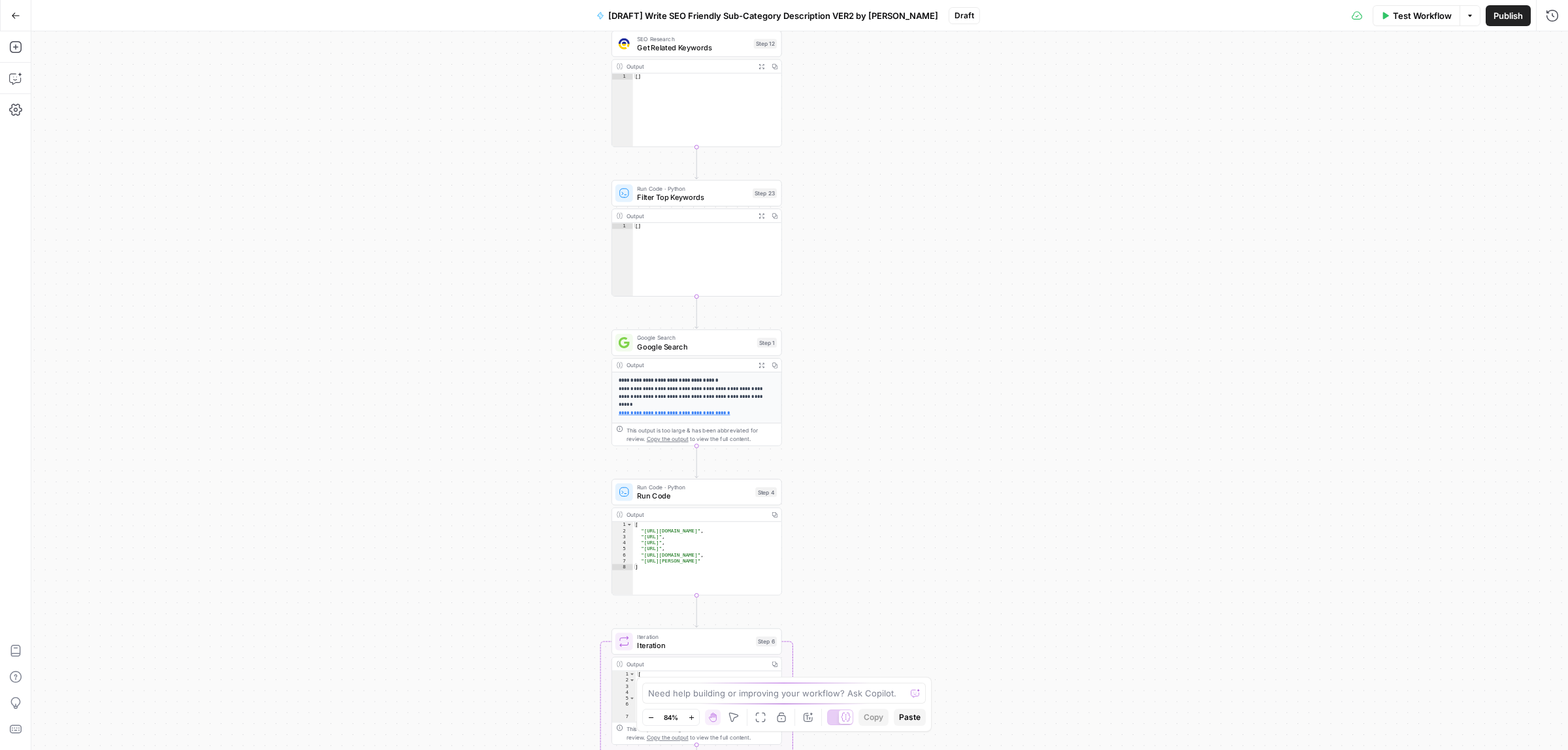
drag, startPoint x: 887, startPoint y: 245, endPoint x: 874, endPoint y: 302, distance: 58.5
click at [874, 302] on div "**********" at bounding box center [800, 390] width 1536 height 718
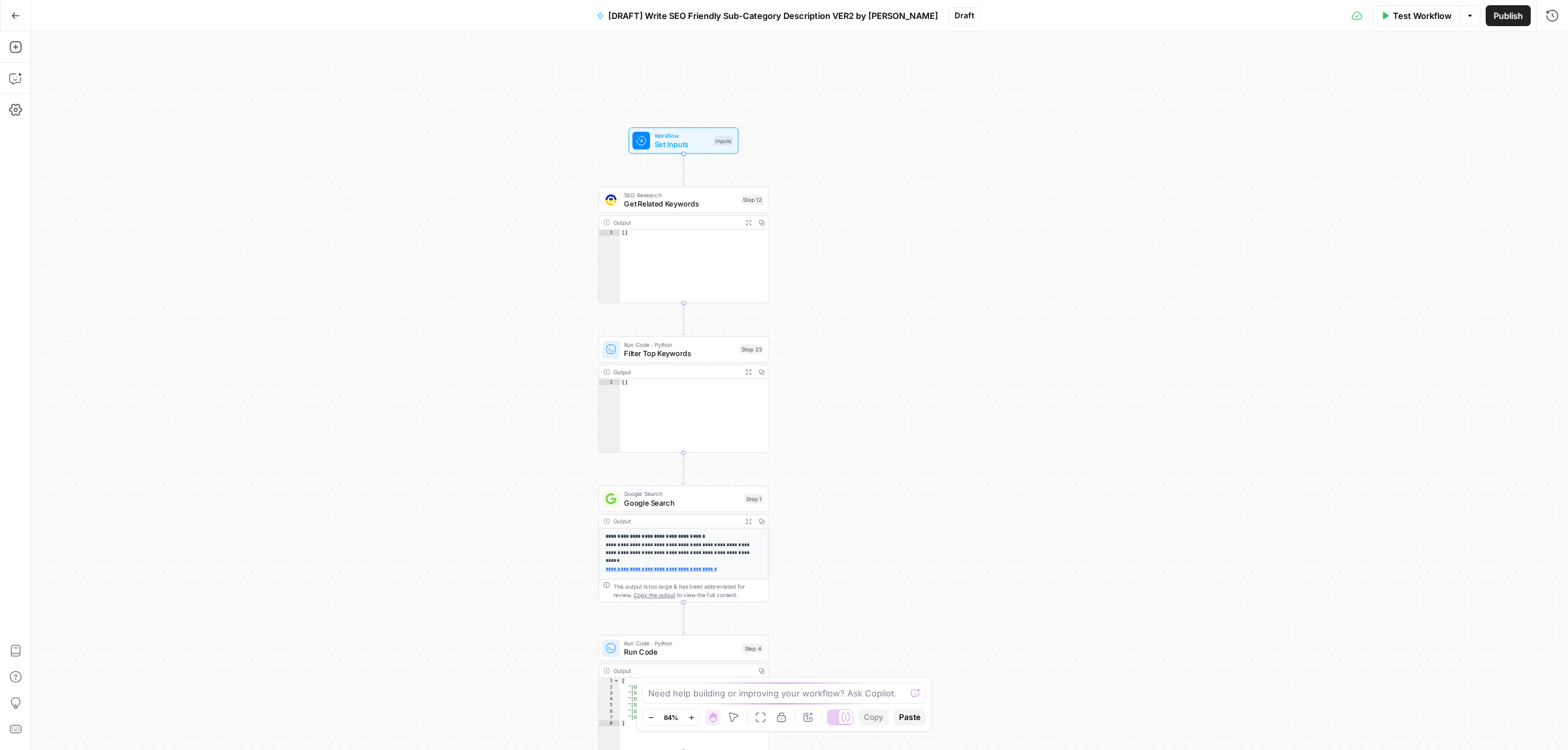
drag, startPoint x: 809, startPoint y: 196, endPoint x: 809, endPoint y: 274, distance: 78.0
click at [809, 274] on div "**********" at bounding box center [800, 390] width 1536 height 718
click at [652, 198] on span "Get Related Keywords" at bounding box center [680, 204] width 112 height 11
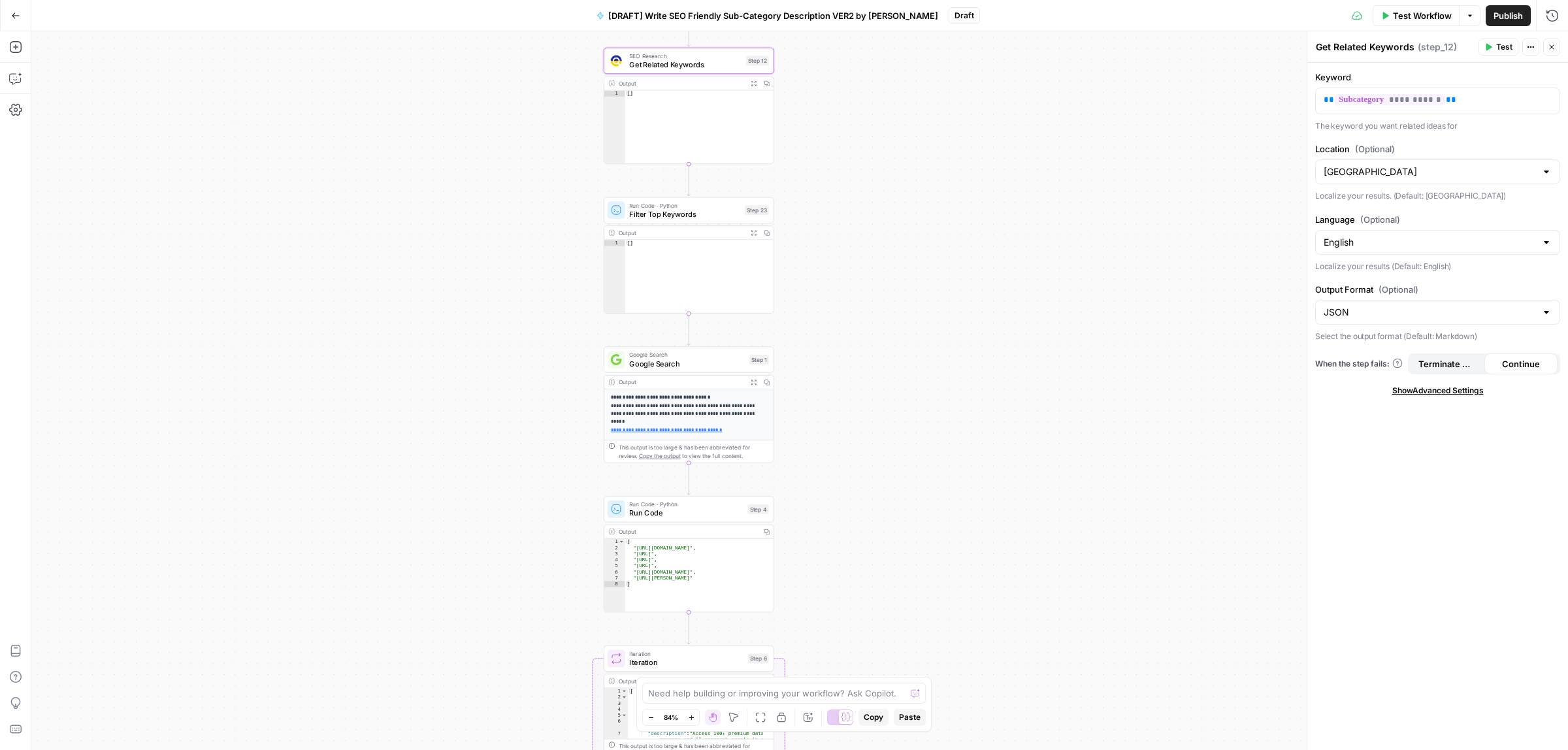
drag, startPoint x: 879, startPoint y: 446, endPoint x: 884, endPoint y: 306, distance: 140.1
click at [884, 306] on div "**********" at bounding box center [800, 390] width 1536 height 718
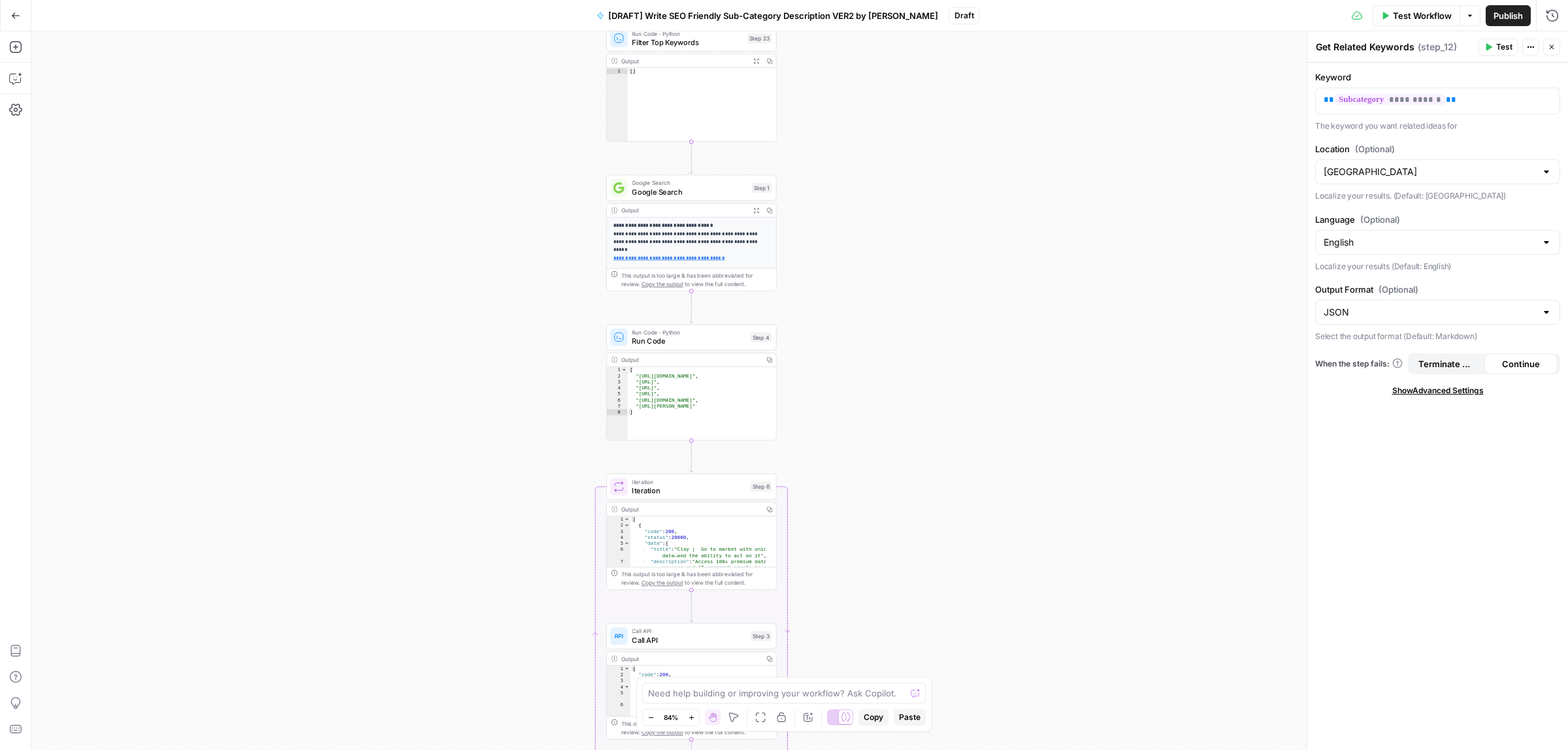
drag, startPoint x: 886, startPoint y: 513, endPoint x: 889, endPoint y: 343, distance: 170.0
click at [889, 343] on div "**********" at bounding box center [800, 390] width 1536 height 718
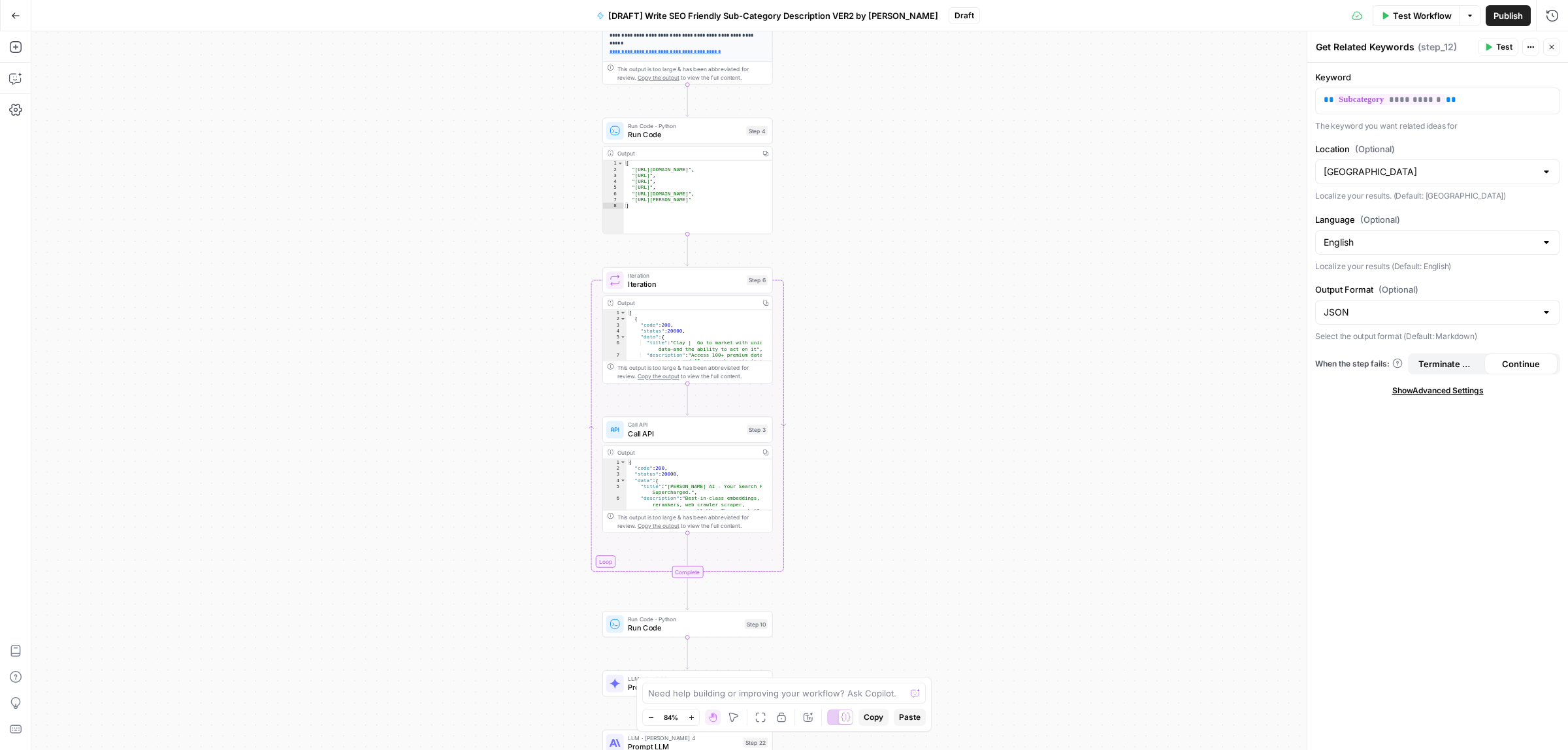
drag, startPoint x: 870, startPoint y: 368, endPoint x: 865, endPoint y: 292, distance: 76.2
click at [865, 292] on div "**********" at bounding box center [800, 390] width 1536 height 718
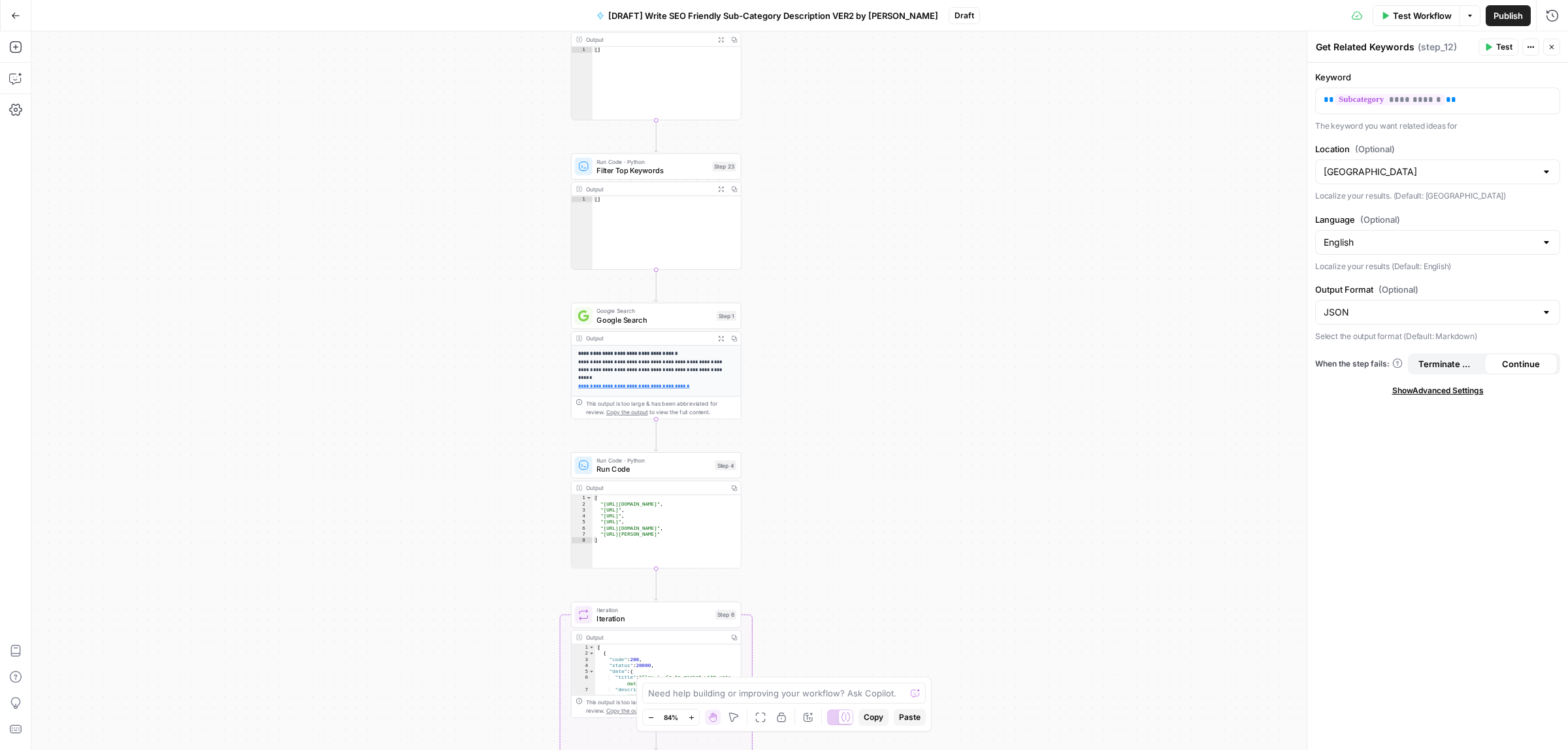
drag, startPoint x: 867, startPoint y: 364, endPoint x: 859, endPoint y: 508, distance: 144.2
click at [859, 531] on div "**********" at bounding box center [800, 390] width 1536 height 718
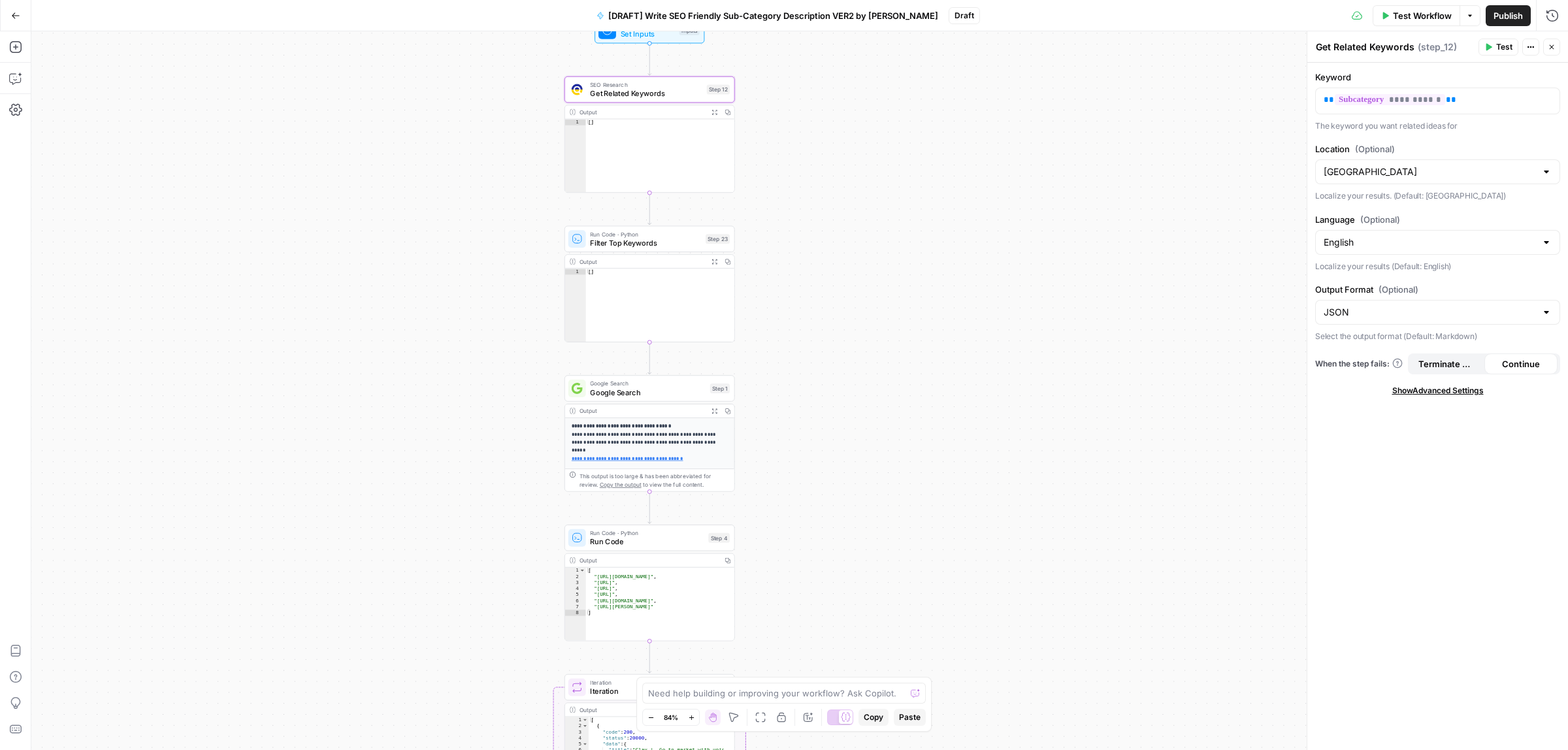
drag, startPoint x: 863, startPoint y: 379, endPoint x: 862, endPoint y: 421, distance: 42.0
click at [862, 421] on div "**********" at bounding box center [800, 390] width 1536 height 718
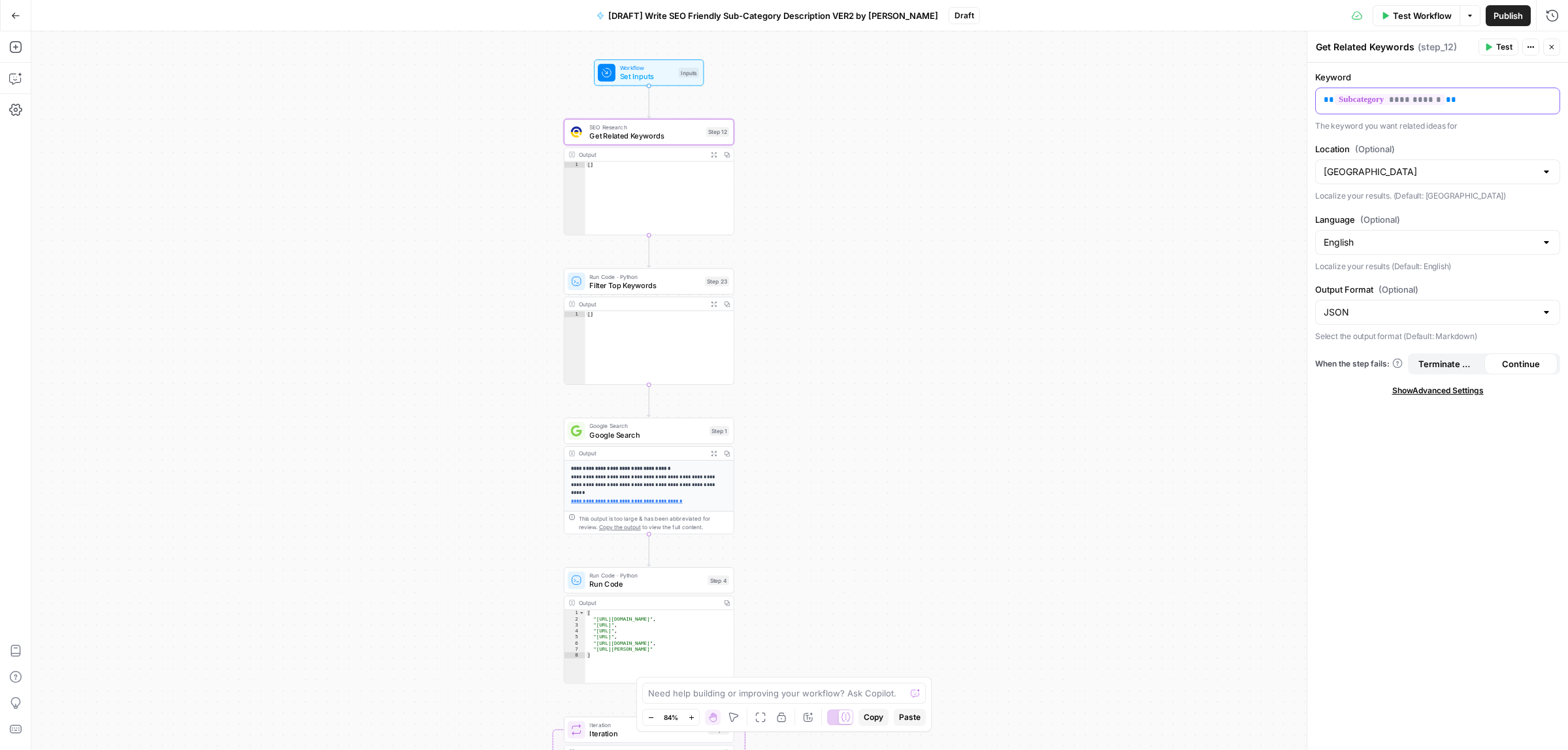
click at [1472, 101] on p "**********" at bounding box center [1438, 99] width 228 height 13
click at [1486, 41] on button "Test" at bounding box center [1498, 47] width 40 height 17
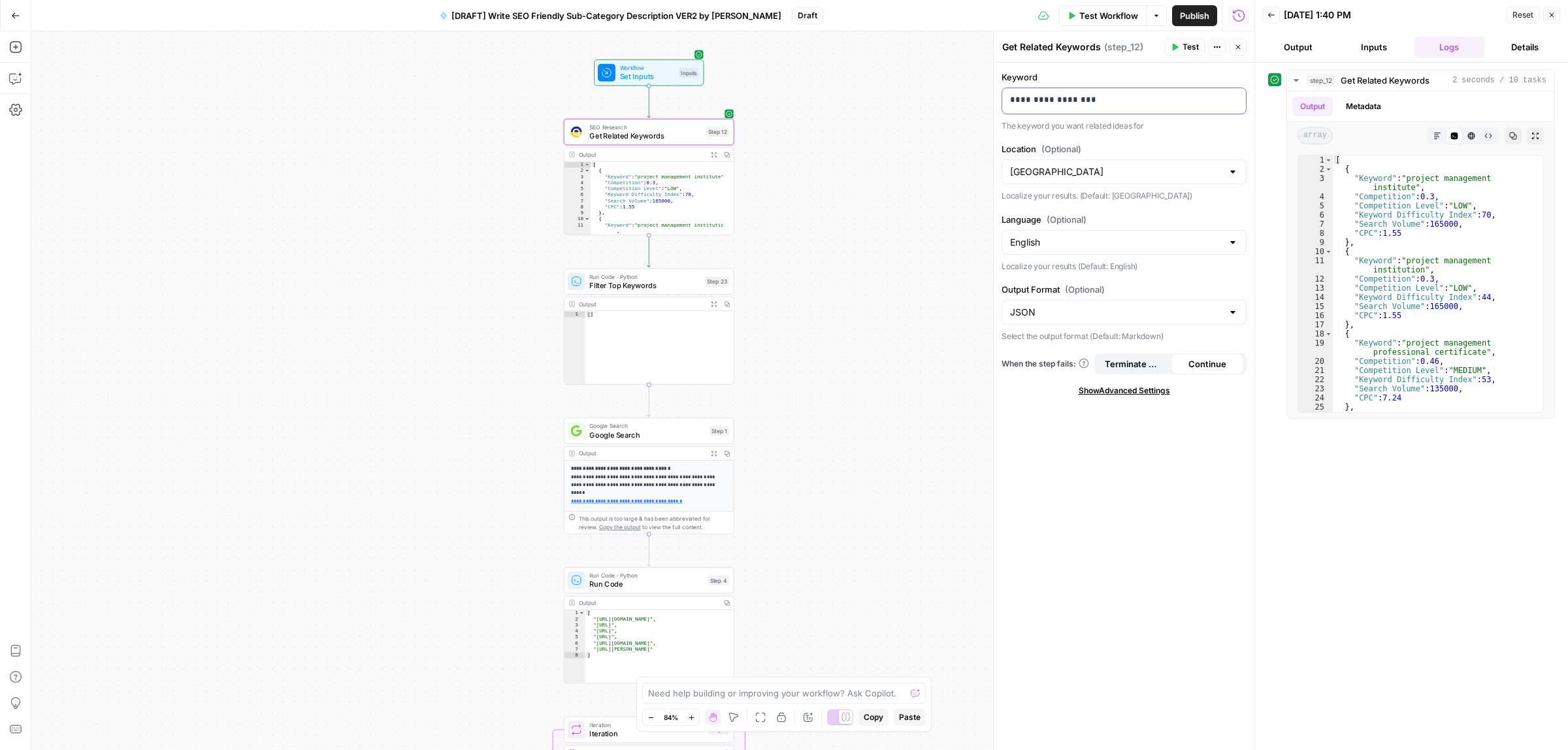
click at [1162, 96] on p "**********" at bounding box center [1124, 99] width 228 height 13
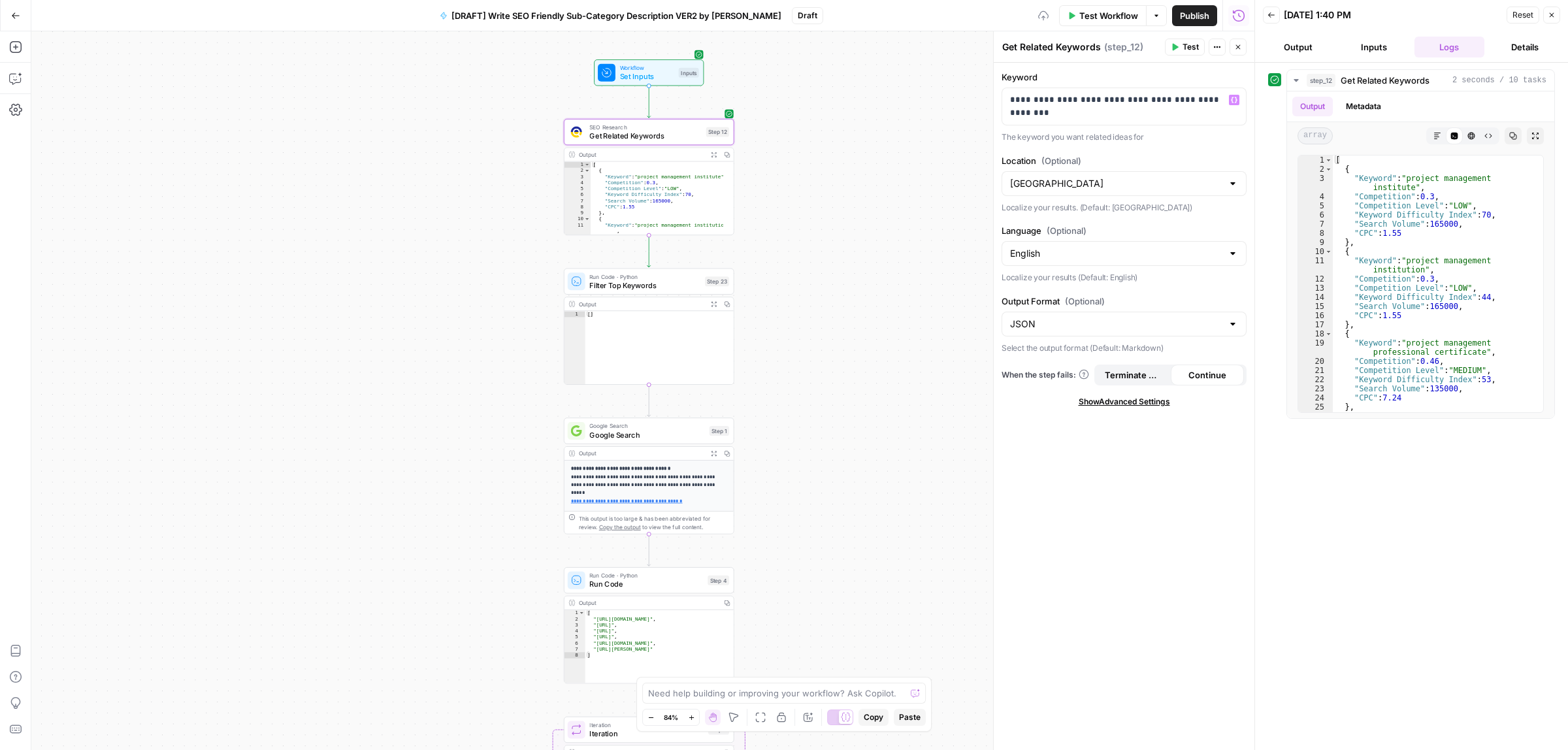
click at [1187, 36] on header "Get Related Keywords Get Related Keywords ( step_12 ) Test Actions Close" at bounding box center [1124, 47] width 261 height 32
click at [1187, 41] on span "Test" at bounding box center [1190, 47] width 17 height 12
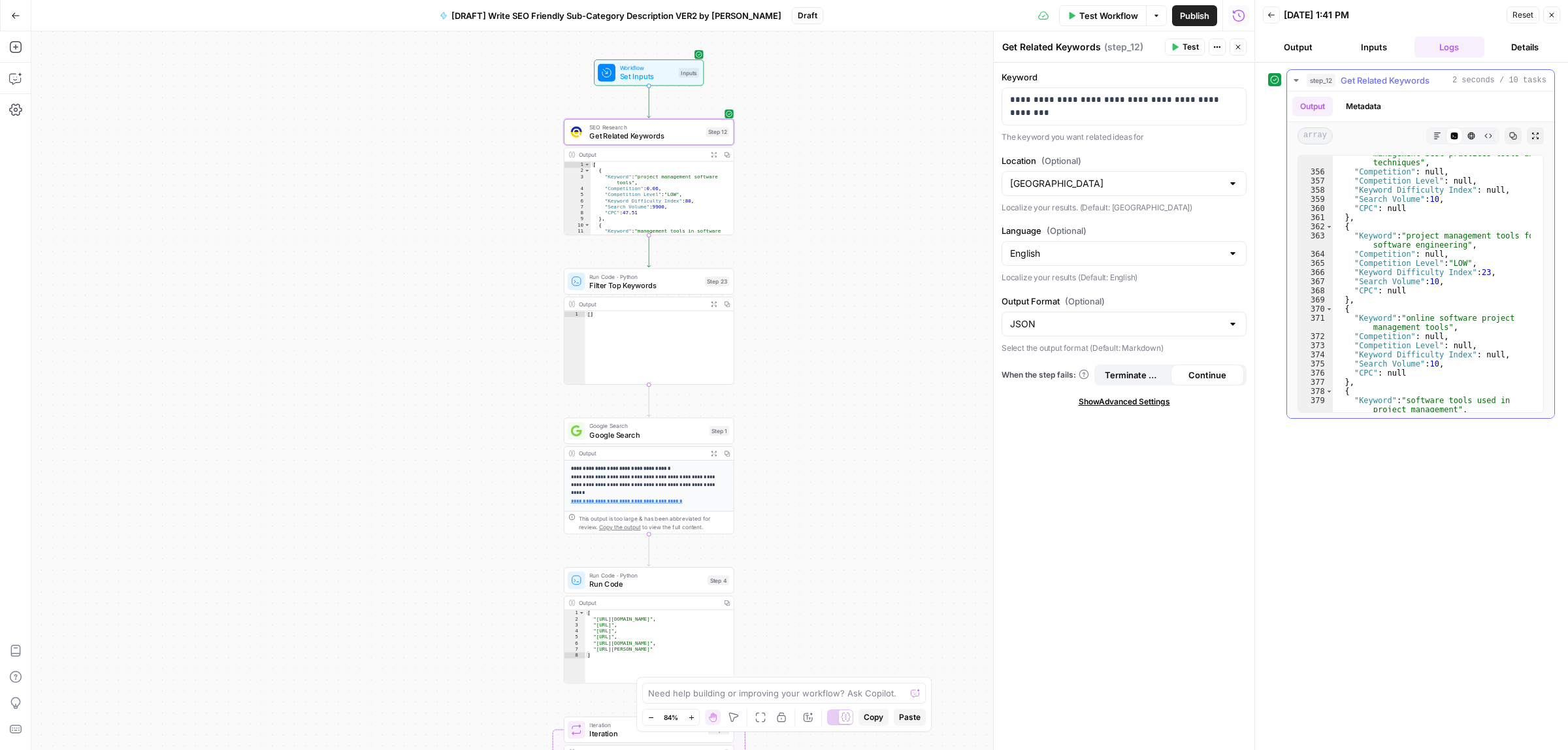
scroll to position [3664, 0]
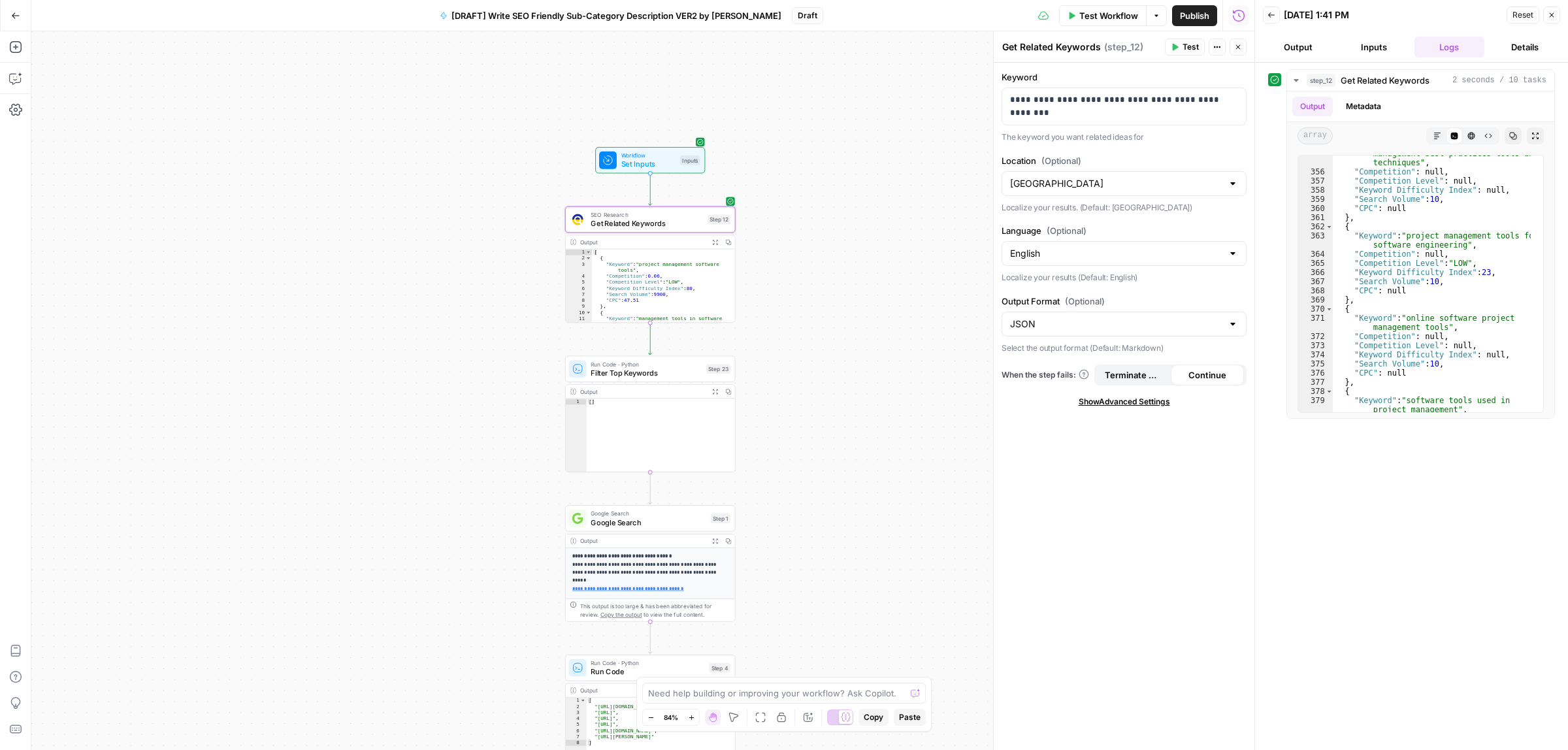
drag, startPoint x: 875, startPoint y: 237, endPoint x: 869, endPoint y: 227, distance: 11.7
click at [869, 228] on div "Workflow Set Inputs Inputs SEO Research Get Related Keywords Step 12 Output Exp…" at bounding box center [643, 390] width 1223 height 718
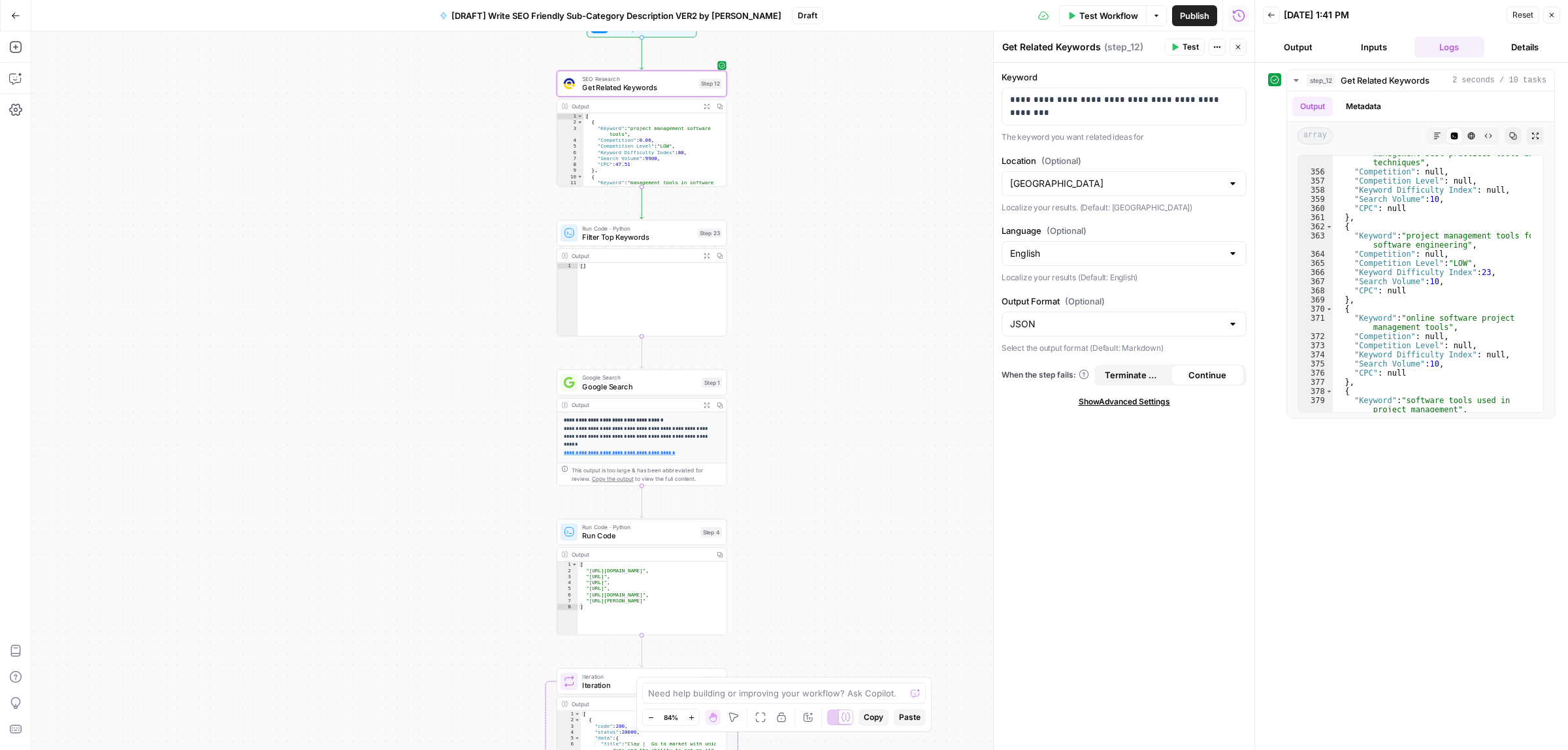
click at [787, 367] on div "Workflow Set Inputs Inputs SEO Research Get Related Keywords Step 12 Output Exp…" at bounding box center [643, 390] width 1223 height 718
click at [639, 231] on span "Filter Top Keywords" at bounding box center [637, 237] width 111 height 11
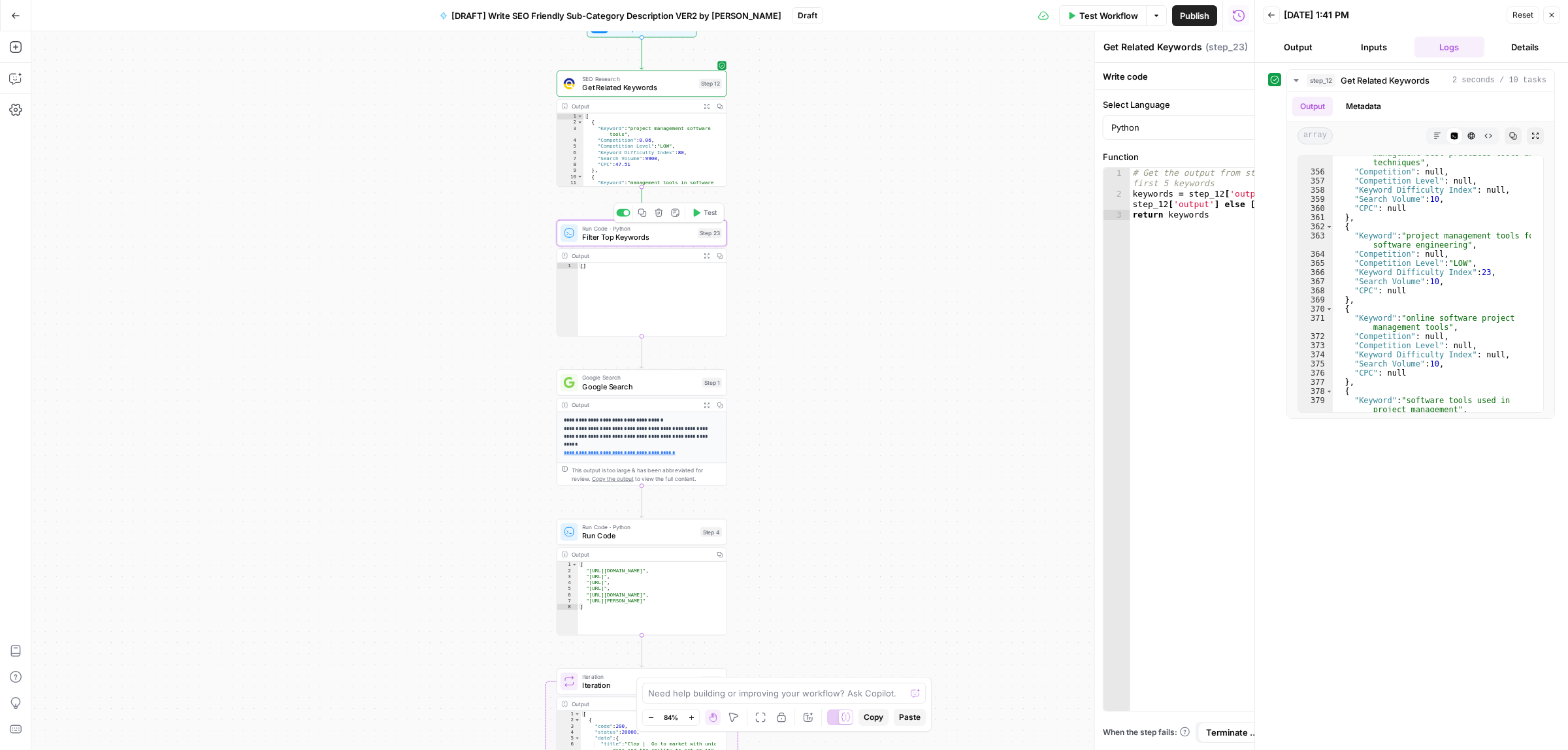
type textarea "Filter Top Keywords"
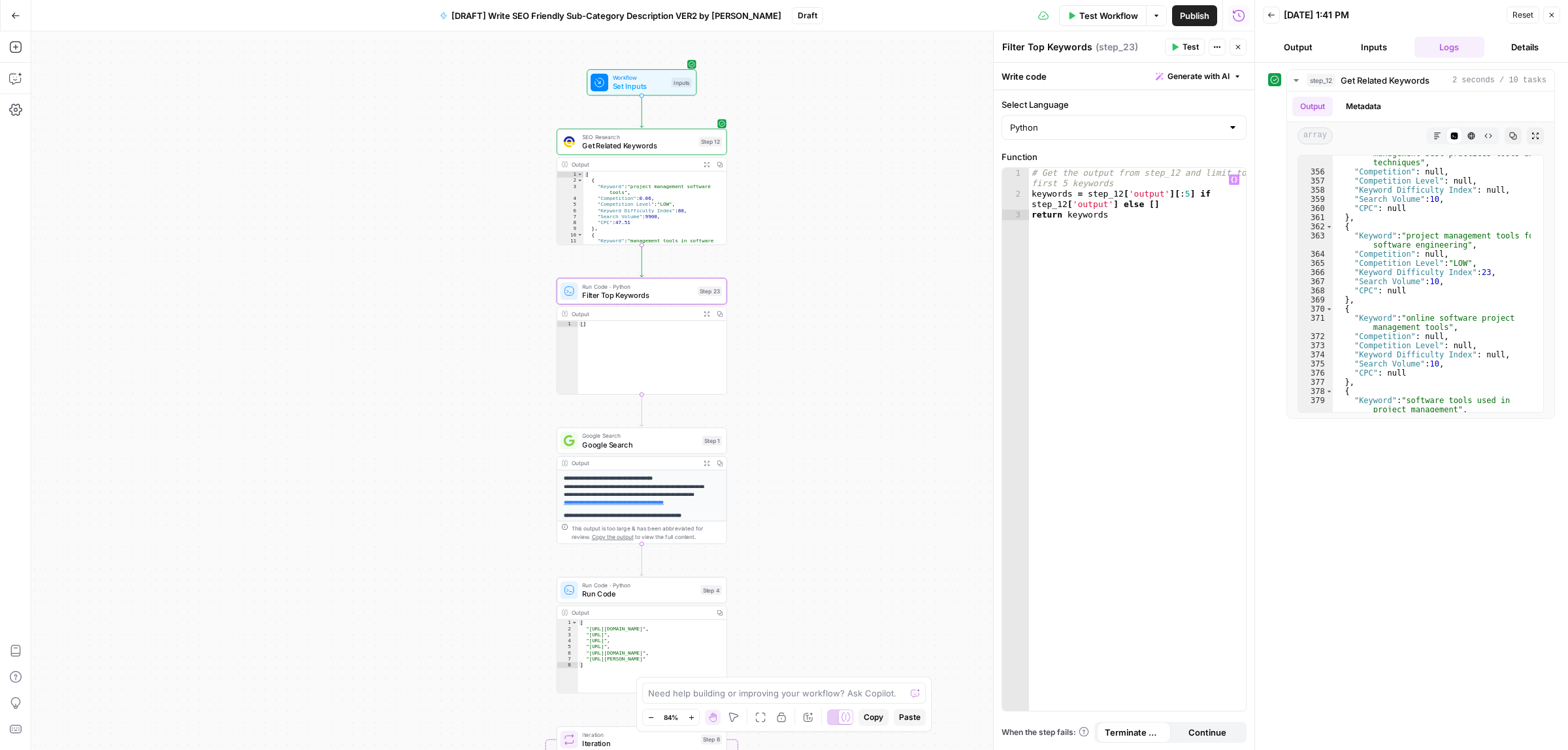
drag, startPoint x: 919, startPoint y: 174, endPoint x: 920, endPoint y: 253, distance: 79.0
click at [920, 253] on div "Workflow Set Inputs Inputs SEO Research Get Related Keywords Step 12 Output Exp…" at bounding box center [643, 390] width 1223 height 718
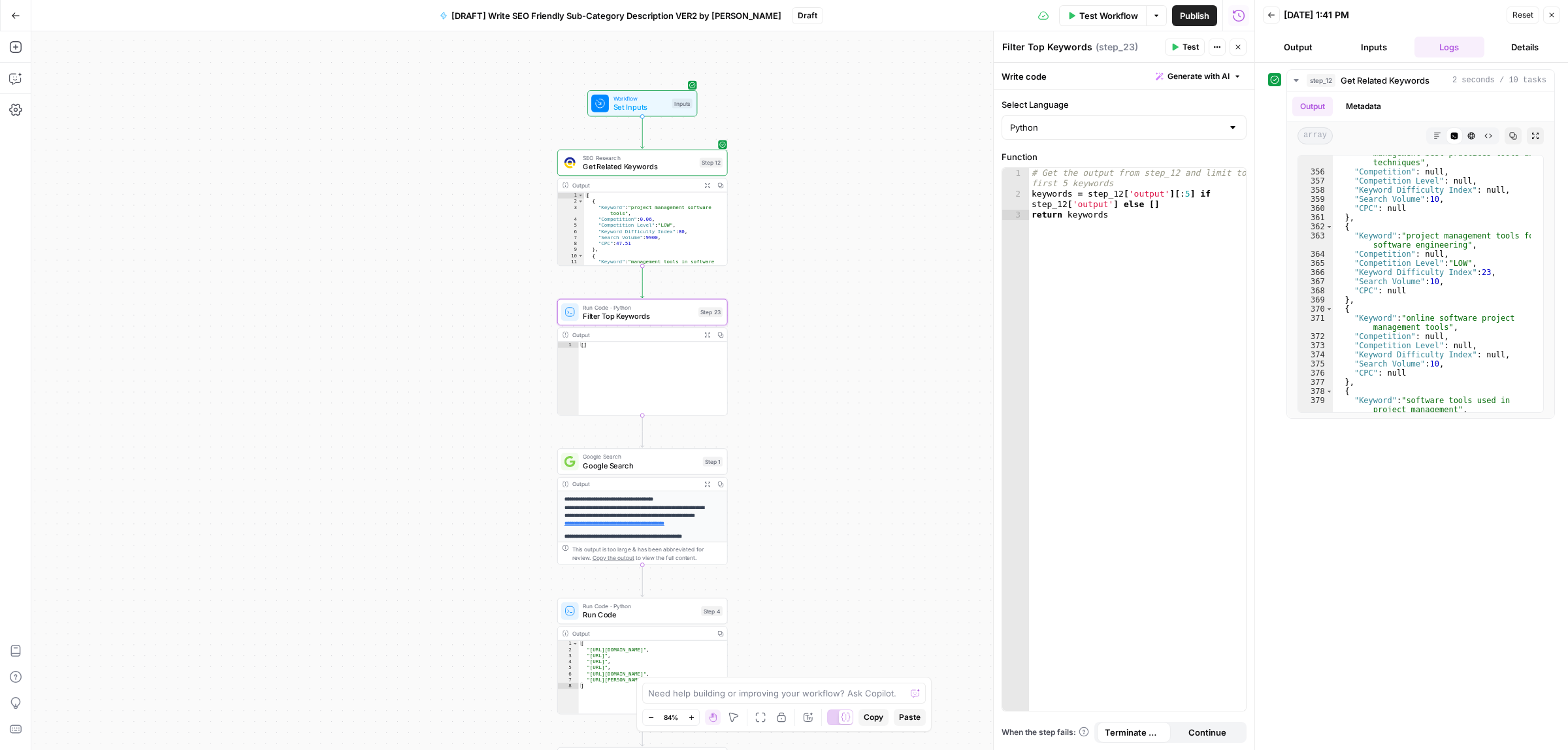
click at [635, 301] on div "Copy step Delete step Add Note Test" at bounding box center [669, 292] width 110 height 20
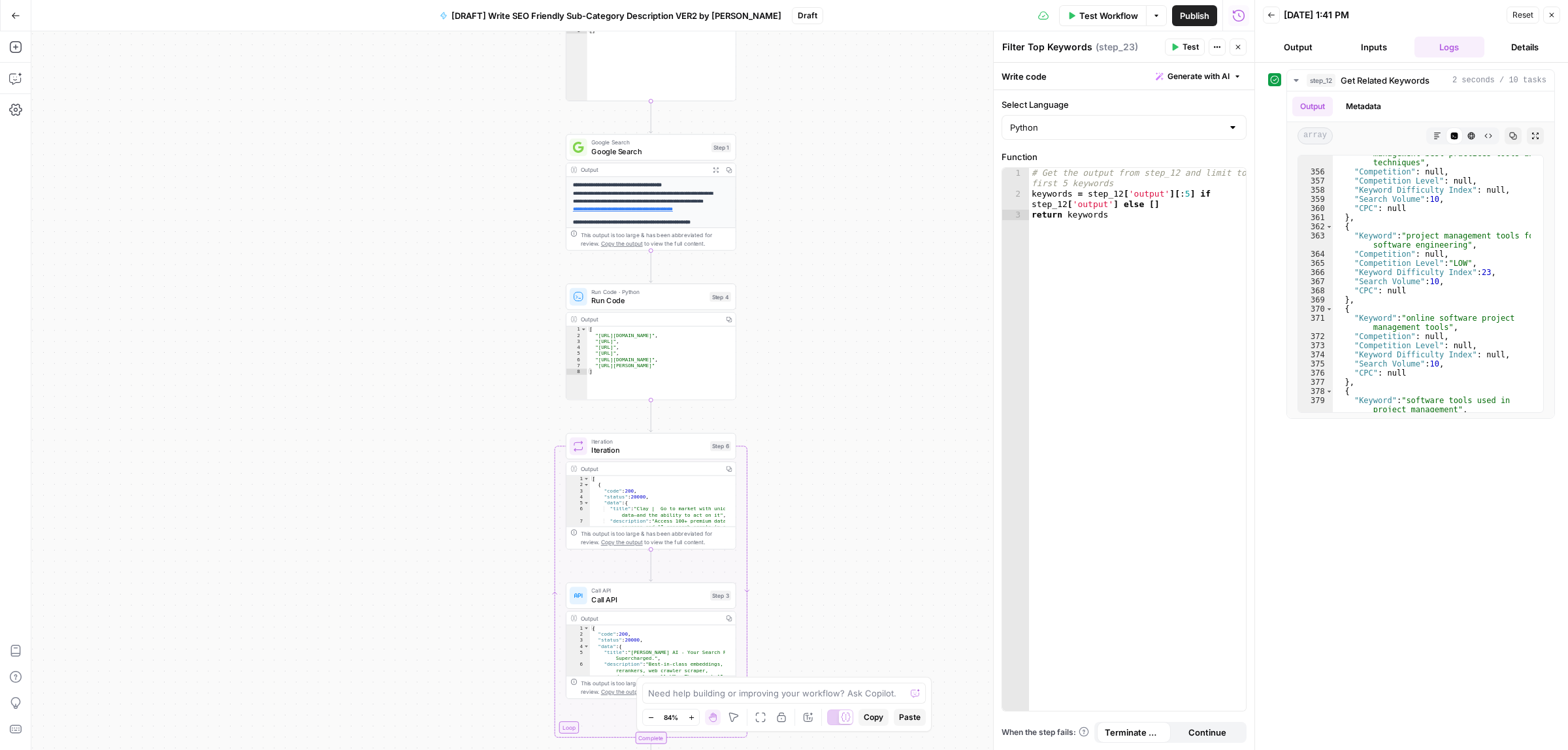
click at [942, 281] on div "Workflow Set Inputs Inputs SEO Research Get Related Keywords Step 12 Output Exp…" at bounding box center [643, 390] width 1223 height 718
click at [650, 154] on span "Google Search" at bounding box center [648, 151] width 115 height 11
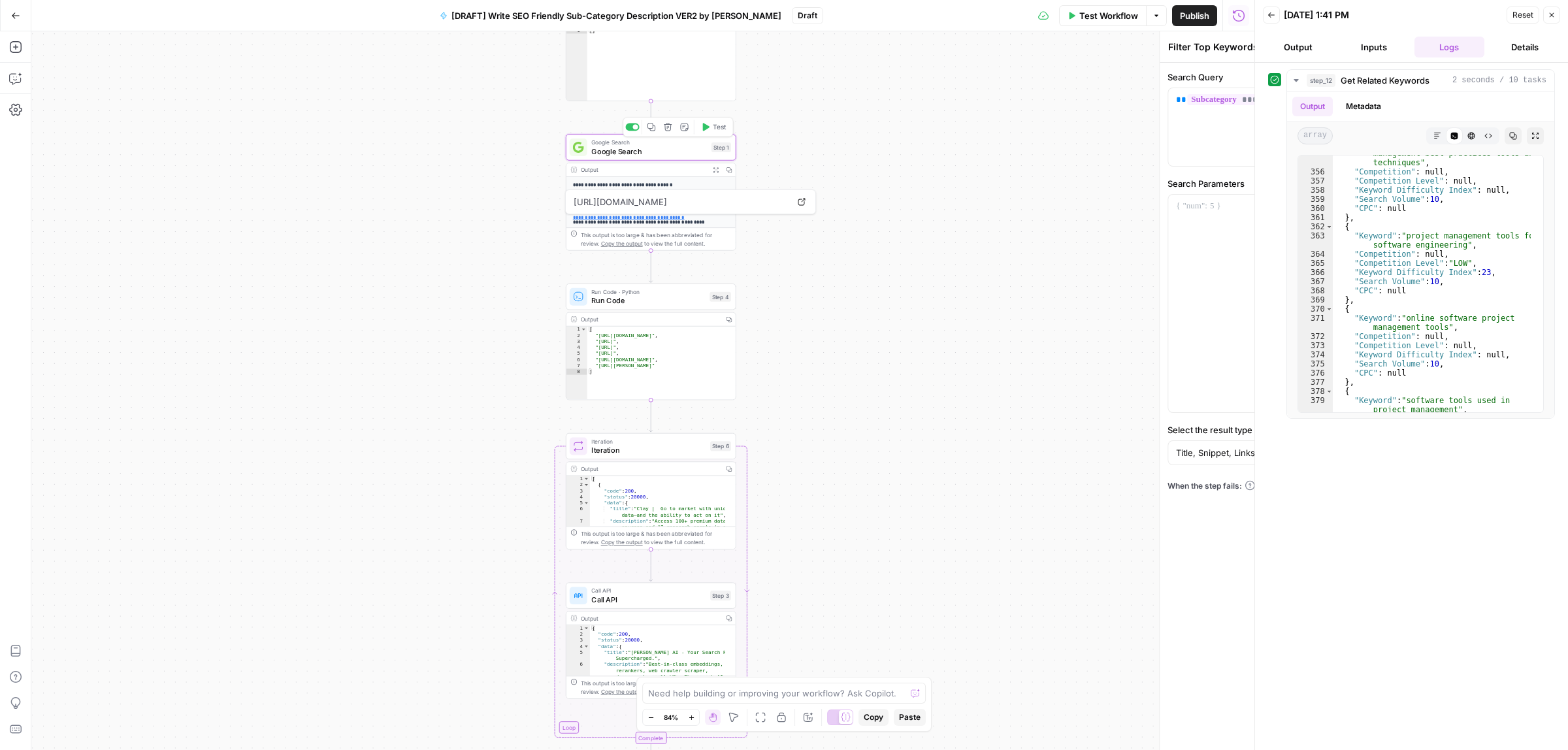
type textarea "Google Search"
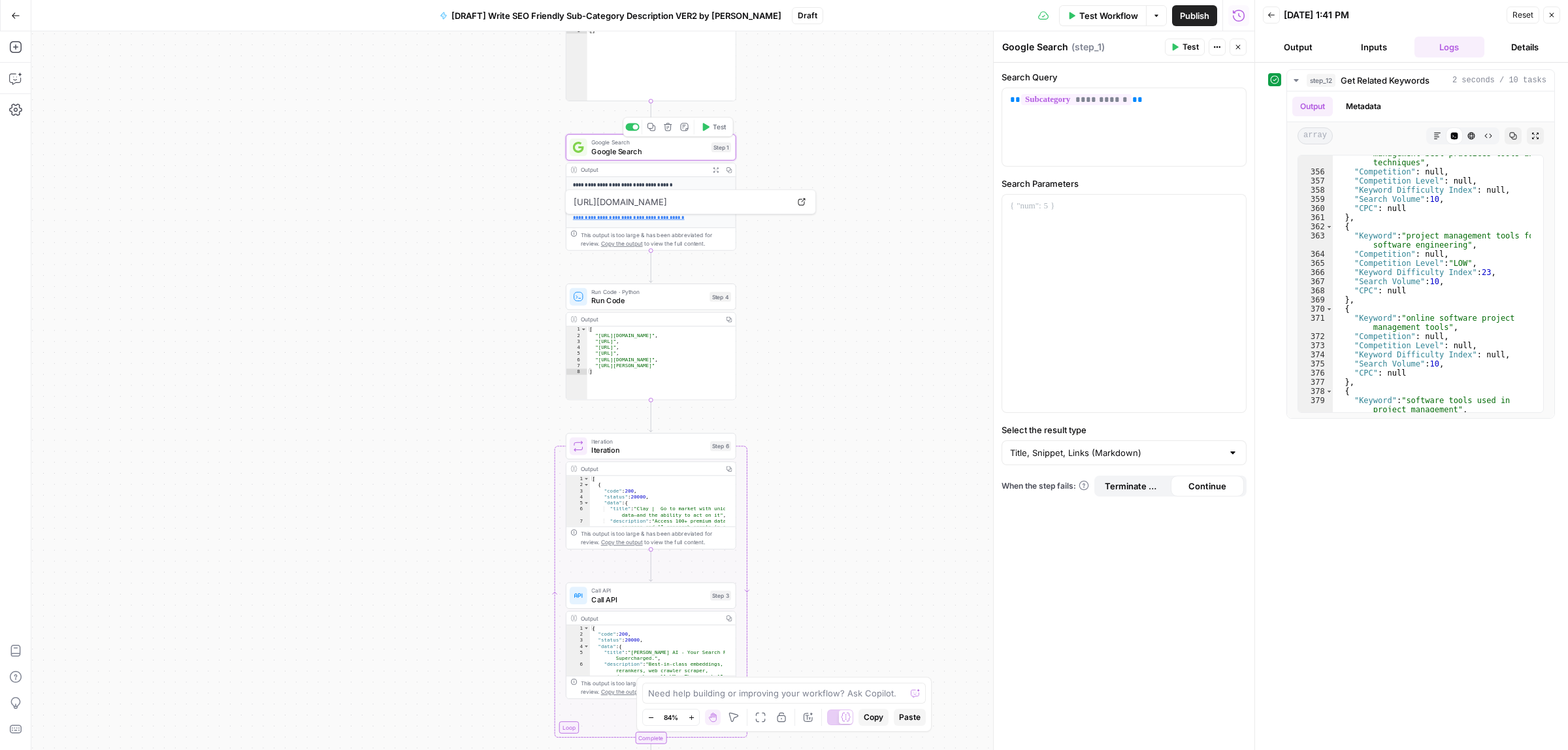
click at [1078, 462] on div "Title, Snippet, Links (Markdown)" at bounding box center [1123, 452] width 245 height 25
click at [1078, 462] on div at bounding box center [1123, 452] width 245 height 25
type input "Title, Snippet, Links (Markdown)"
click at [712, 170] on icon "button" at bounding box center [715, 170] width 6 height 6
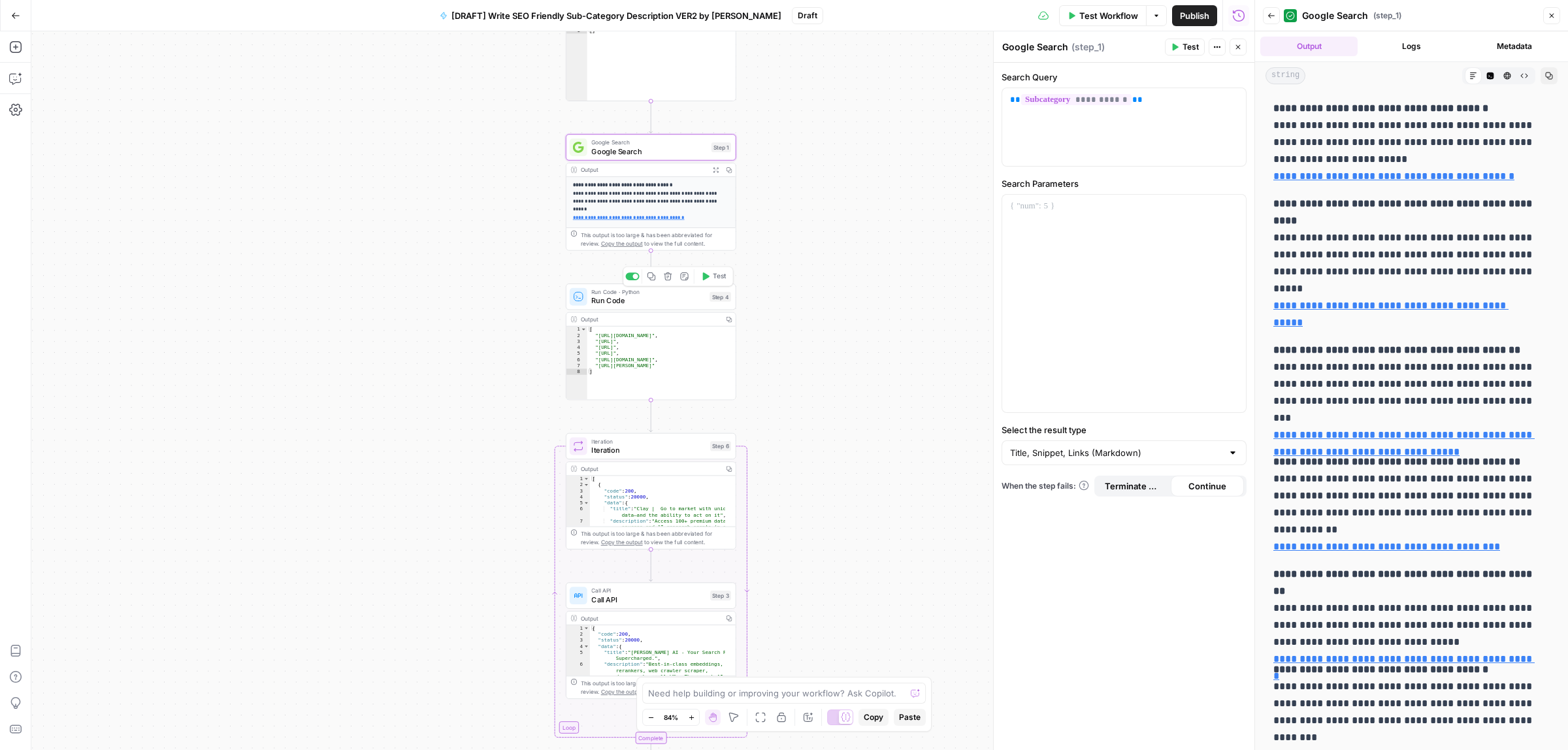
click at [668, 296] on span "Run Code" at bounding box center [648, 301] width 114 height 11
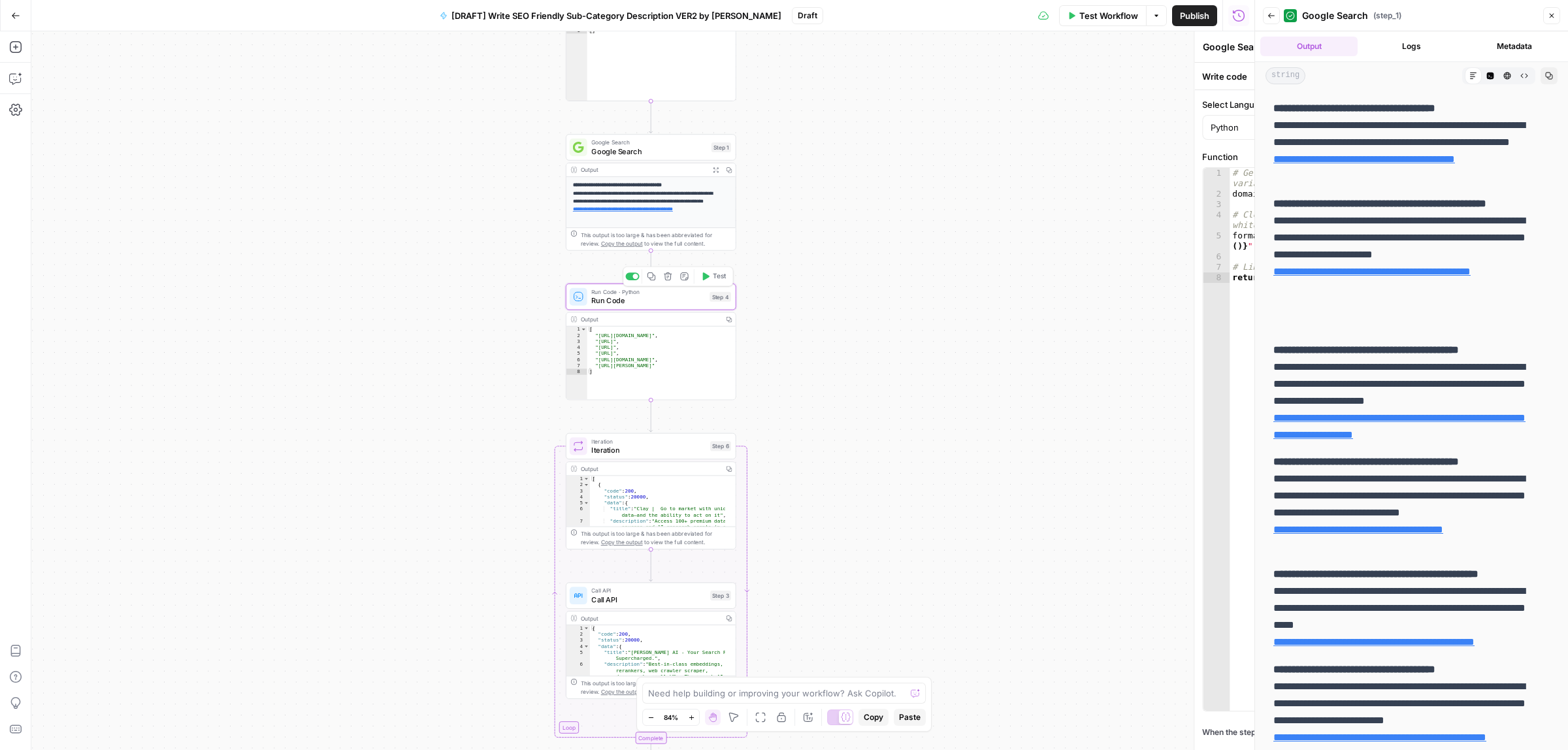
type textarea "Run Code"
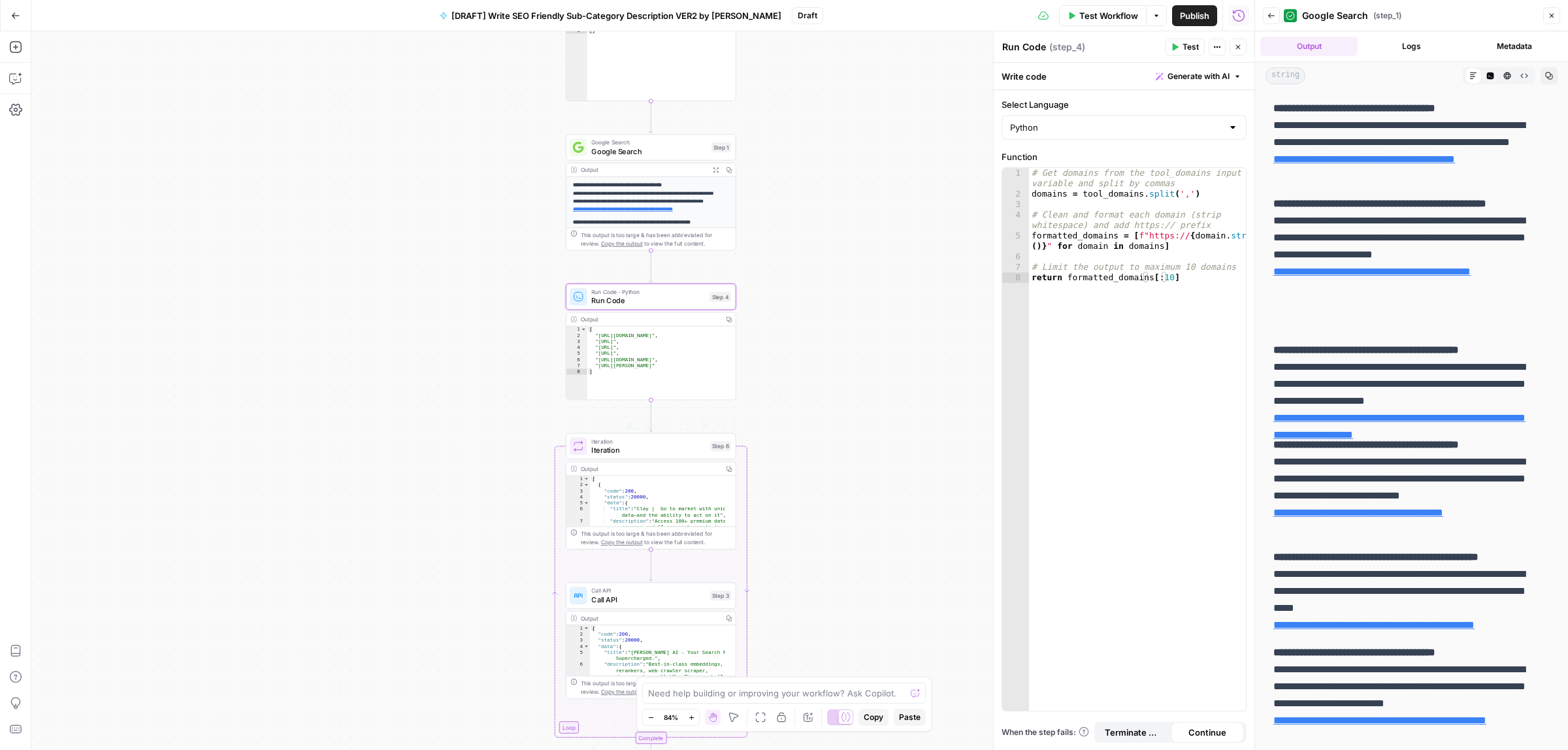
click at [605, 448] on span "Iteration" at bounding box center [648, 449] width 115 height 11
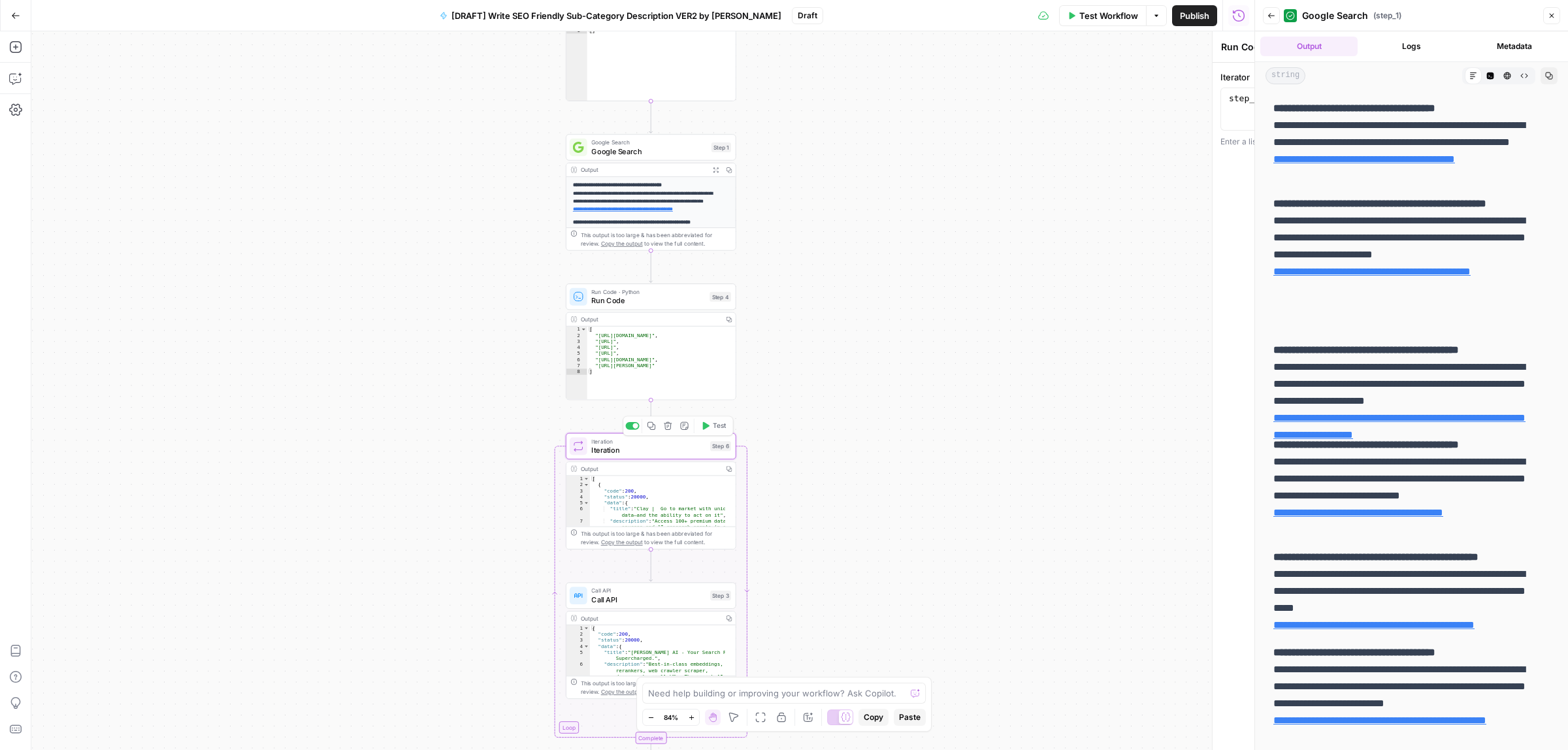
type textarea "Iteration"
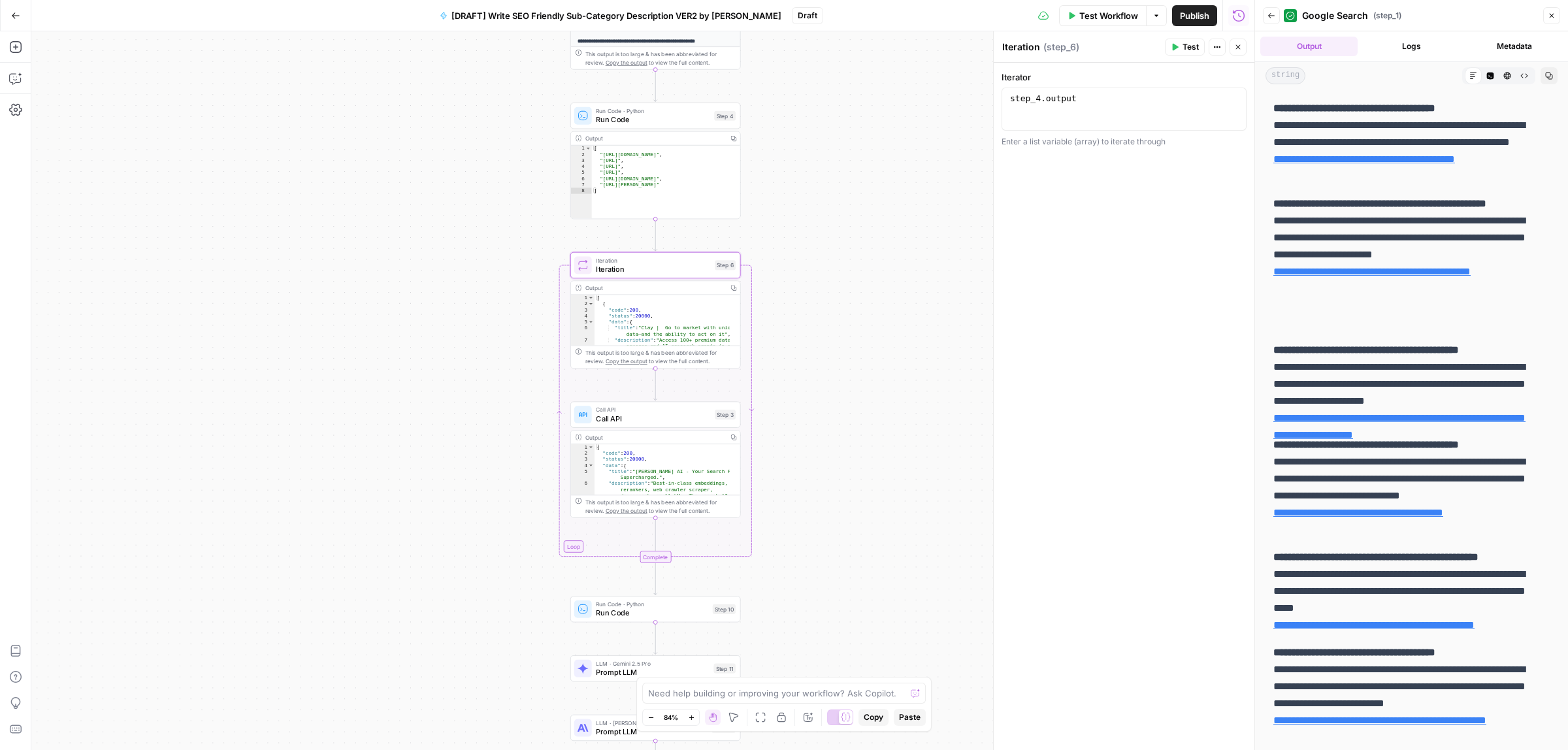
drag, startPoint x: 851, startPoint y: 510, endPoint x: 856, endPoint y: 321, distance: 189.1
click at [856, 321] on div "Workflow Set Inputs Inputs SEO Research Get Related Keywords Step 12 Output Exp…" at bounding box center [643, 390] width 1223 height 718
type textarea "**********"
click at [658, 306] on div "[ { "code" : 200 , "status" : 20000 , "data" : { "title" : "Clay | Go to market…" at bounding box center [662, 330] width 135 height 86
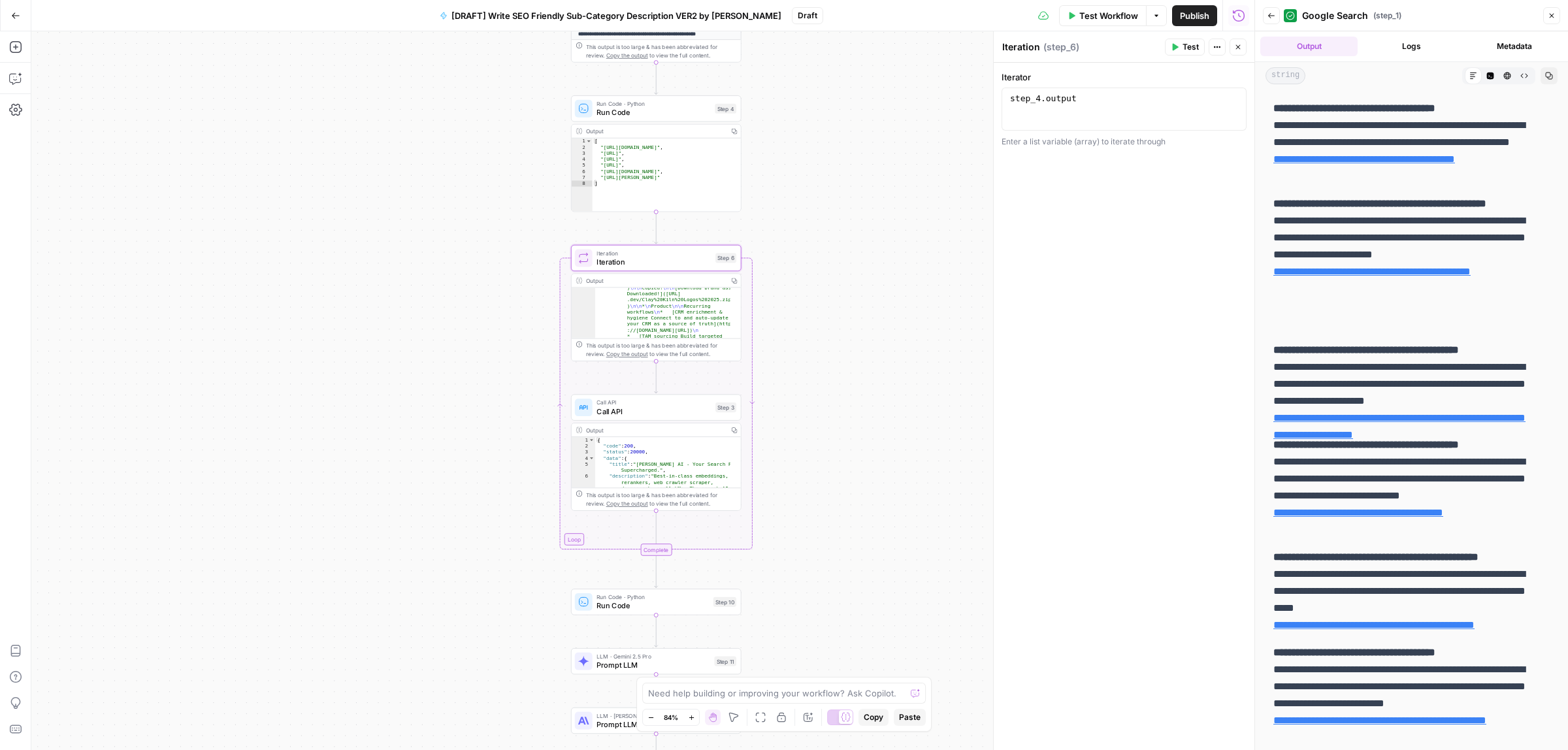
scroll to position [196, 0]
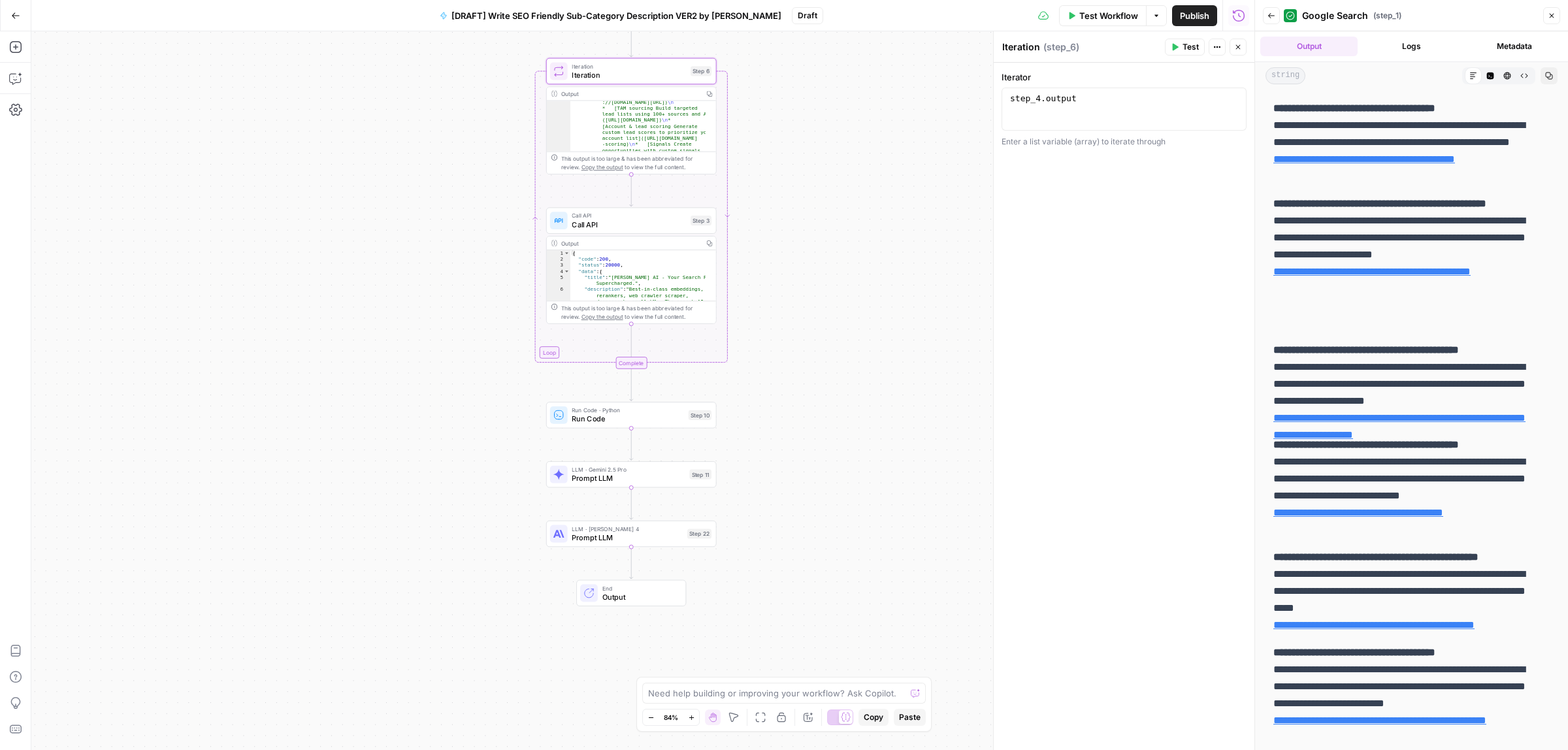
click at [818, 320] on div "Workflow Set Inputs Inputs SEO Research Get Related Keywords Step 12 Output Exp…" at bounding box center [643, 390] width 1223 height 718
click at [1243, 51] on button "Close" at bounding box center [1238, 47] width 17 height 17
click at [1549, 14] on icon "button" at bounding box center [1551, 16] width 8 height 8
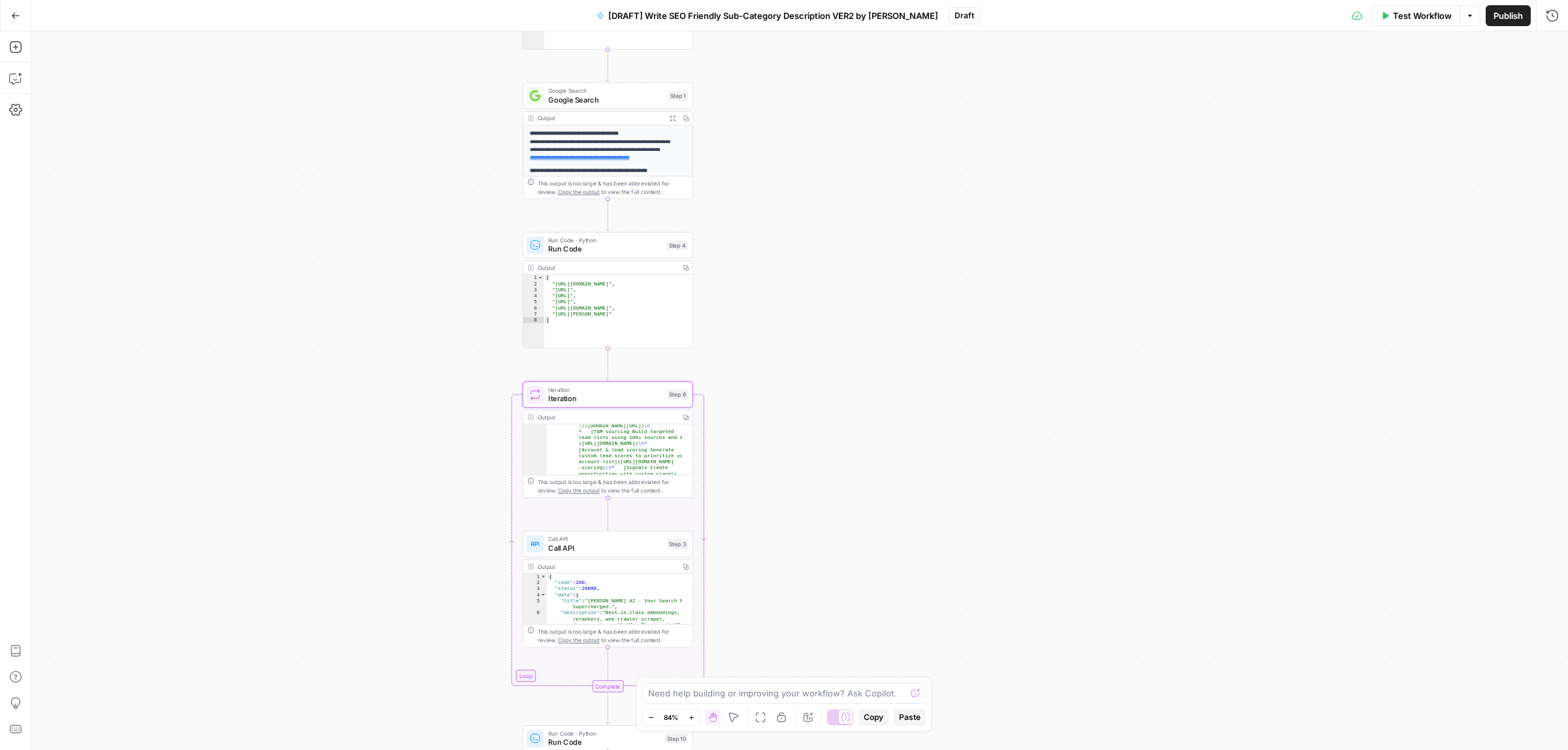
drag, startPoint x: 824, startPoint y: 501, endPoint x: 825, endPoint y: 232, distance: 269.0
click at [824, 495] on div "Workflow Set Inputs Inputs SEO Research Get Related Keywords Step 12 Output Exp…" at bounding box center [800, 390] width 1536 height 718
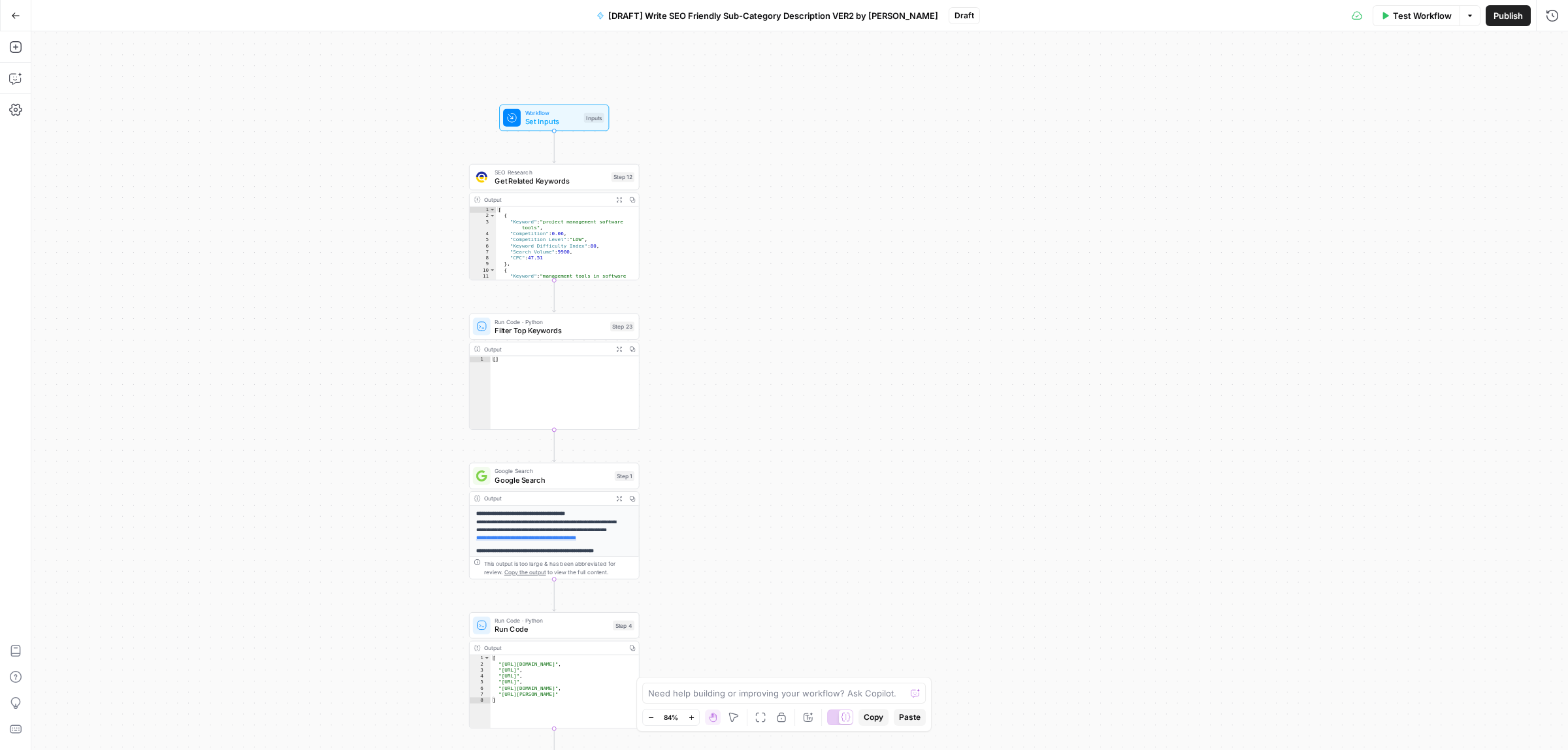
drag, startPoint x: 765, startPoint y: 589, endPoint x: 762, endPoint y: 309, distance: 280.0
click at [756, 611] on div "Workflow Set Inputs Inputs SEO Research Get Related Keywords Step 12 Output Exp…" at bounding box center [800, 390] width 1536 height 718
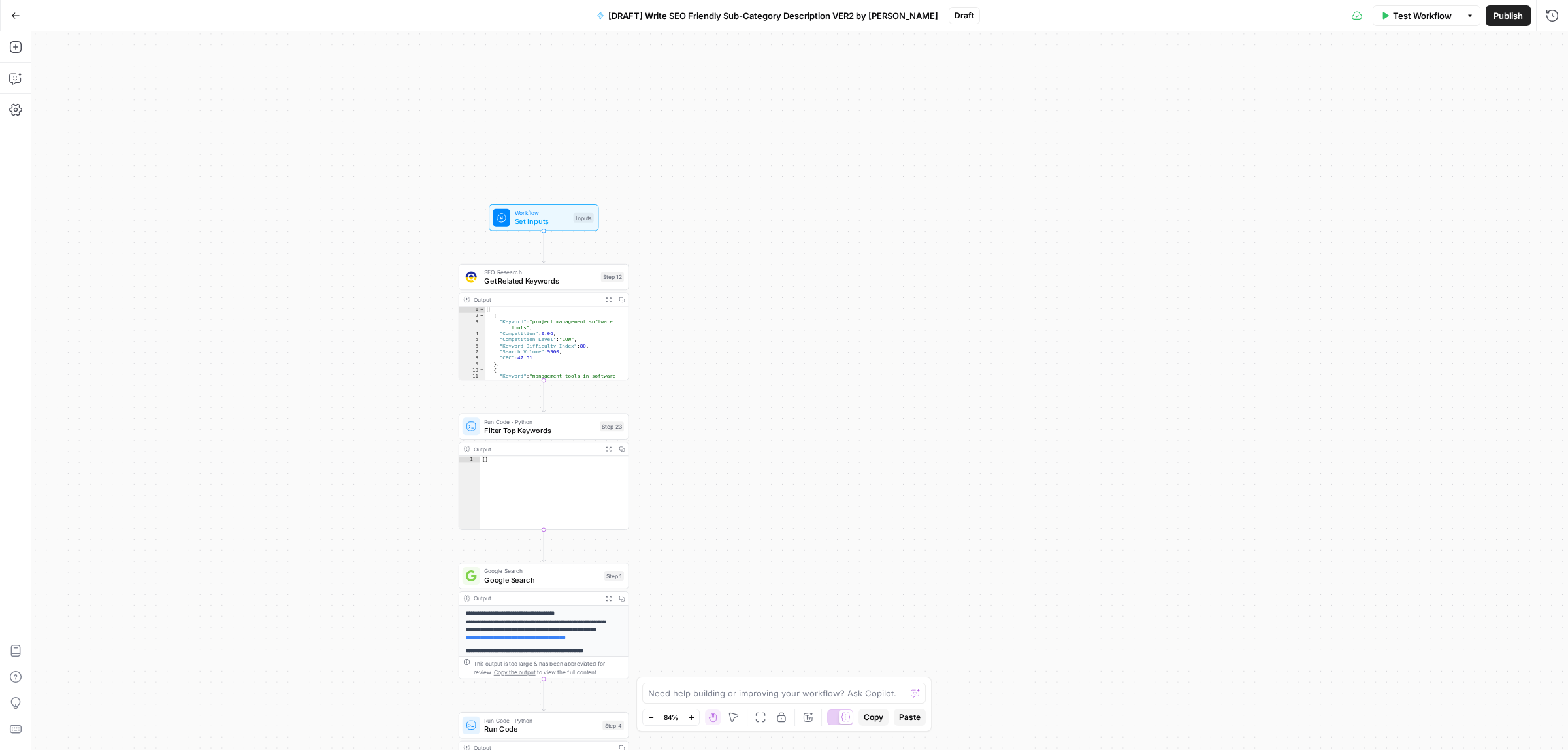
drag, startPoint x: 753, startPoint y: 279, endPoint x: 771, endPoint y: 335, distance: 58.8
click at [771, 335] on div "Workflow Set Inputs Inputs SEO Research Get Related Keywords Step 12 Output Exp…" at bounding box center [800, 390] width 1536 height 718
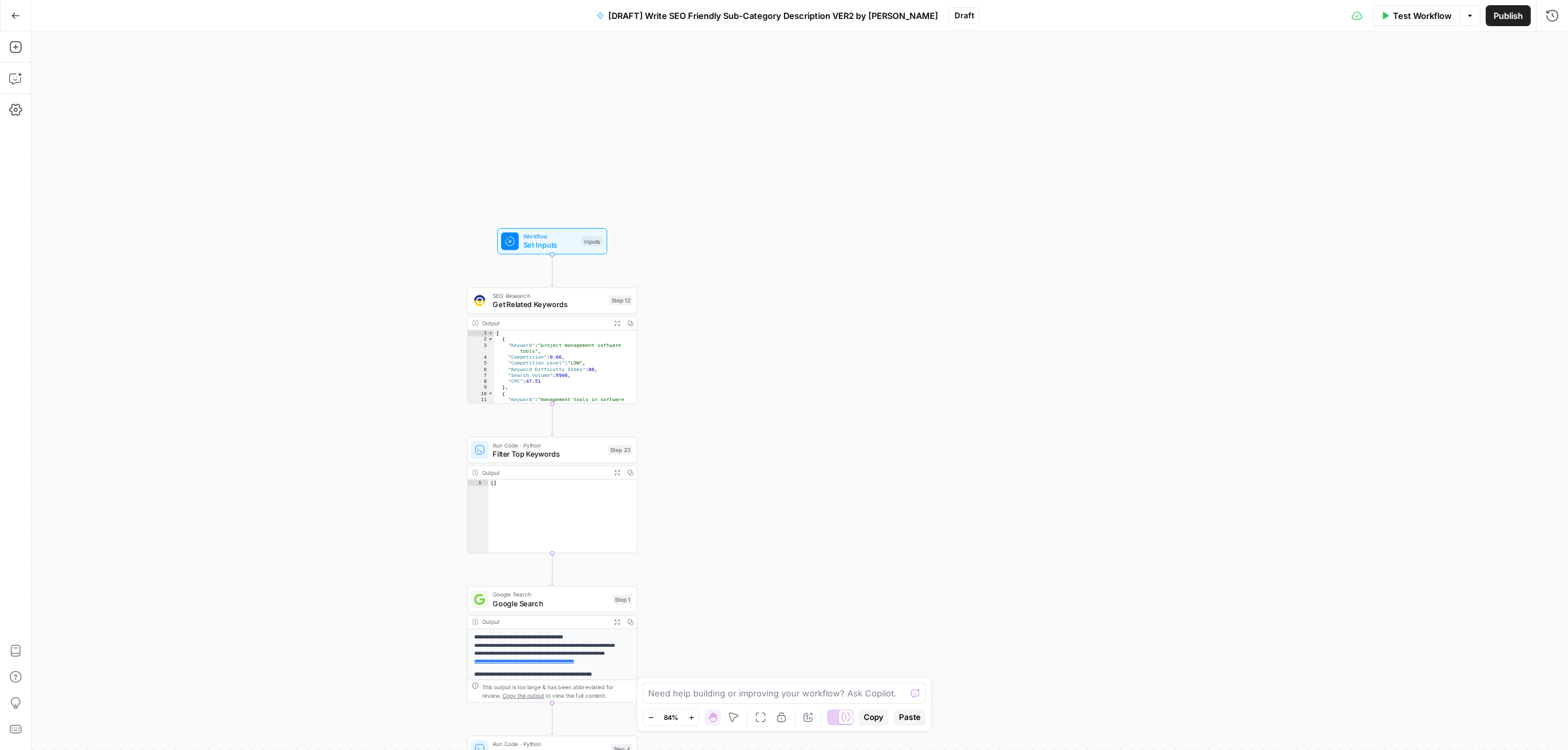
click at [507, 308] on span "Get Related Keywords" at bounding box center [548, 305] width 112 height 11
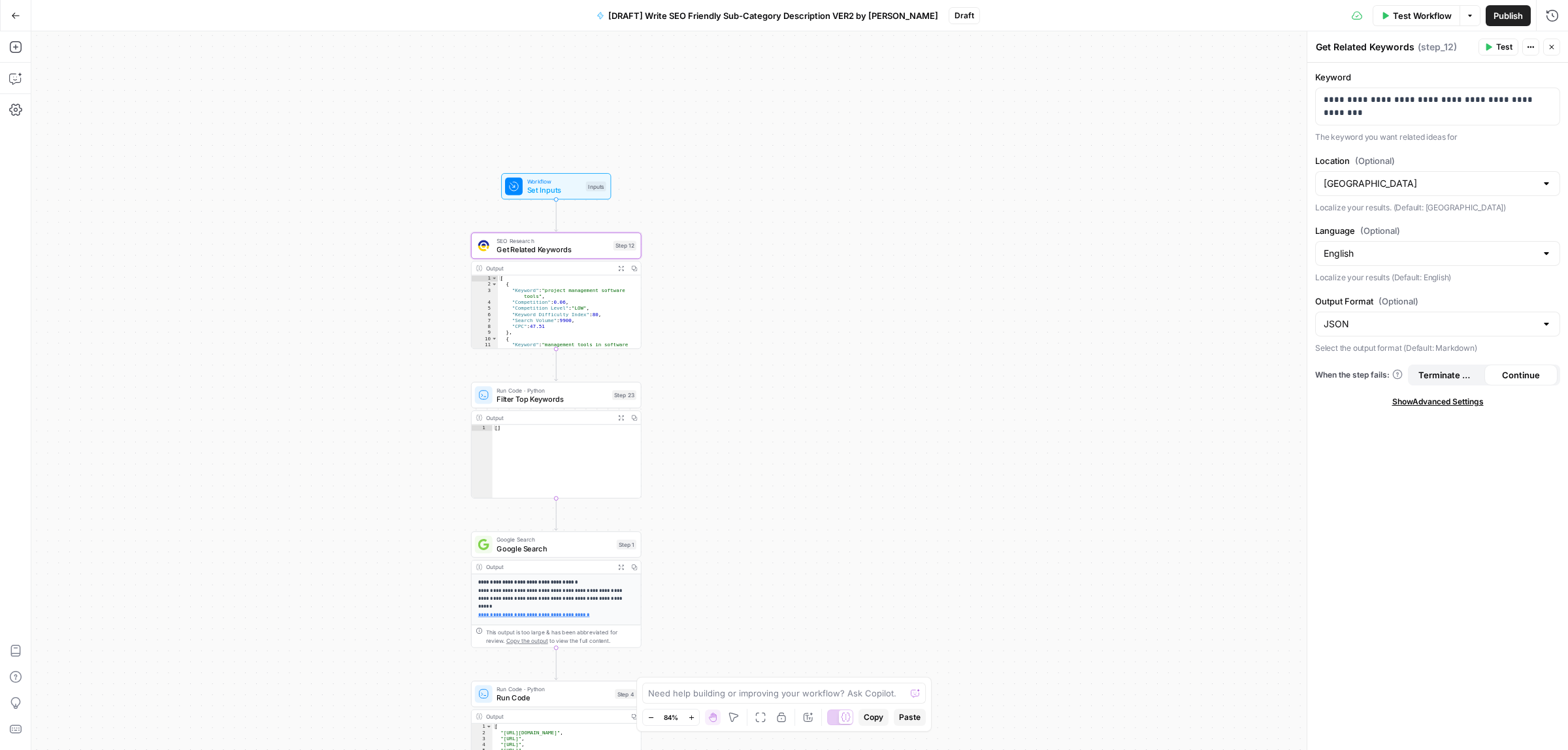
drag, startPoint x: 844, startPoint y: 522, endPoint x: 885, endPoint y: 194, distance: 330.6
click at [885, 194] on div "Workflow Set Inputs Inputs SEO Research Get Related Keywords Step 12 Output Exp…" at bounding box center [800, 390] width 1536 height 718
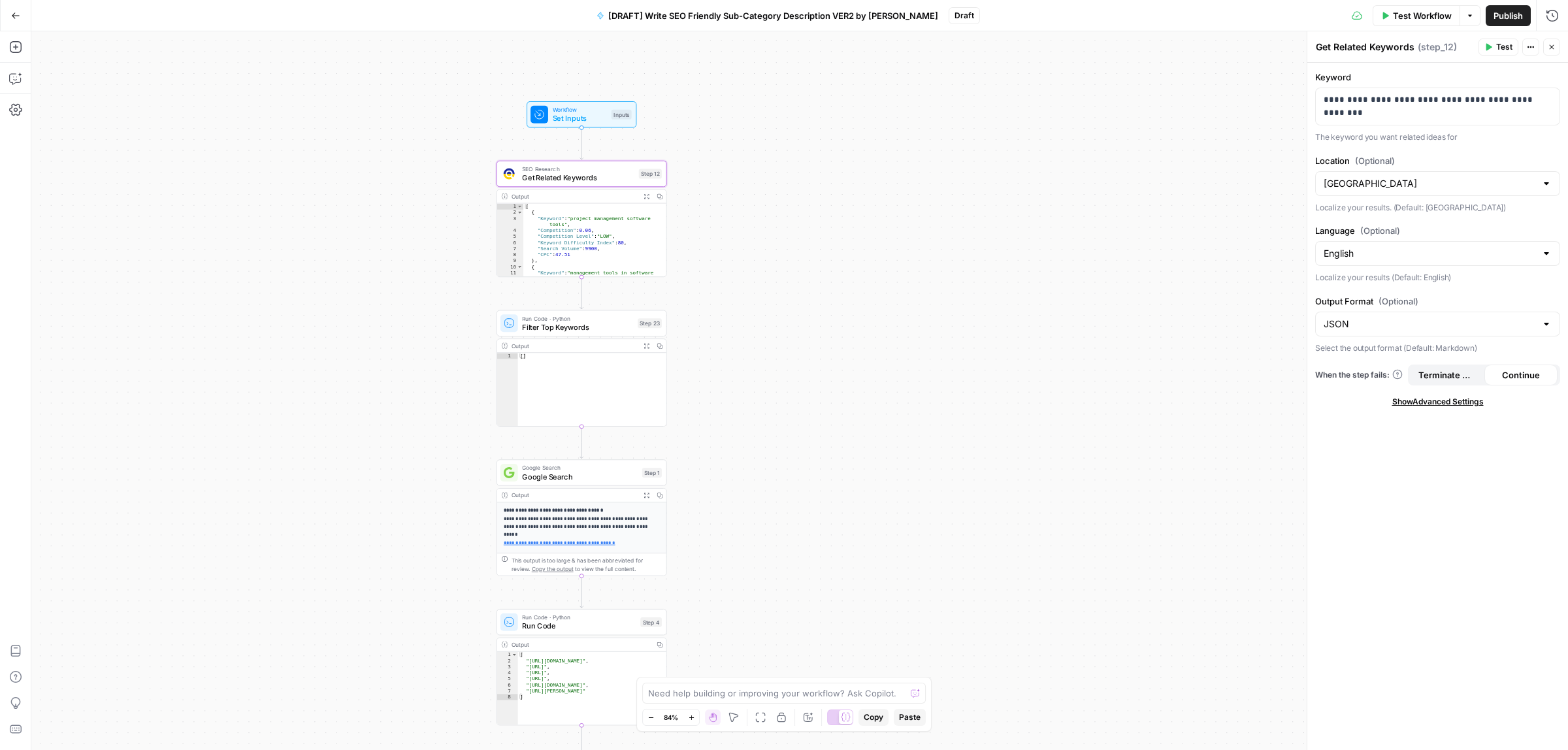
click at [982, 452] on div "Workflow Set Inputs Inputs SEO Research Get Related Keywords Step 12 Output Exp…" at bounding box center [800, 390] width 1536 height 718
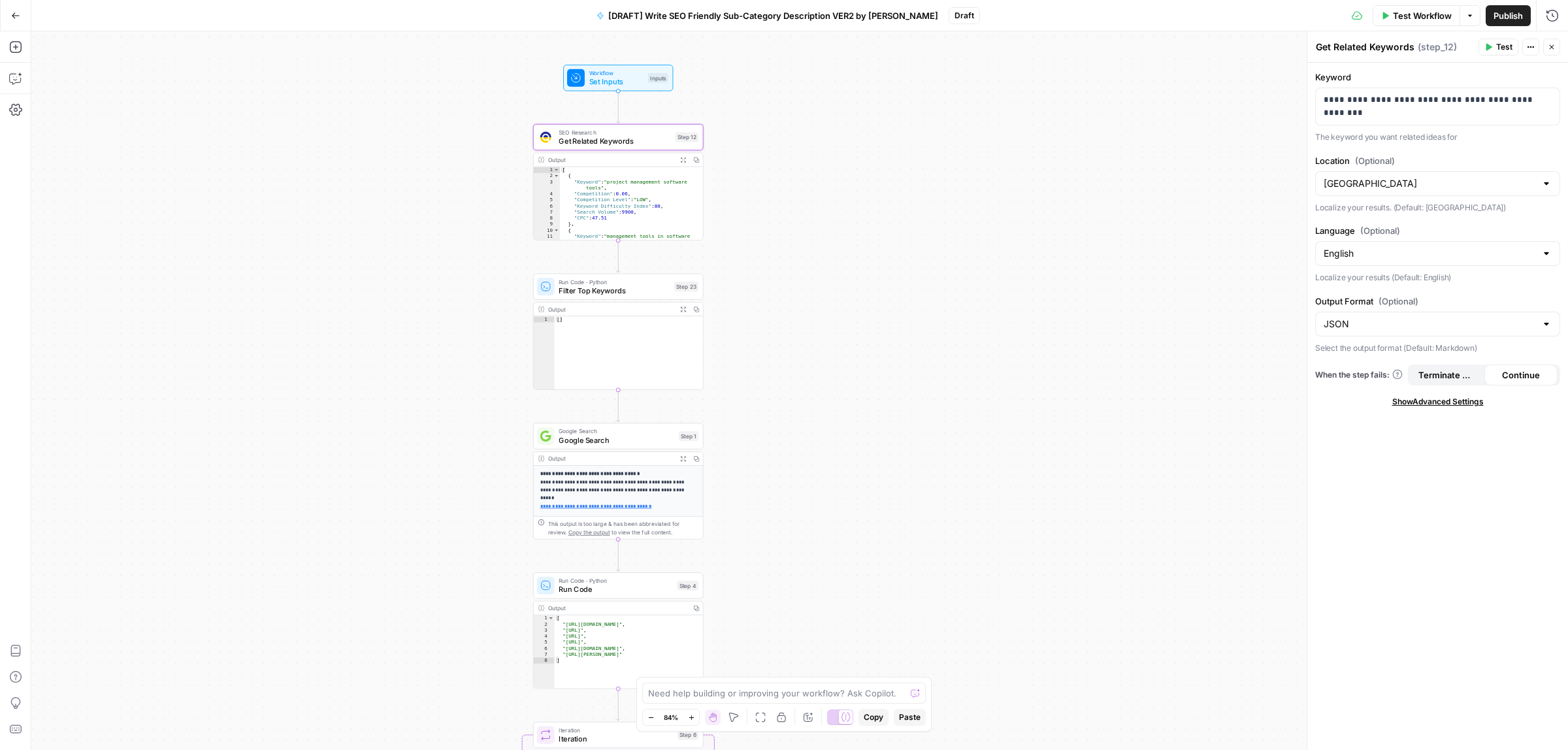
drag, startPoint x: 819, startPoint y: 385, endPoint x: 838, endPoint y: 351, distance: 38.9
click at [838, 351] on div "Workflow Set Inputs Inputs SEO Research Get Related Keywords Step 12 Output Exp…" at bounding box center [800, 390] width 1536 height 718
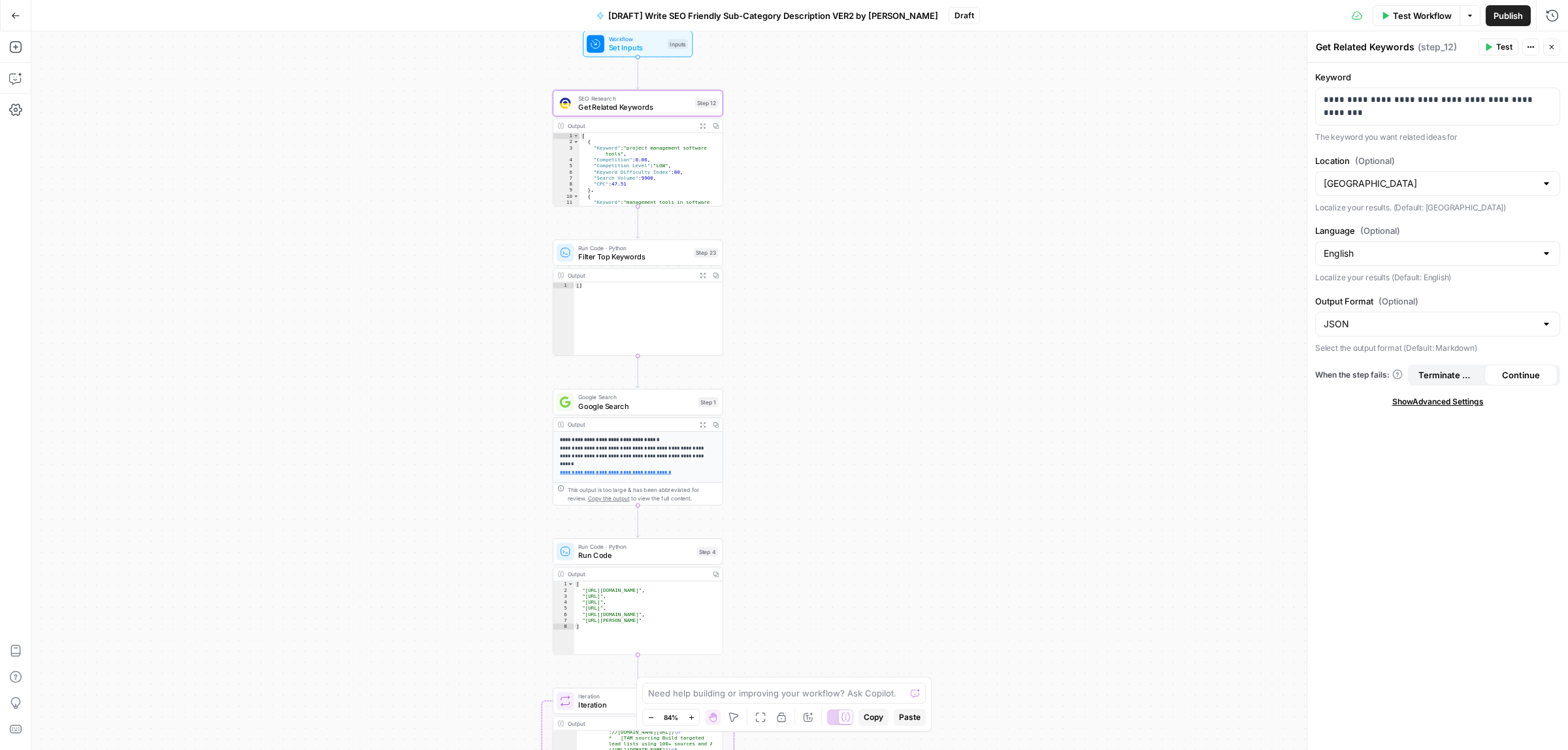
click at [648, 106] on span "Get Related Keywords" at bounding box center [634, 107] width 112 height 11
click at [703, 127] on icon "button" at bounding box center [703, 126] width 5 height 5
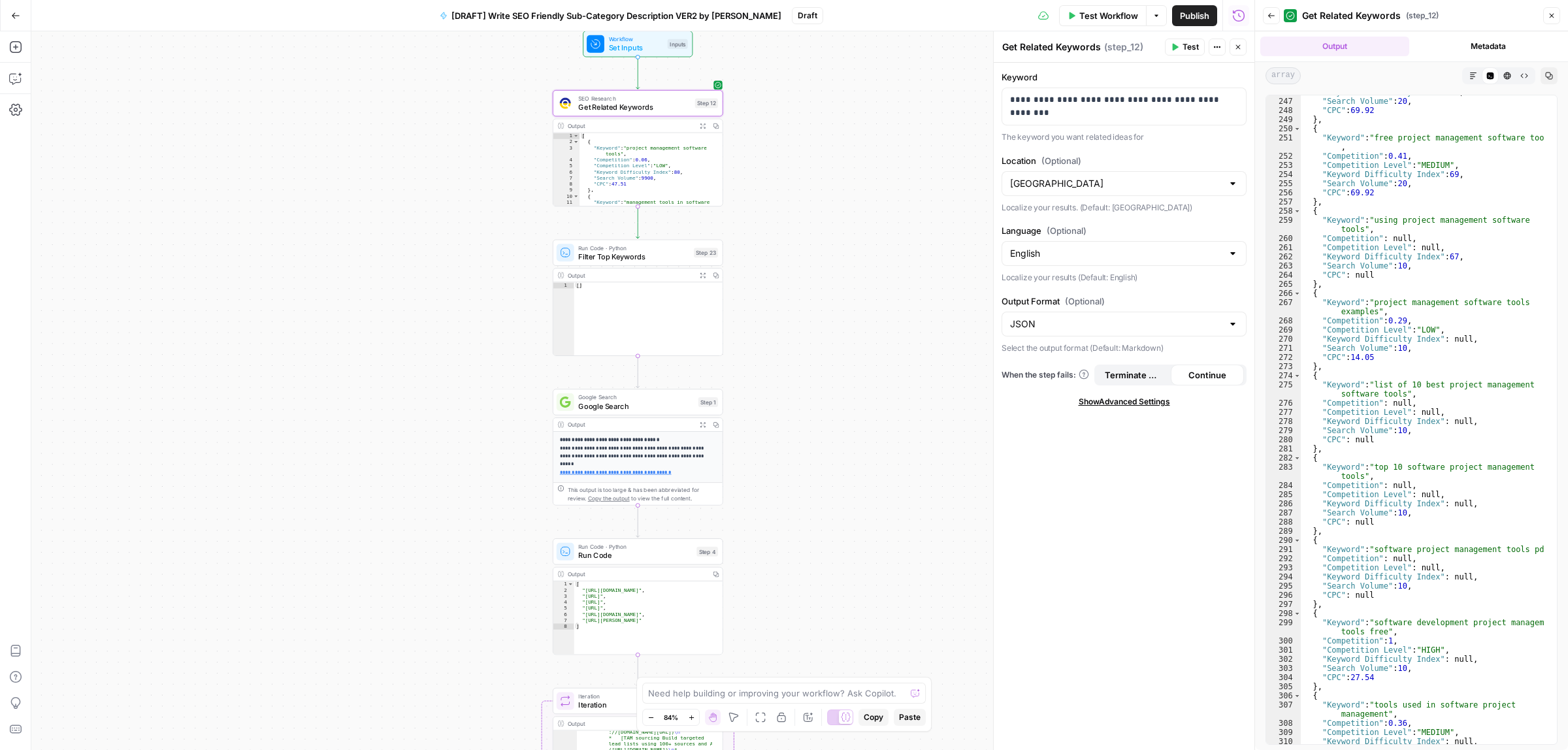
scroll to position [2548, 0]
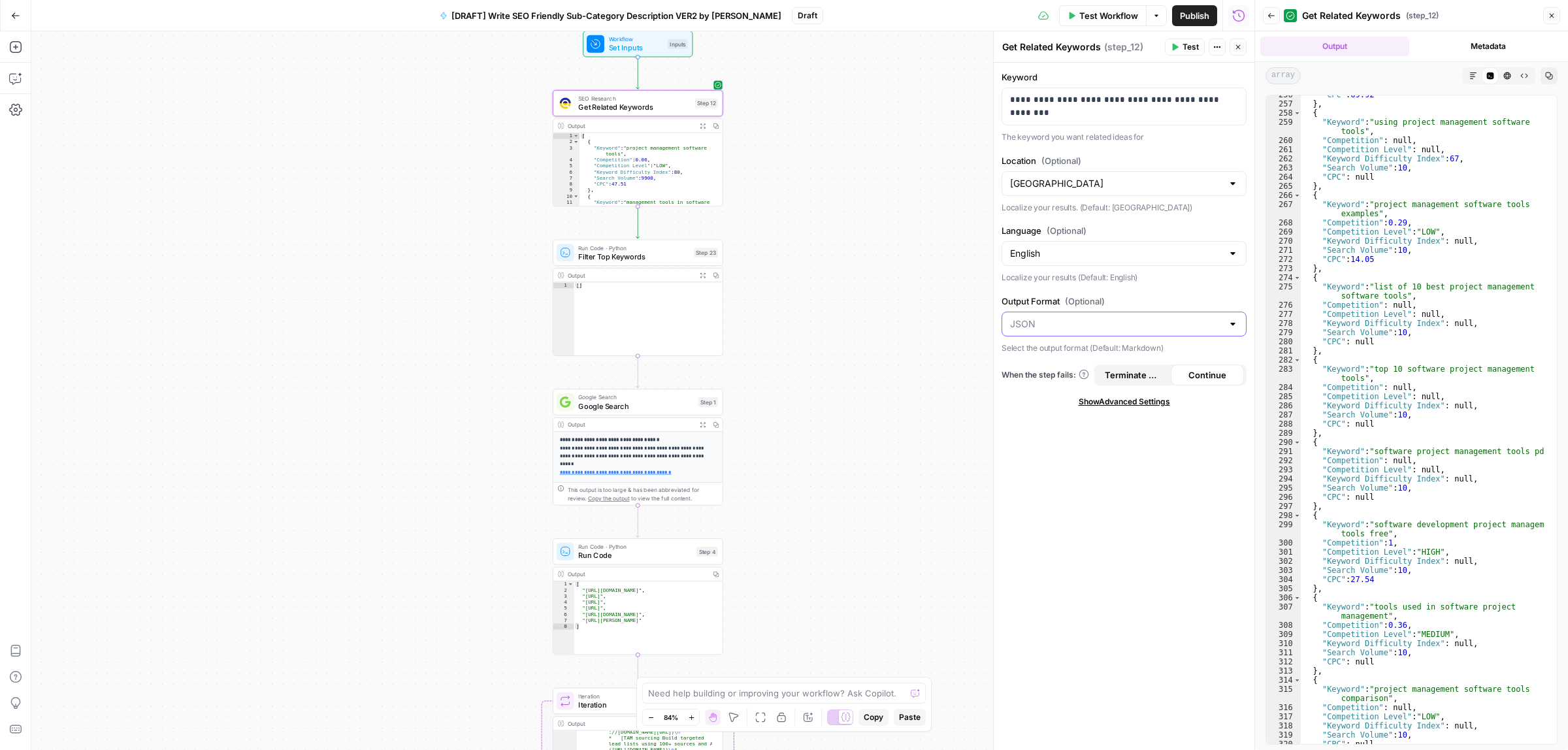
click at [1124, 328] on input "Output Format (Optional)" at bounding box center [1116, 323] width 213 height 13
type input "JSON"
drag, startPoint x: 1127, startPoint y: 559, endPoint x: 1131, endPoint y: 552, distance: 8.1
click at [1127, 559] on div "**********" at bounding box center [1124, 406] width 261 height 687
click at [1120, 399] on span "Show Advanced Settings" at bounding box center [1124, 402] width 91 height 12
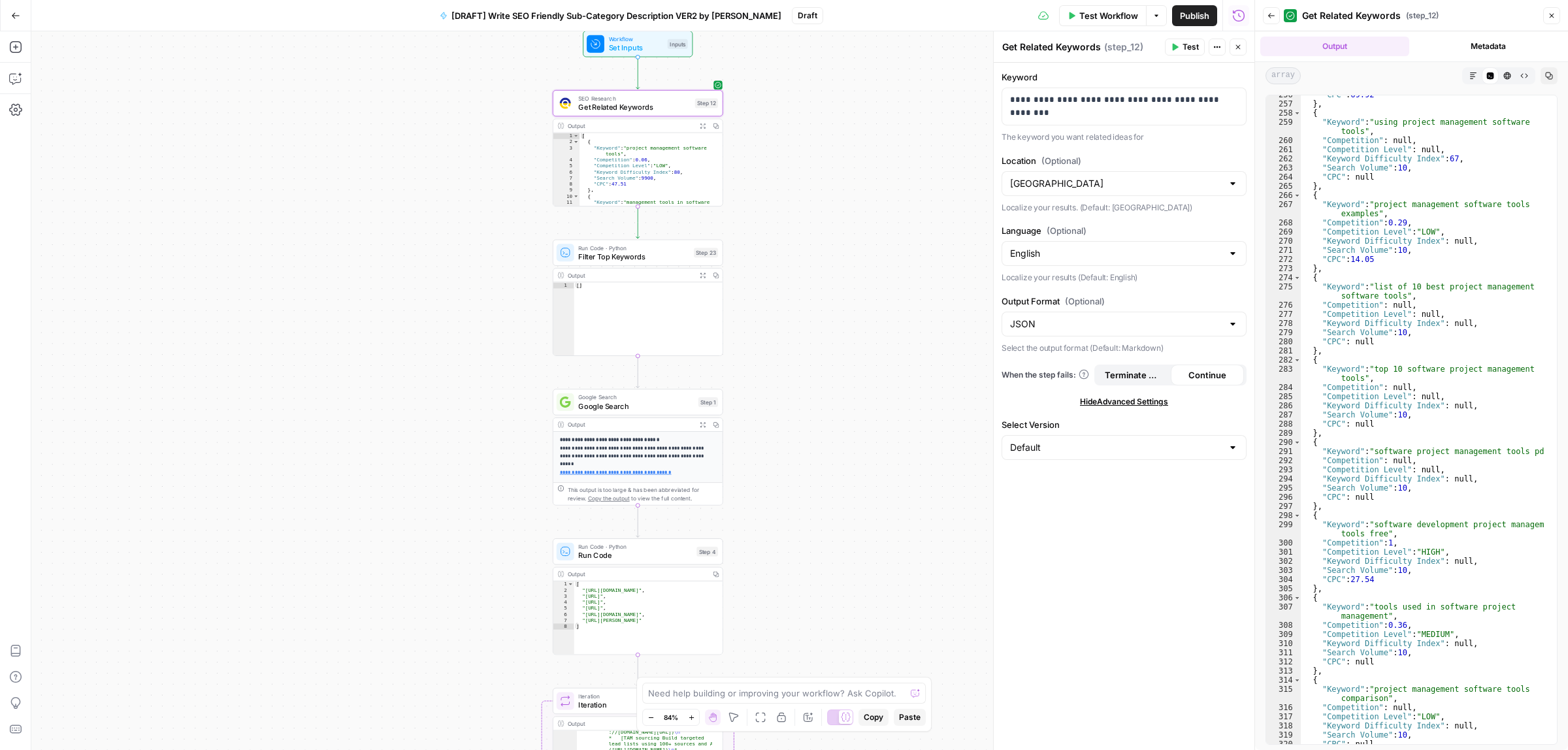
drag, startPoint x: 1109, startPoint y: 540, endPoint x: 1108, endPoint y: 272, distance: 268.0
click at [1109, 541] on div "**********" at bounding box center [1124, 406] width 261 height 687
click at [1083, 174] on div "[GEOGRAPHIC_DATA]" at bounding box center [1123, 183] width 245 height 25
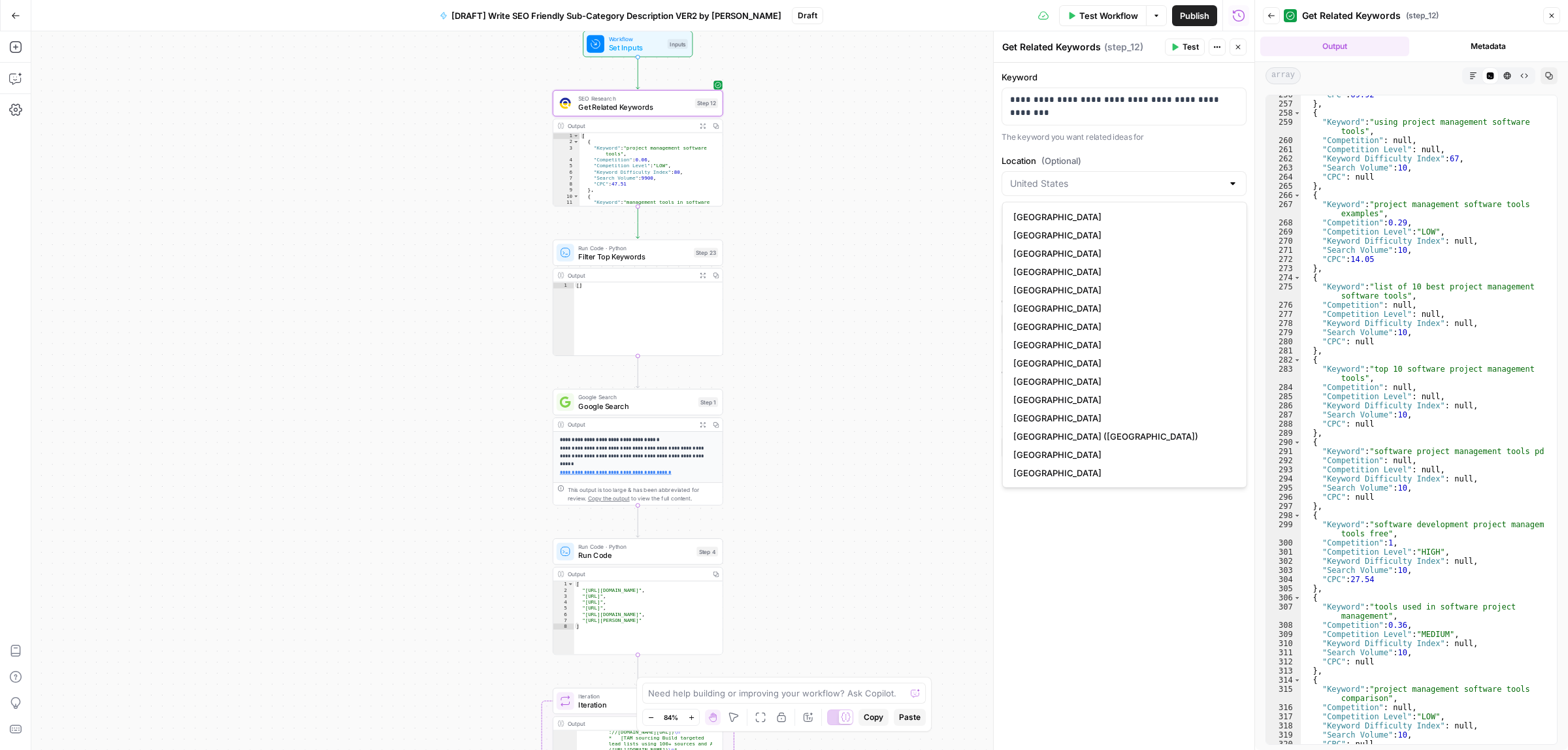
click at [1083, 174] on div at bounding box center [1123, 183] width 245 height 25
type input "[GEOGRAPHIC_DATA]"
click at [1119, 147] on div "**********" at bounding box center [1124, 406] width 261 height 687
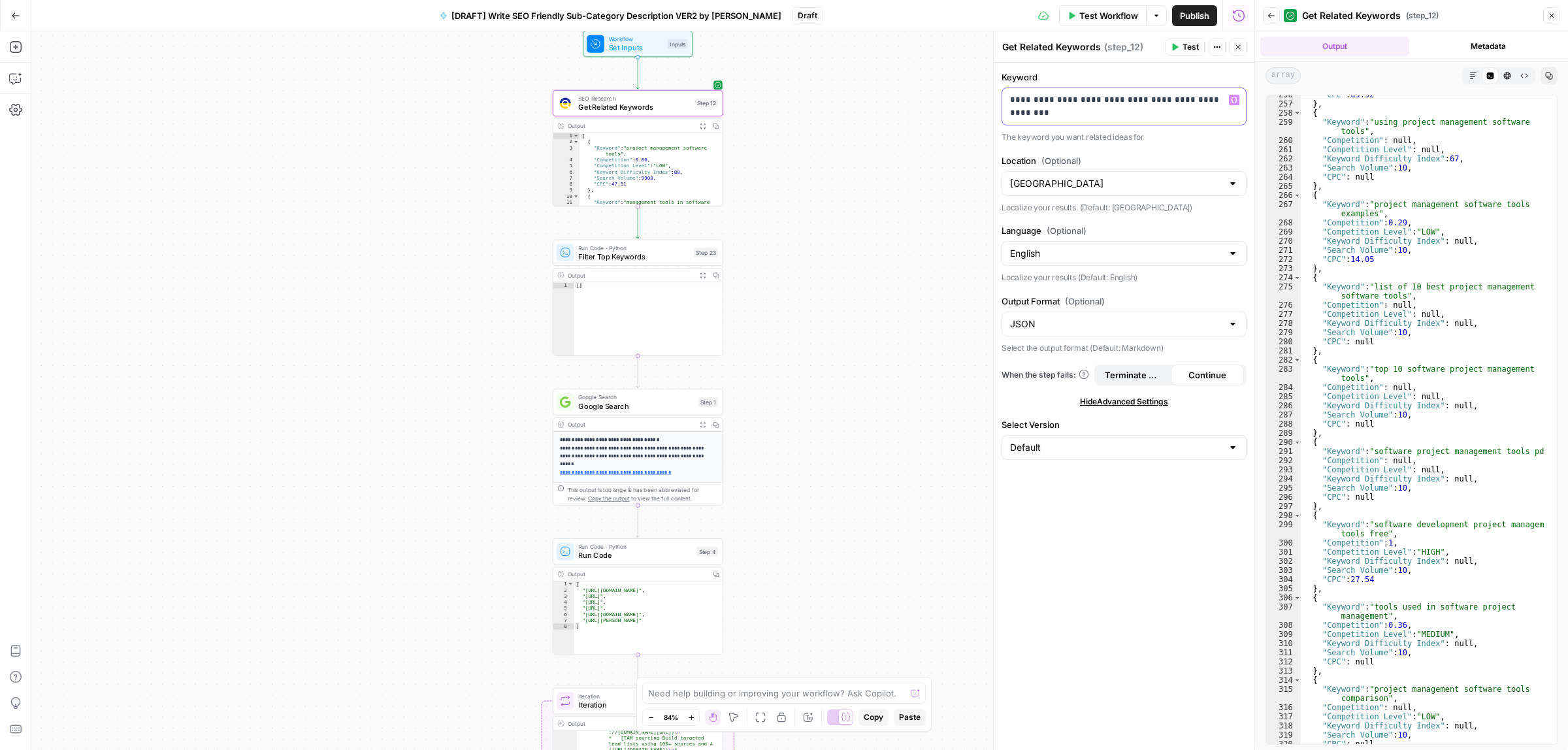
drag, startPoint x: 1069, startPoint y: 116, endPoint x: 1121, endPoint y: 99, distance: 54.7
click at [1121, 99] on p "**********" at bounding box center [1124, 106] width 228 height 26
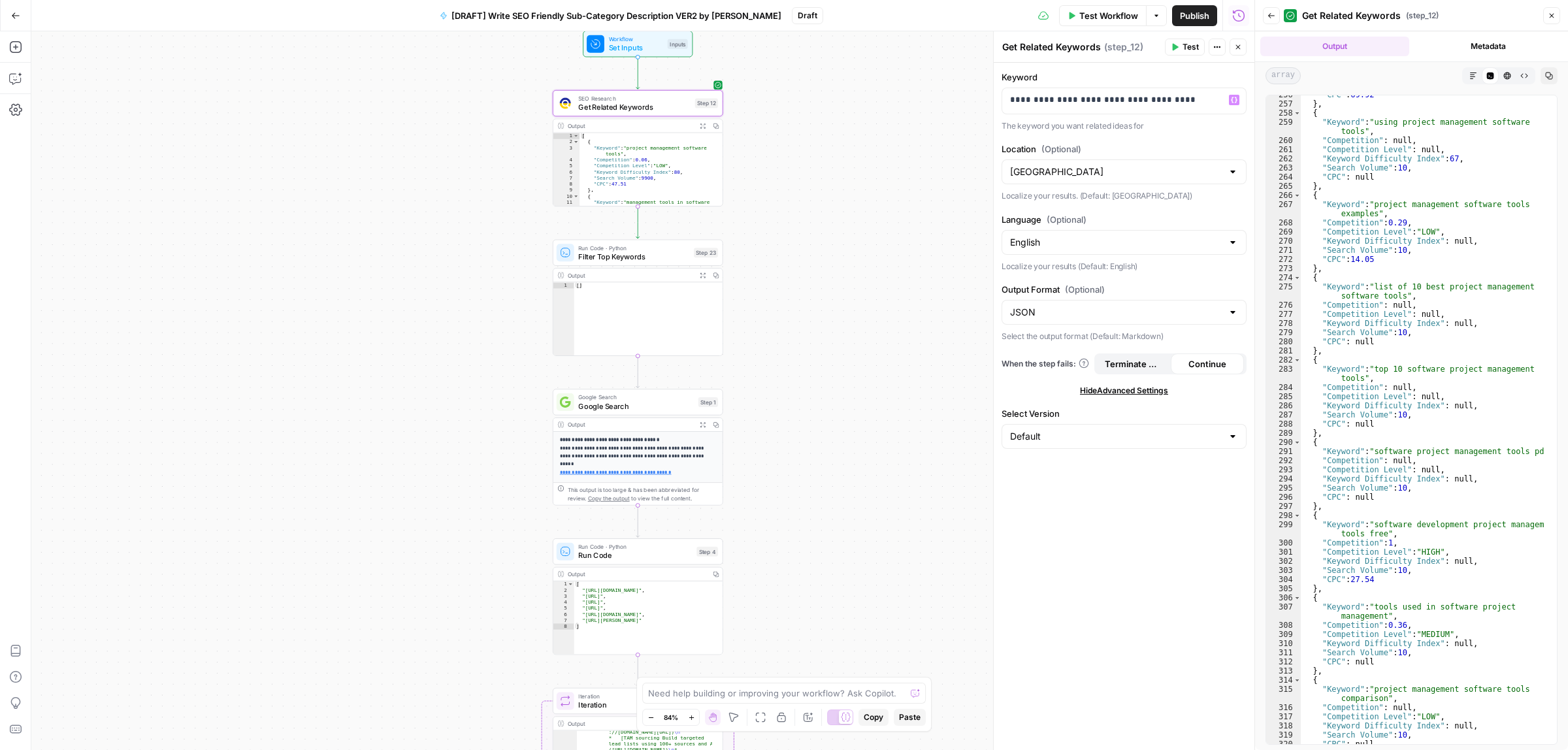
click at [1196, 41] on span "Test" at bounding box center [1190, 47] width 17 height 12
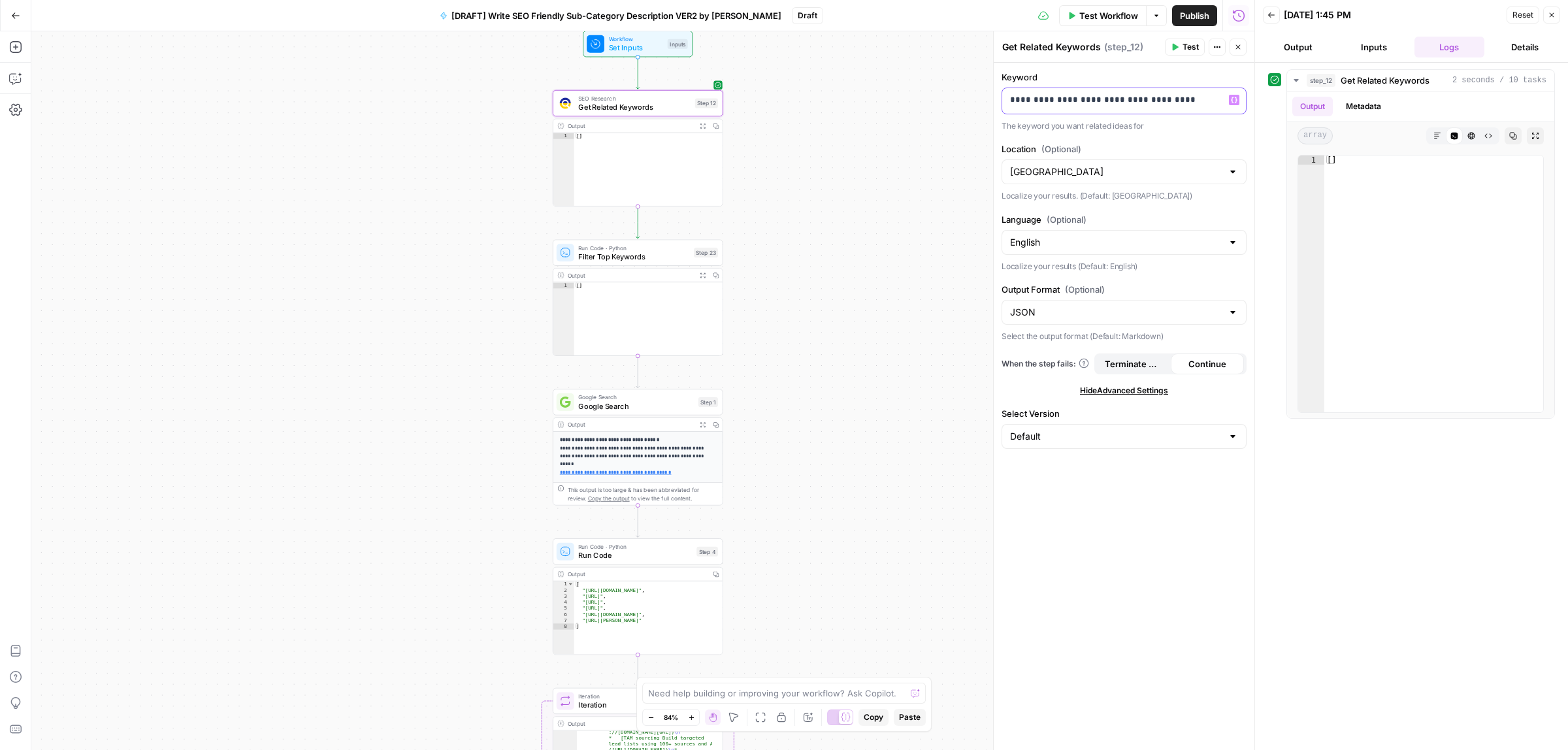
drag, startPoint x: 1179, startPoint y: 95, endPoint x: 1115, endPoint y: 96, distance: 64.0
click at [1115, 96] on p "**********" at bounding box center [1124, 99] width 228 height 13
click at [1119, 102] on p "**********" at bounding box center [1124, 99] width 228 height 13
click at [1178, 44] on icon "button" at bounding box center [1174, 47] width 8 height 8
click at [1395, 50] on button "Inputs" at bounding box center [1374, 47] width 71 height 21
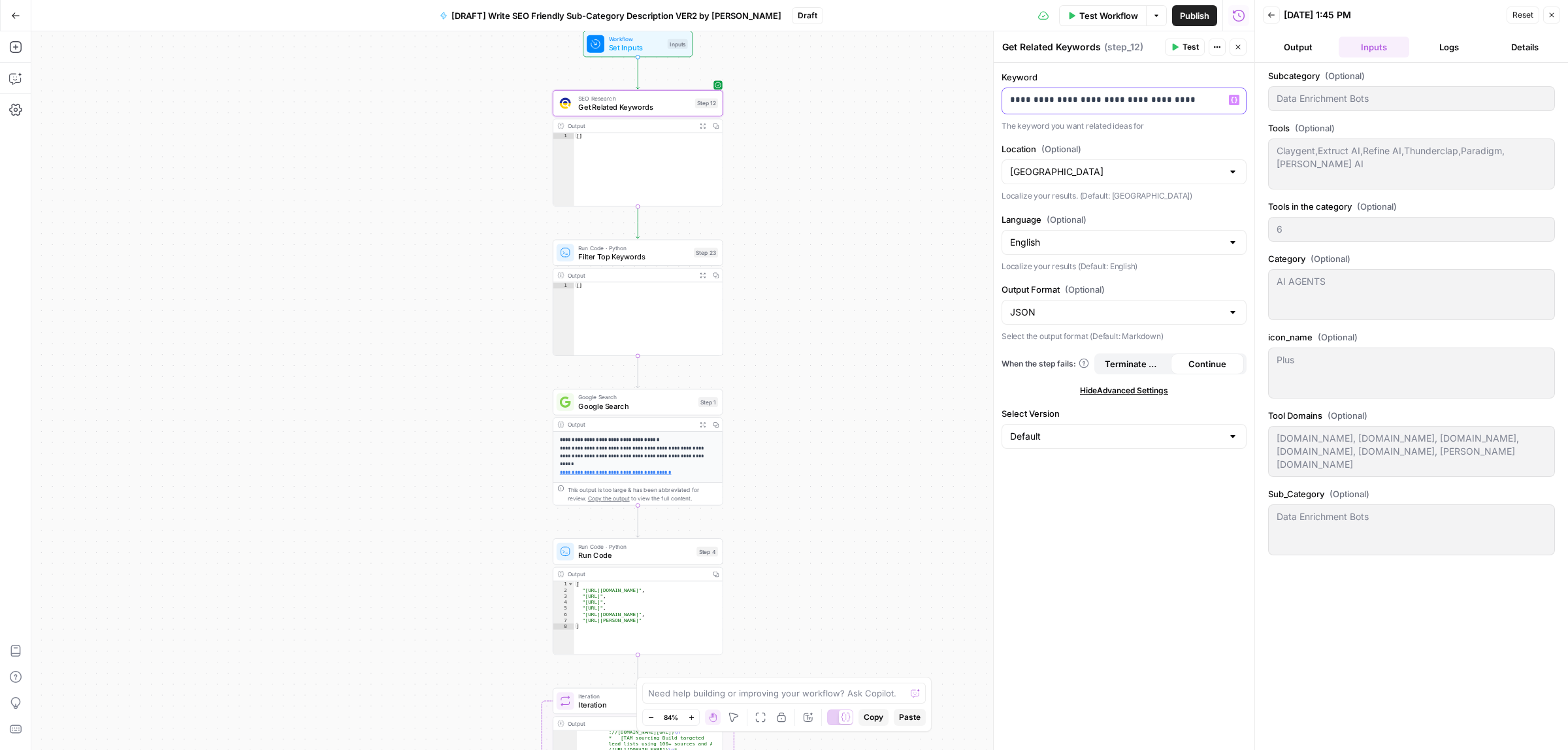
click at [1125, 96] on p "**********" at bounding box center [1124, 99] width 228 height 13
drag, startPoint x: 1194, startPoint y: 96, endPoint x: 1115, endPoint y: 93, distance: 79.1
click at [1115, 93] on p "**********" at bounding box center [1124, 99] width 228 height 13
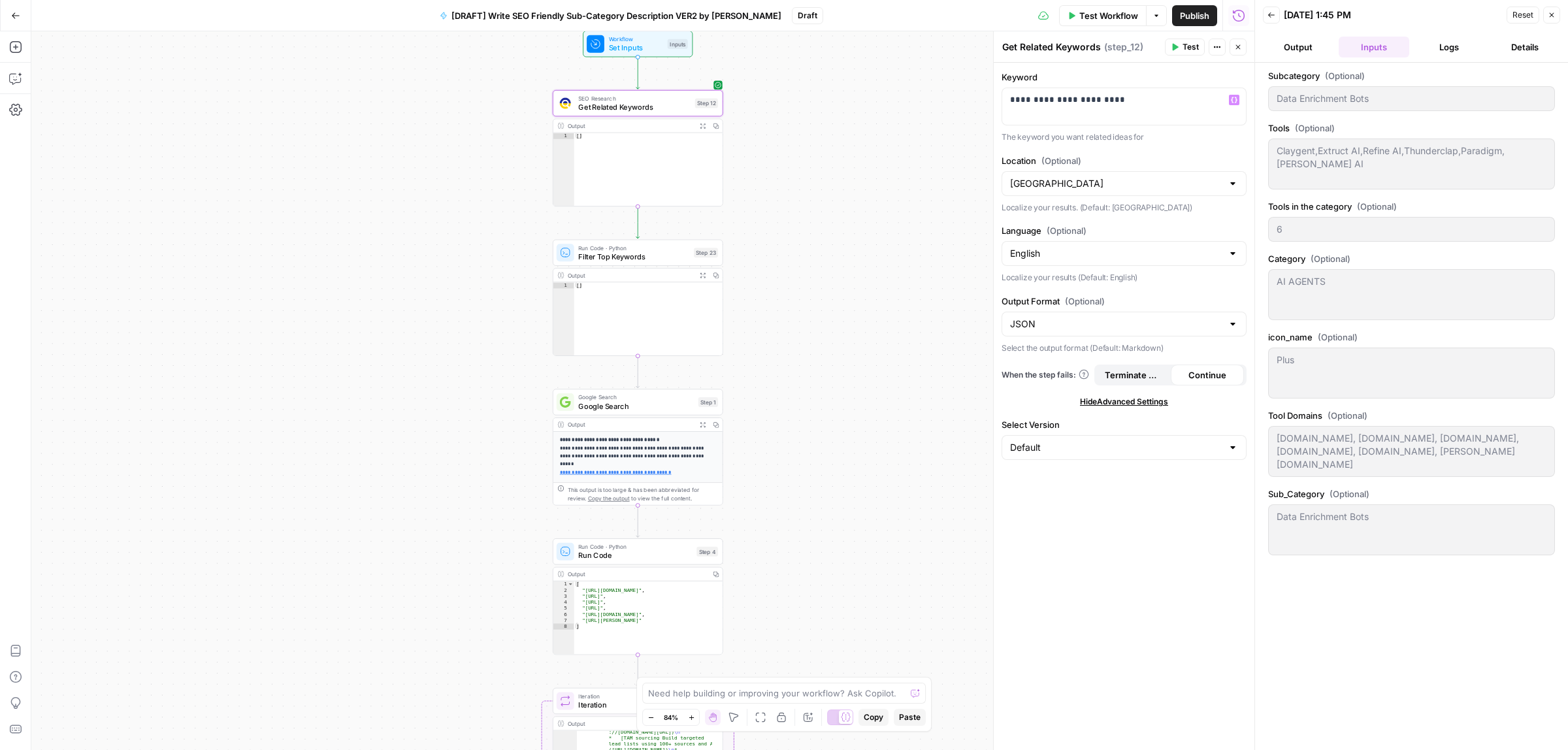
click at [1177, 52] on button "Test" at bounding box center [1184, 47] width 40 height 17
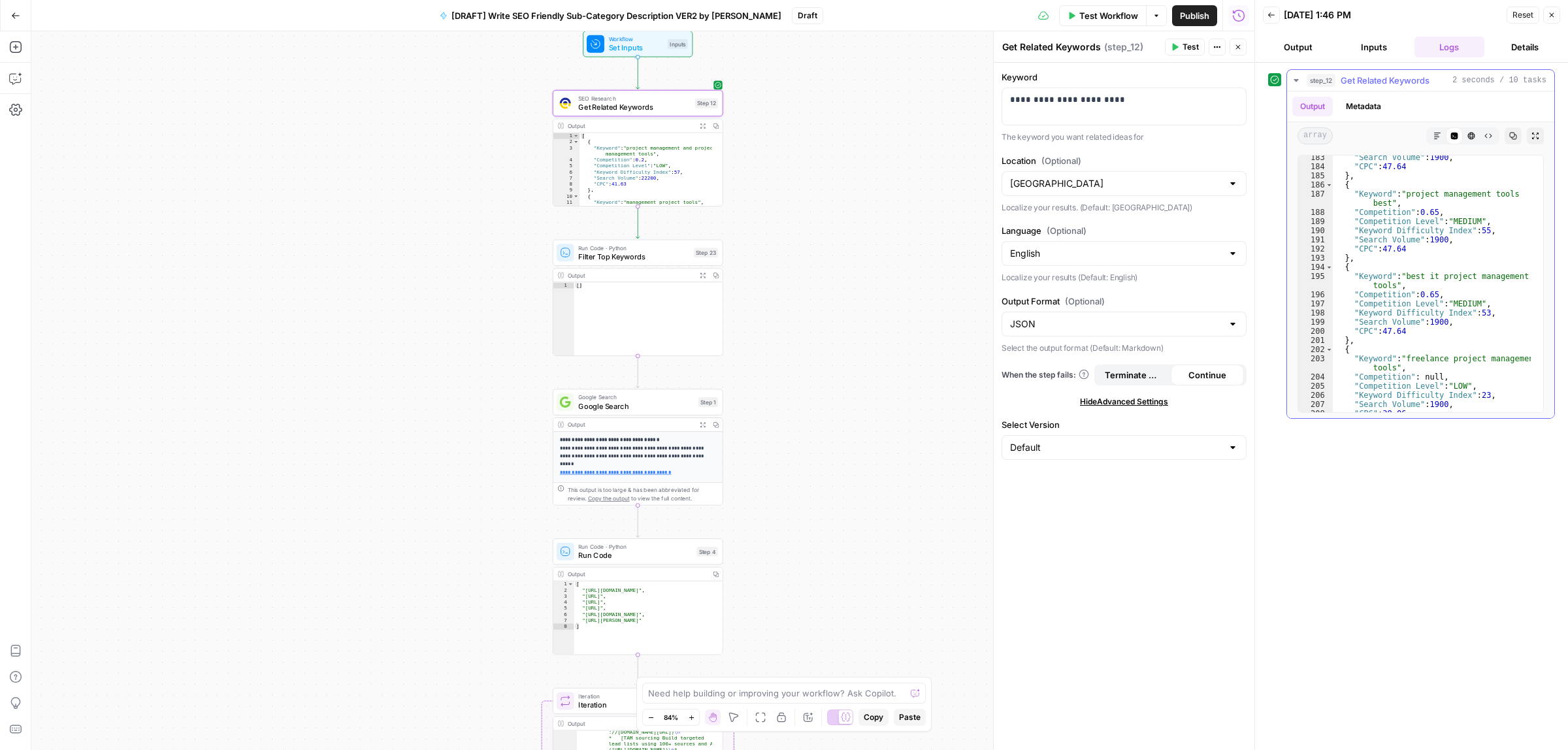
scroll to position [7946, 0]
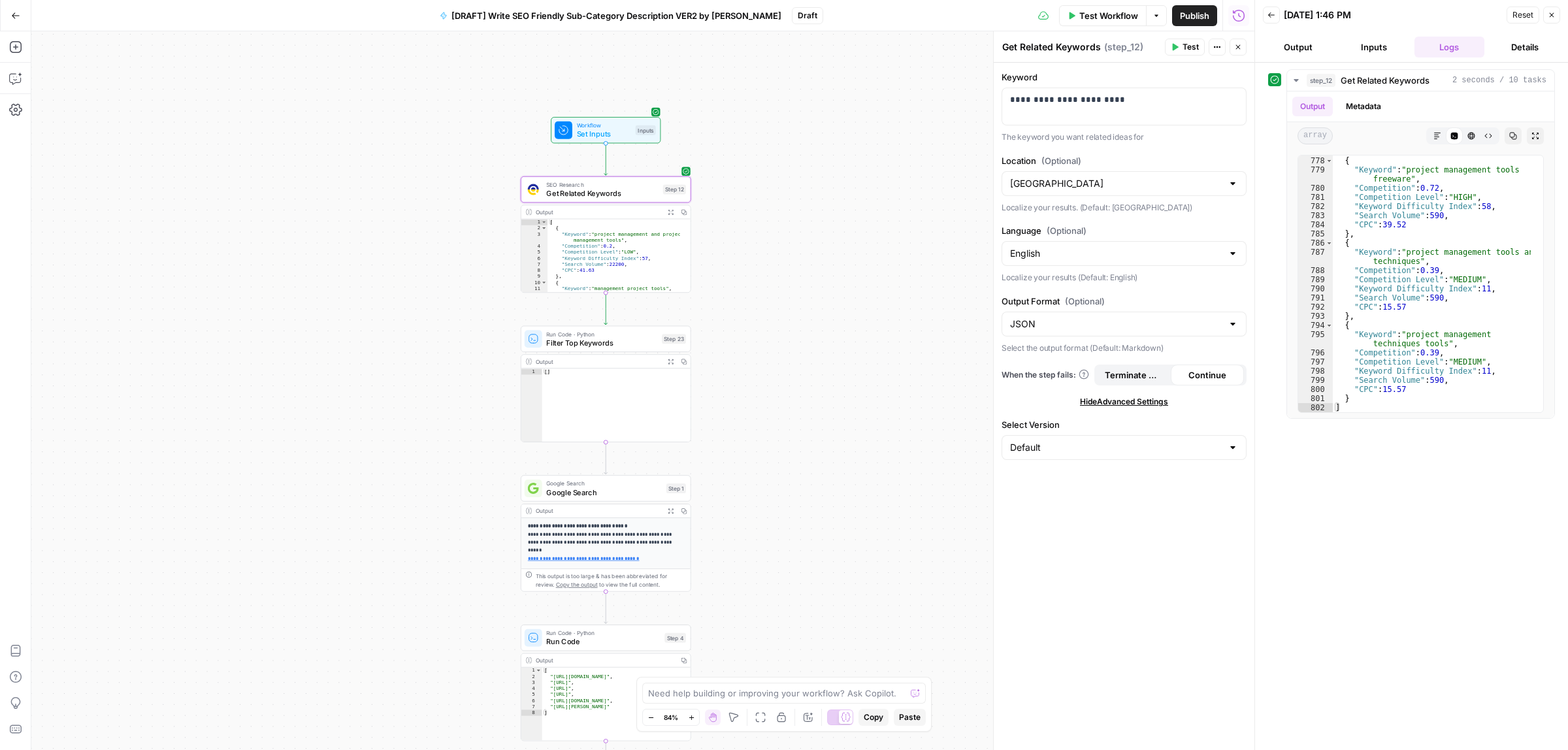
click at [834, 210] on div "Workflow Set Inputs Inputs SEO Research Get Related Keywords Step 12 Output Exp…" at bounding box center [643, 390] width 1223 height 718
